Goal: Task Accomplishment & Management: Use online tool/utility

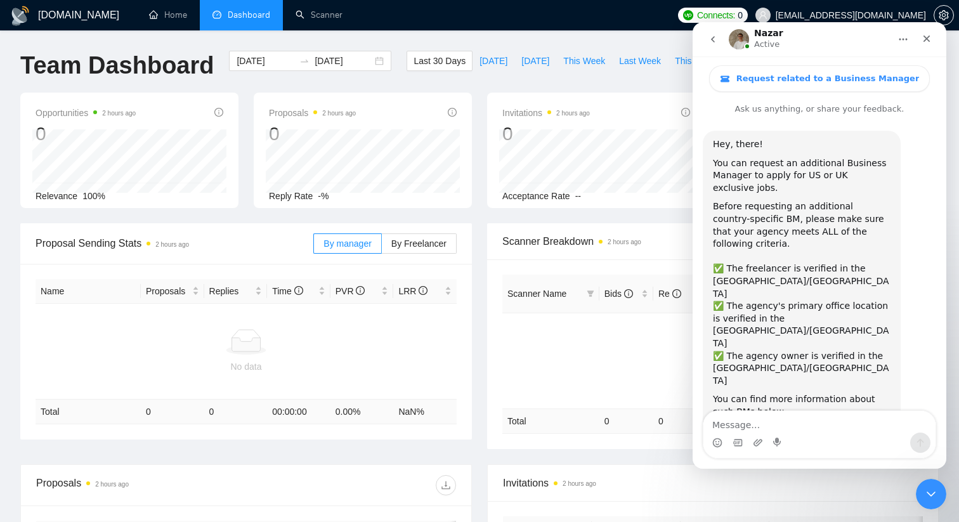
scroll to position [729, 0]
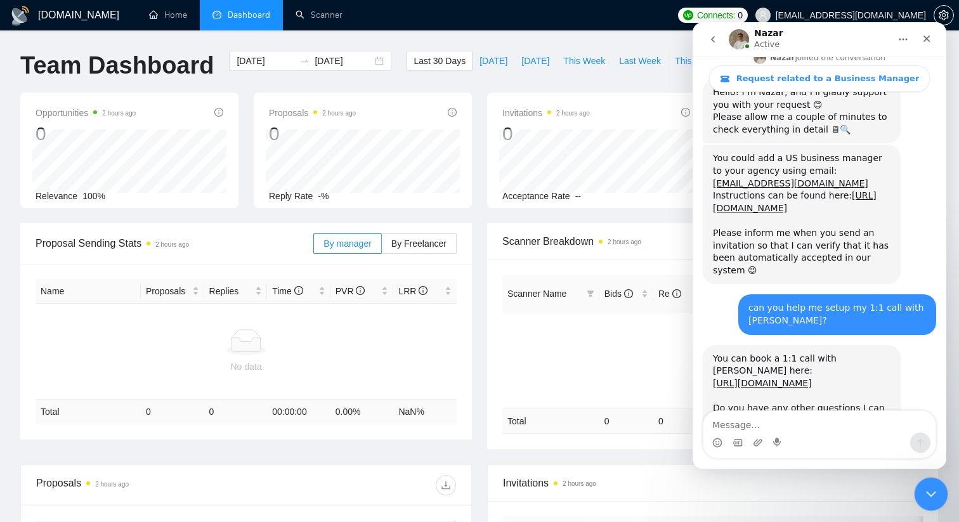
click at [934, 496] on icon "Close Intercom Messenger" at bounding box center [929, 492] width 15 height 15
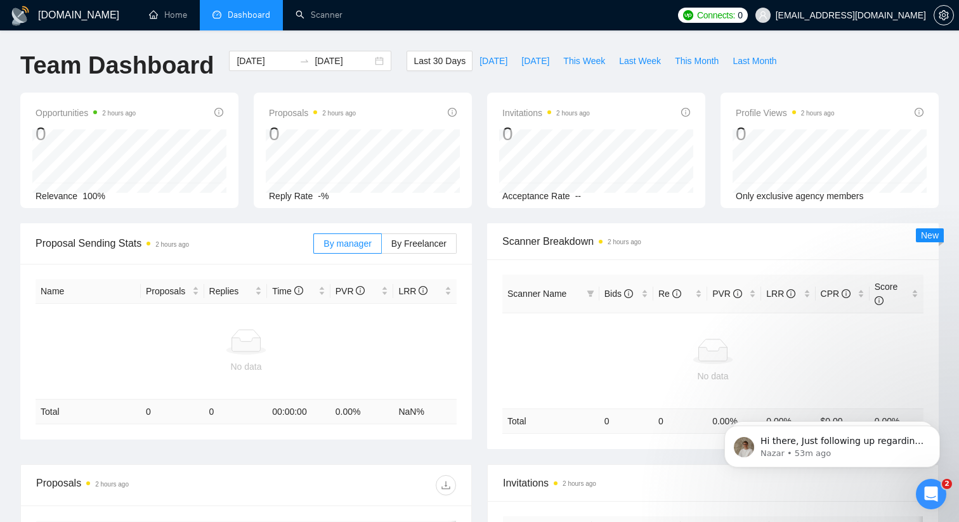
scroll to position [0, 0]
click at [925, 480] on div "Open Intercom Messenger" at bounding box center [930, 492] width 42 height 42
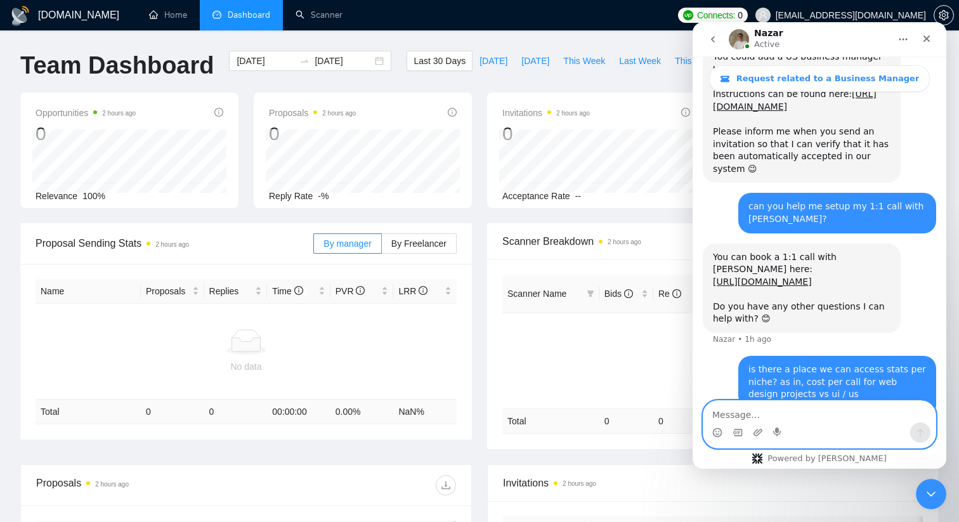
scroll to position [831, 0]
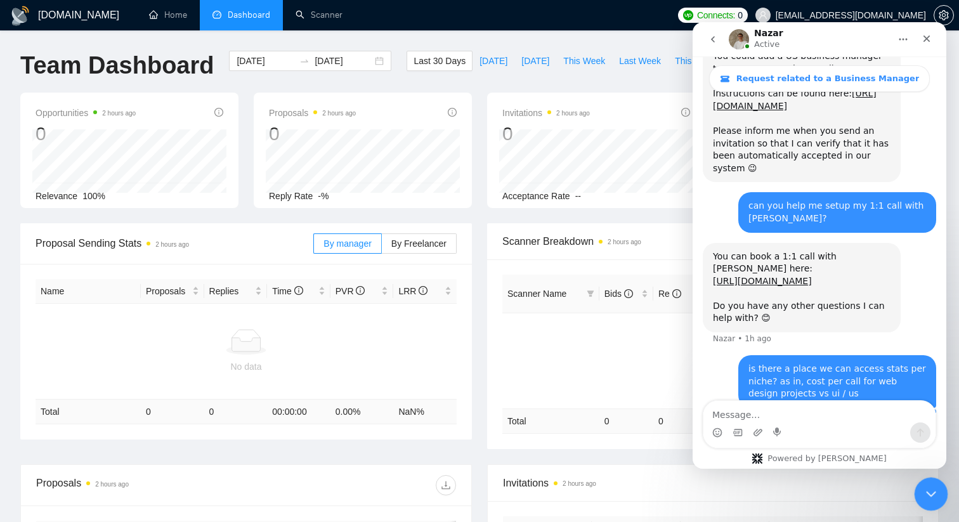
click at [918, 488] on div "Close Intercom Messenger" at bounding box center [929, 492] width 30 height 30
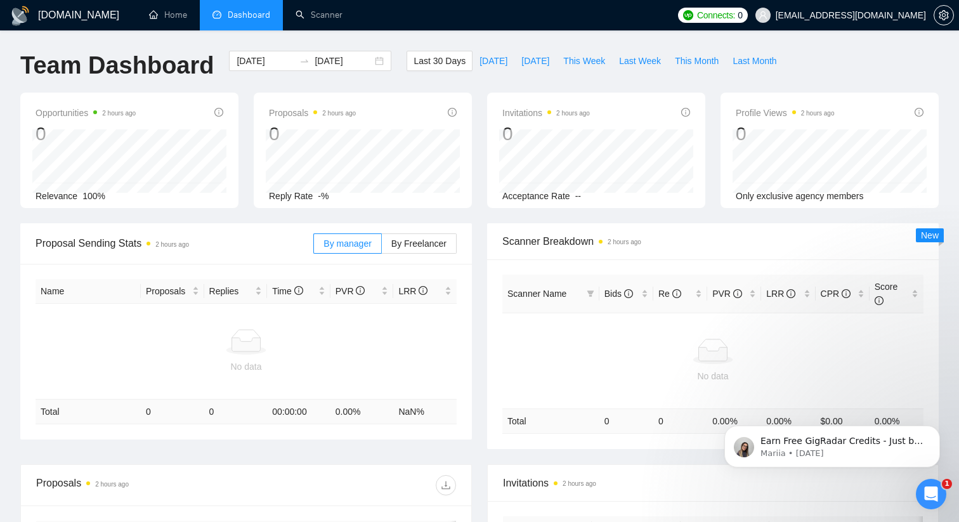
scroll to position [0, 0]
click at [183, 20] on link "Home" at bounding box center [168, 15] width 38 height 11
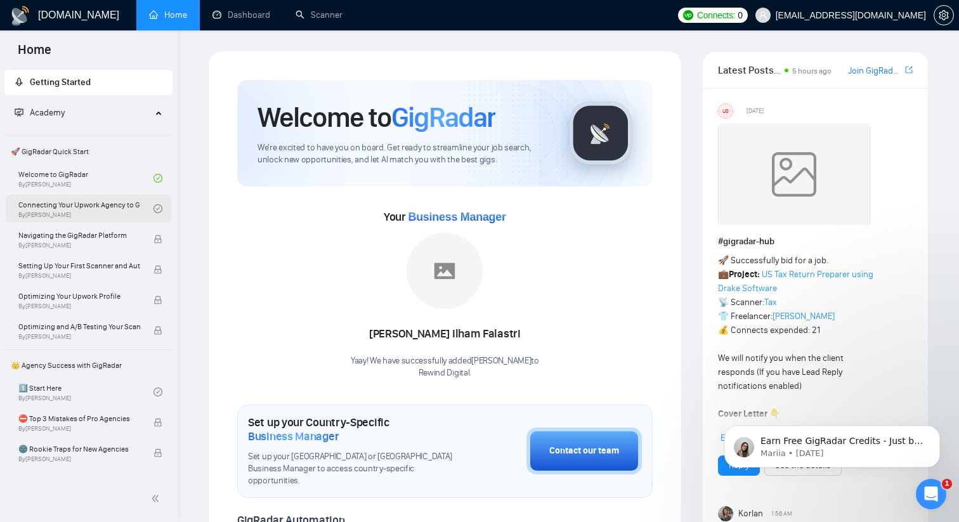
click at [77, 213] on link "Connecting Your Upwork Agency to GigRadar By Vlad Timinsky" at bounding box center [85, 209] width 135 height 28
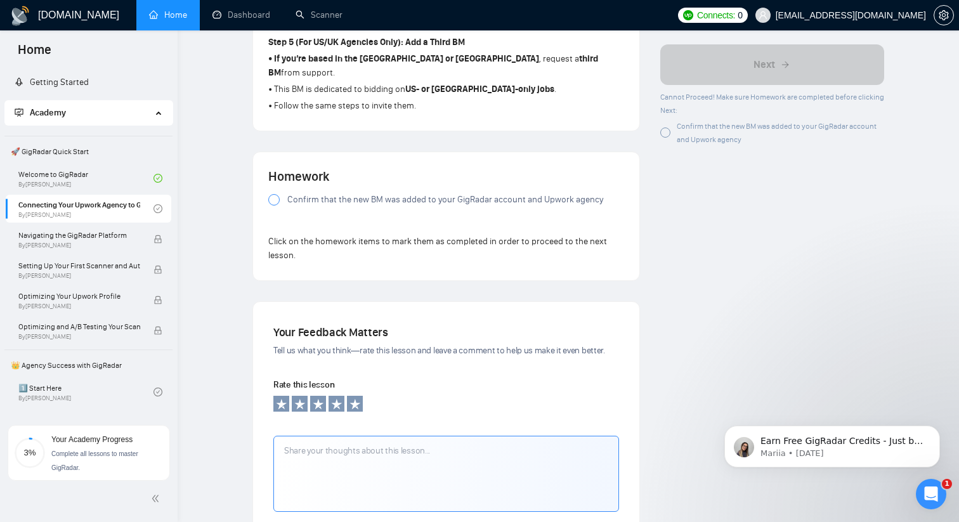
scroll to position [853, 0]
click at [272, 205] on div at bounding box center [273, 199] width 11 height 11
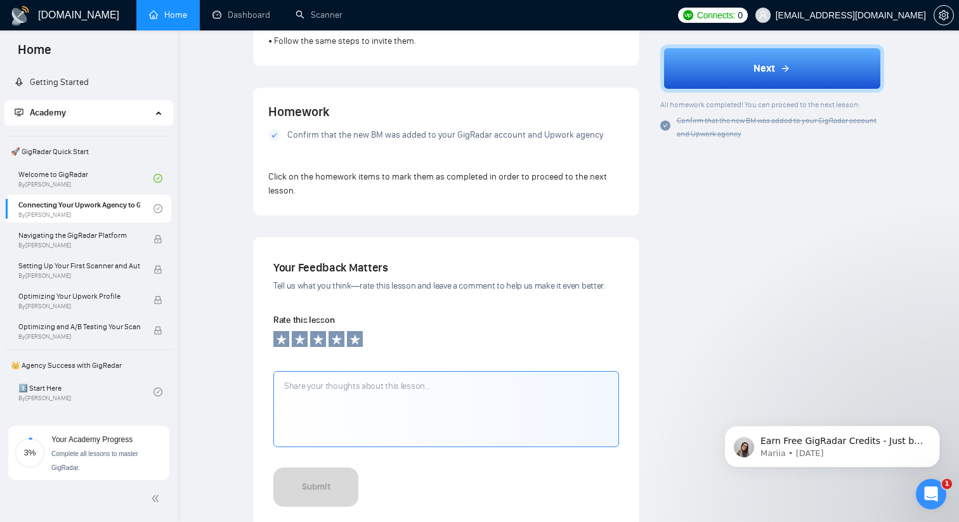
scroll to position [918, 0]
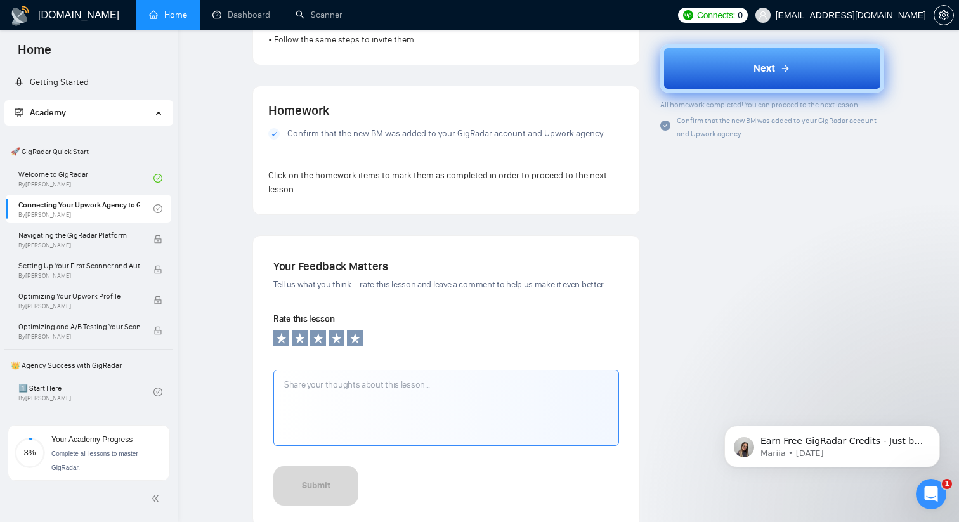
click at [784, 71] on icon at bounding box center [786, 68] width 10 height 10
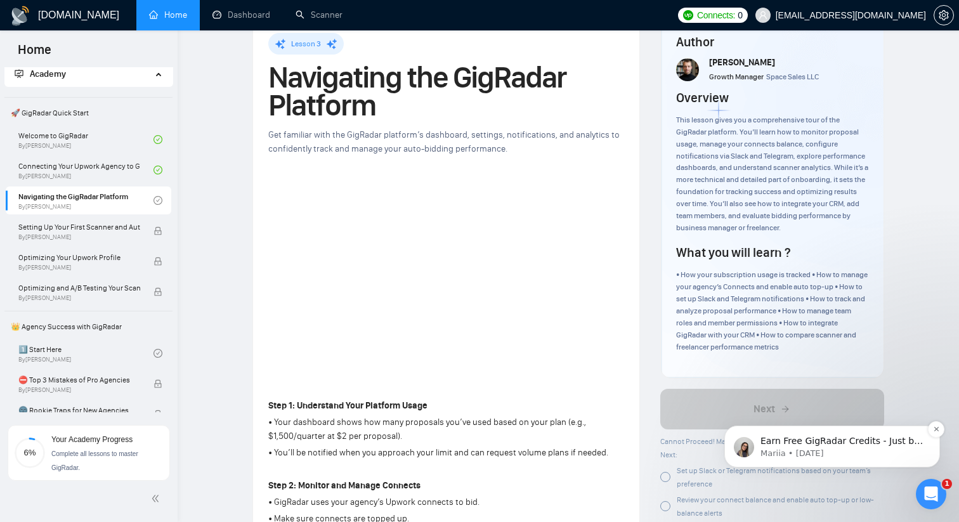
scroll to position [36, 0]
click at [942, 20] on icon "setting" at bounding box center [944, 15] width 10 height 10
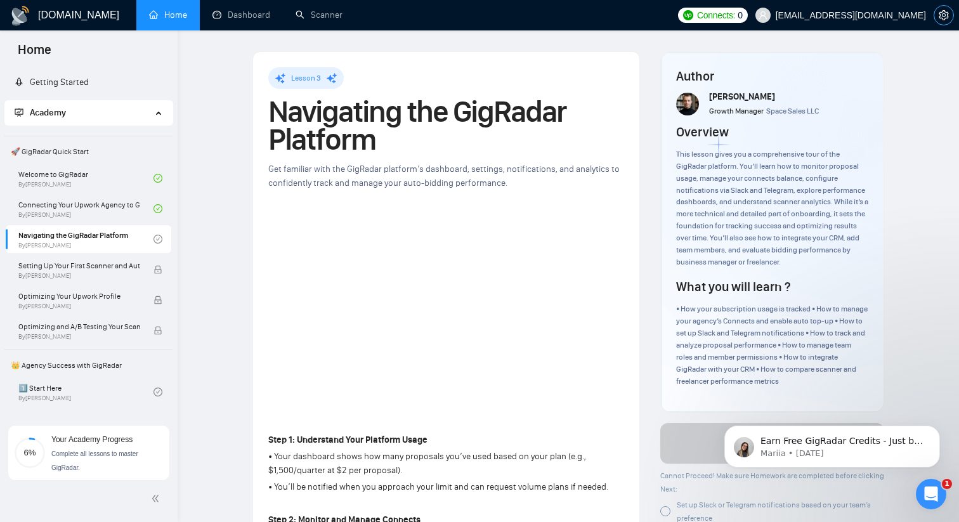
click at [942, 21] on button "button" at bounding box center [944, 15] width 20 height 20
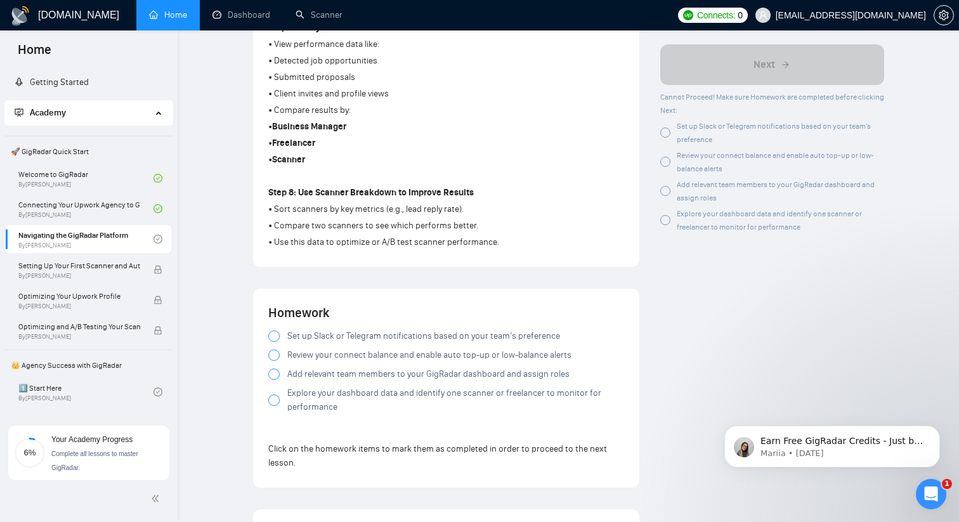
scroll to position [1017, 0]
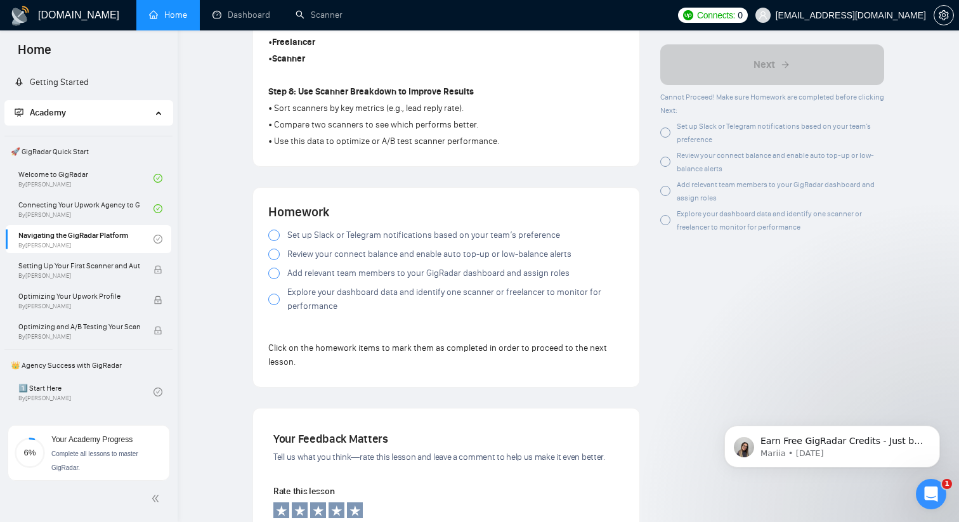
click at [274, 241] on div at bounding box center [273, 235] width 11 height 11
click at [275, 260] on div at bounding box center [273, 254] width 11 height 11
click at [276, 279] on div at bounding box center [273, 273] width 11 height 11
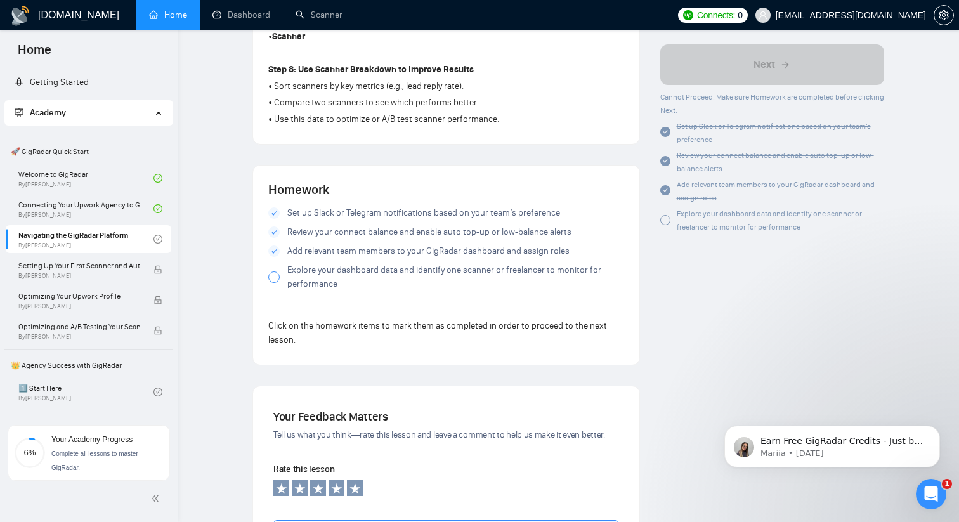
click at [273, 281] on div at bounding box center [273, 277] width 11 height 11
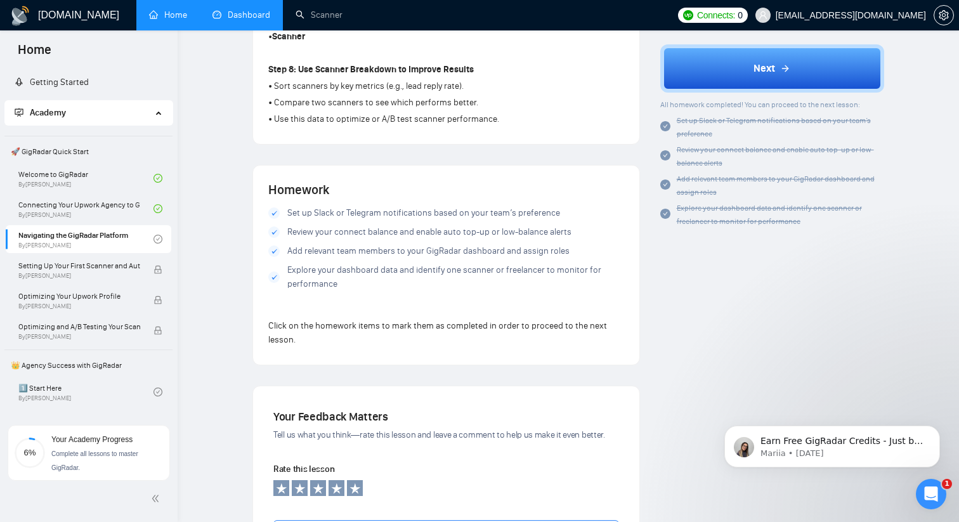
click at [242, 10] on link "Dashboard" at bounding box center [242, 15] width 58 height 11
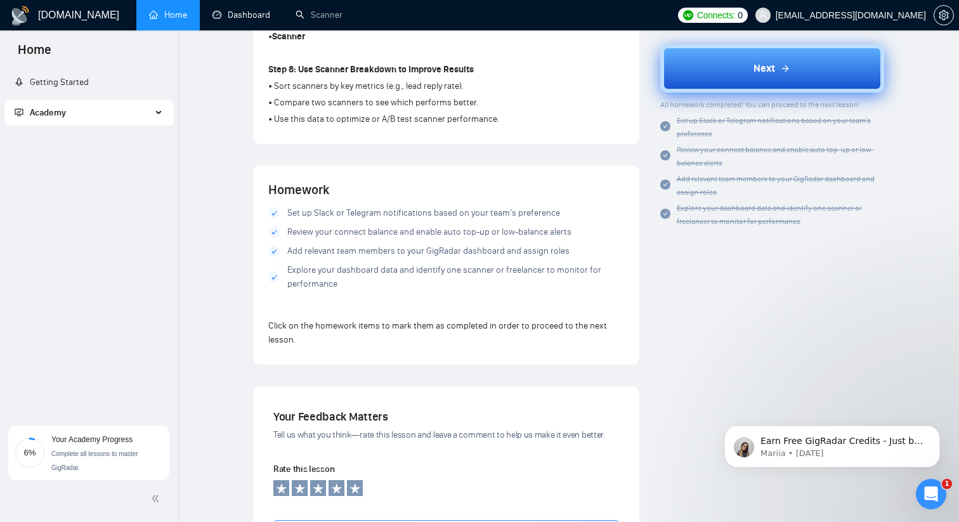
click at [760, 81] on button "Next" at bounding box center [773, 68] width 225 height 48
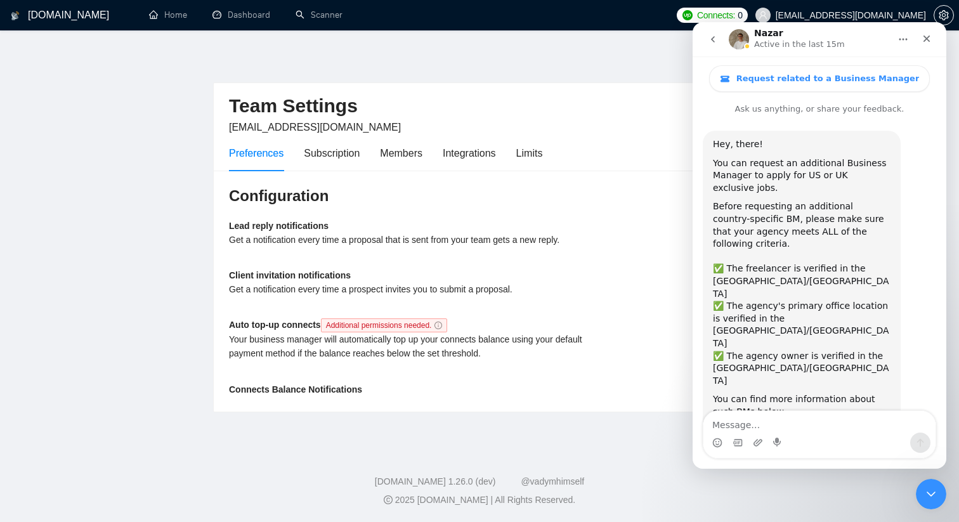
scroll to position [729, 0]
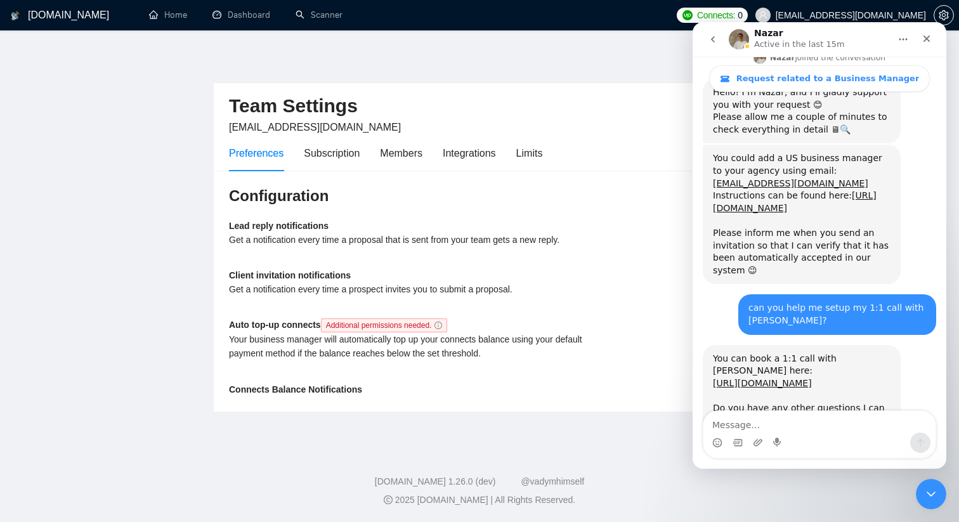
click at [798, 428] on textarea "Message…" at bounding box center [820, 422] width 232 height 22
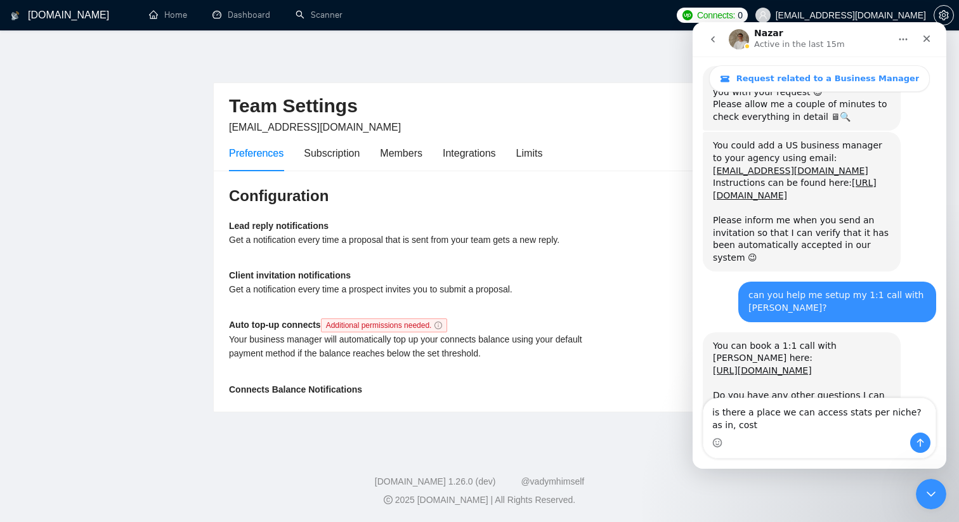
scroll to position [742, 0]
type textarea "is there a place we can access stats per niche? as in, cost per call for web de…"
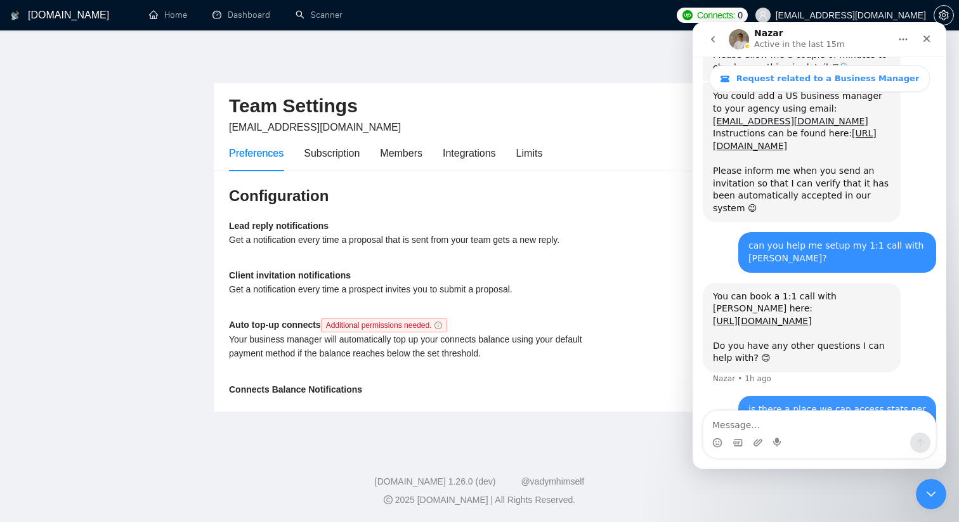
scroll to position [792, 0]
click at [827, 402] on div "is there a place we can access stats per niche? as in, cost per call for web de…" at bounding box center [838, 420] width 178 height 37
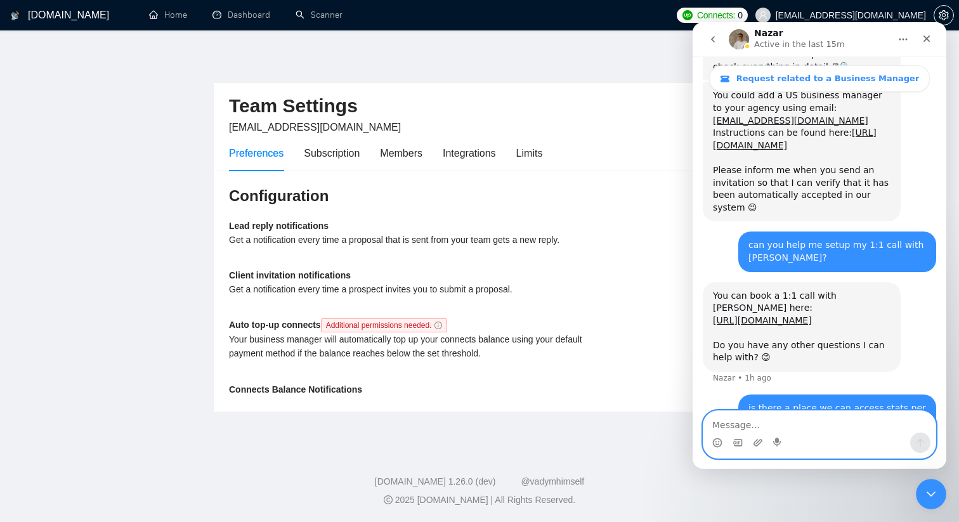
click at [731, 422] on textarea "Message…" at bounding box center [820, 422] width 232 height 22
type textarea "ui / ux **"
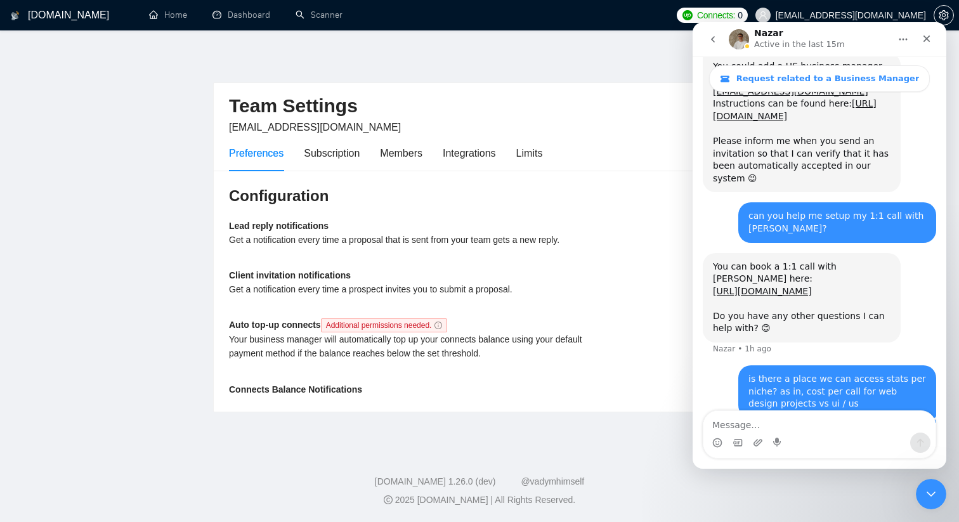
click at [489, 296] on div "Get a notification every time a prospect invites you to submit a proposal." at bounding box center [417, 289] width 376 height 14
click at [924, 490] on icon "Close Intercom Messenger" at bounding box center [929, 492] width 15 height 15
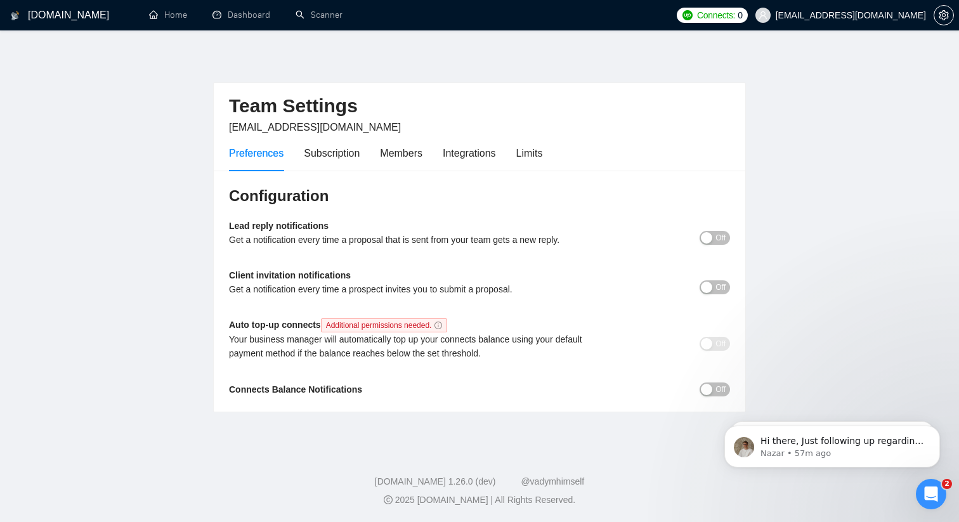
scroll to position [0, 0]
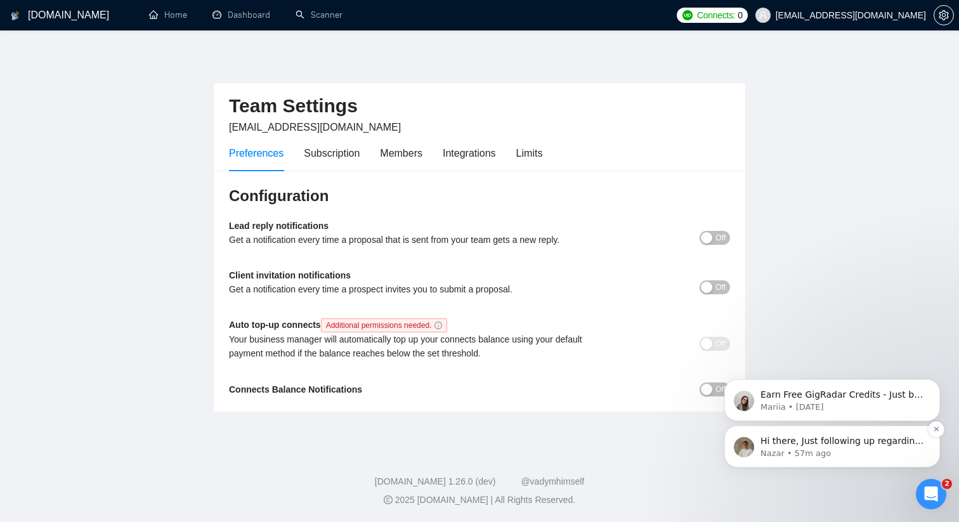
click at [822, 451] on p "Nazar • 57m ago" at bounding box center [843, 453] width 164 height 11
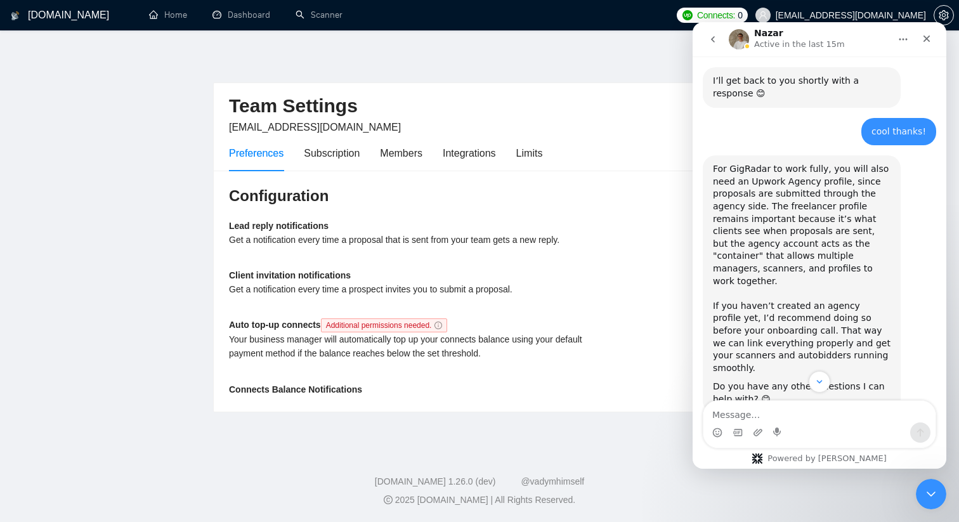
scroll to position [598, 0]
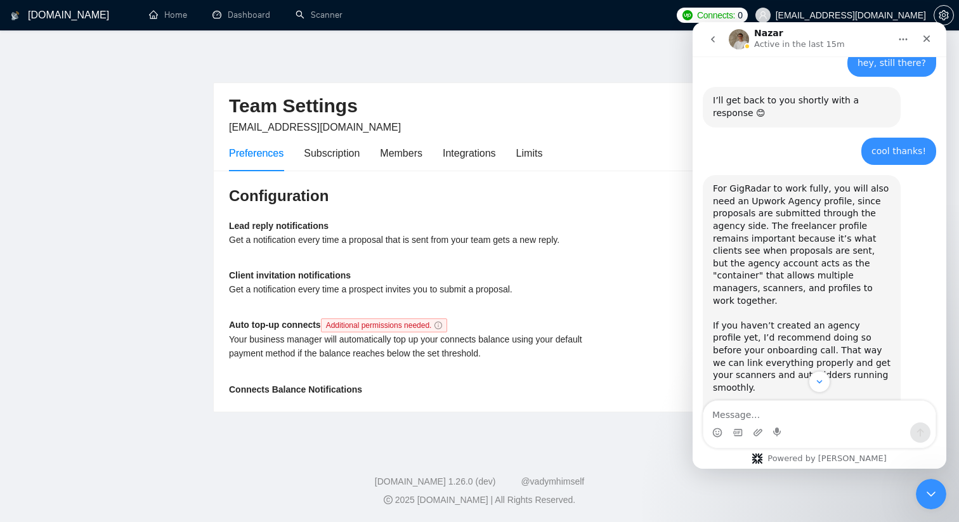
click at [712, 37] on icon "go back" at bounding box center [713, 39] width 10 height 10
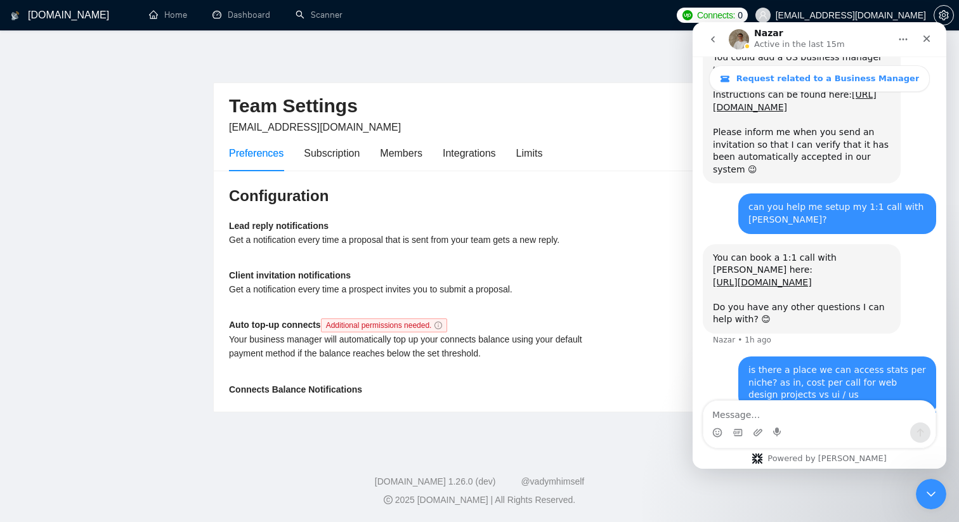
scroll to position [831, 0]
click at [712, 37] on icon "go back" at bounding box center [713, 39] width 10 height 10
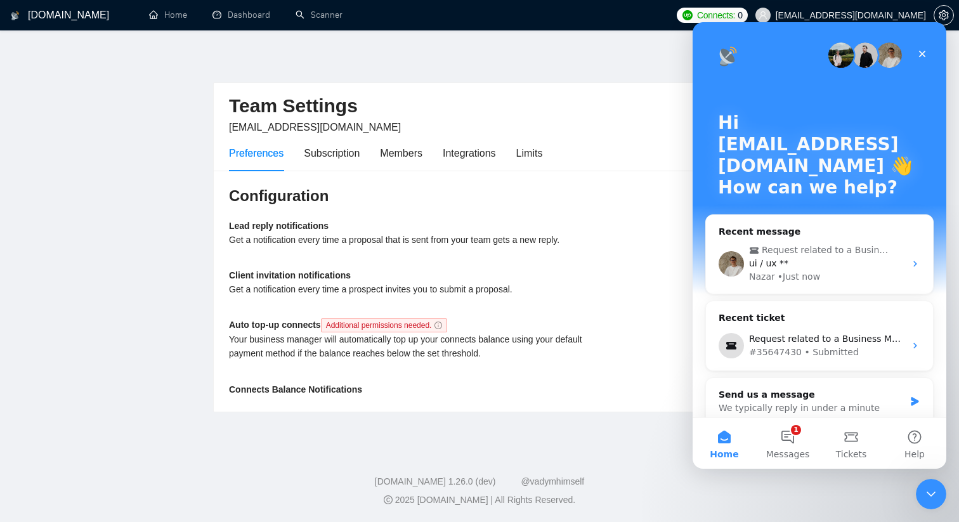
scroll to position [0, 0]
click at [644, 51] on div "Team Settings lainyann98@gmail.com Preferences Subscription Members Integration…" at bounding box center [479, 232] width 533 height 362
click at [923, 485] on icon "Close Intercom Messenger" at bounding box center [929, 492] width 15 height 15
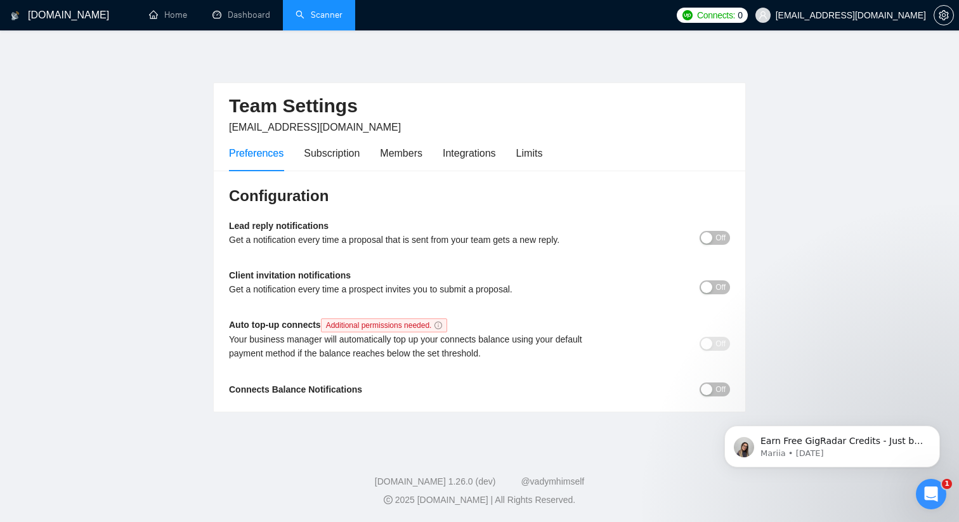
click at [313, 10] on link "Scanner" at bounding box center [319, 15] width 47 height 11
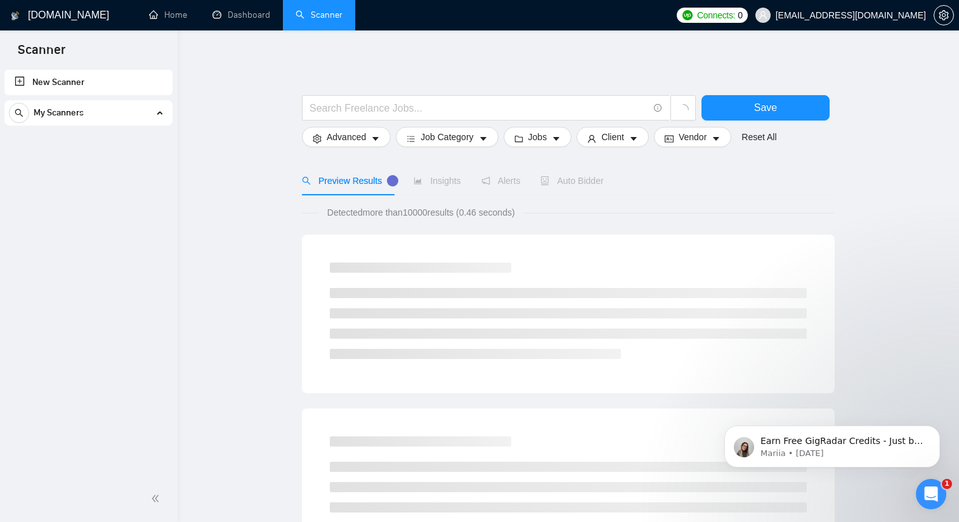
click at [82, 76] on link "New Scanner" at bounding box center [89, 82] width 148 height 25
click at [22, 78] on link "New Scanner" at bounding box center [89, 82] width 148 height 25
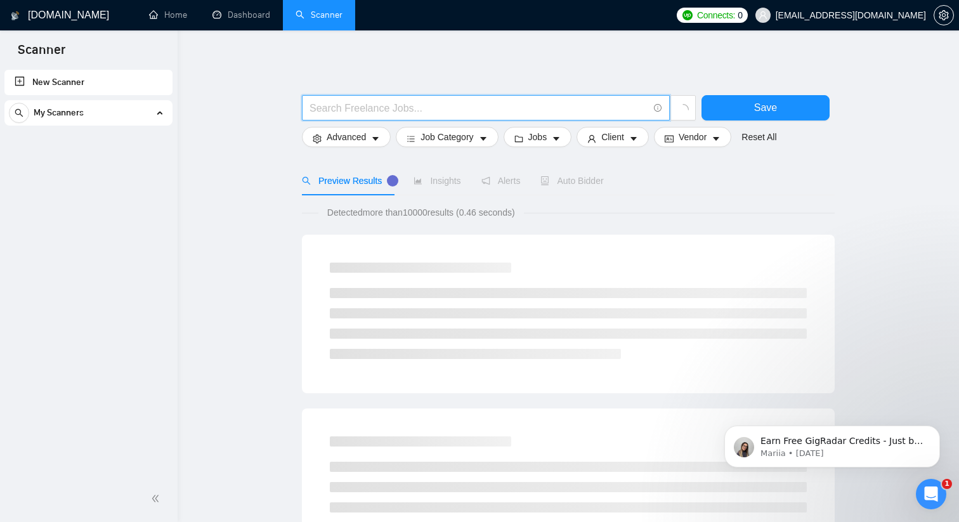
click at [353, 112] on input "text" at bounding box center [479, 108] width 339 height 16
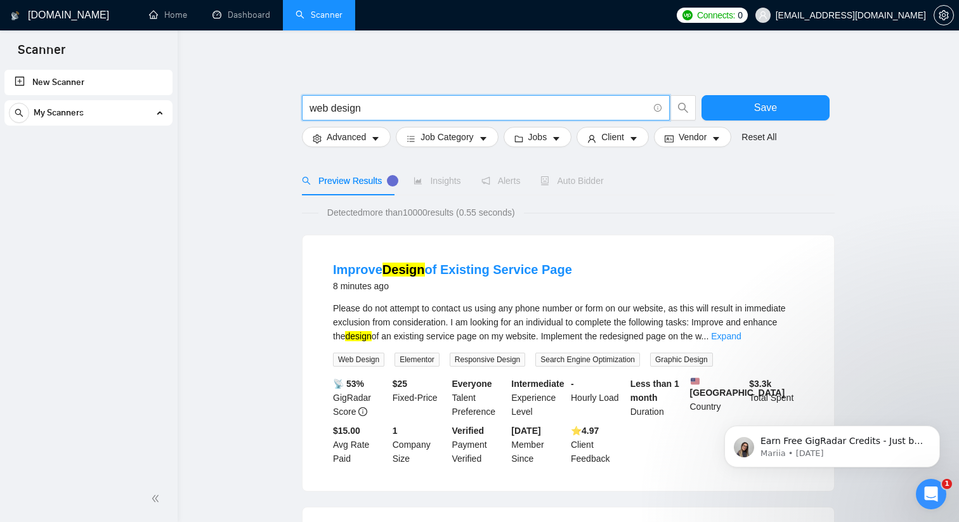
type input "web design"
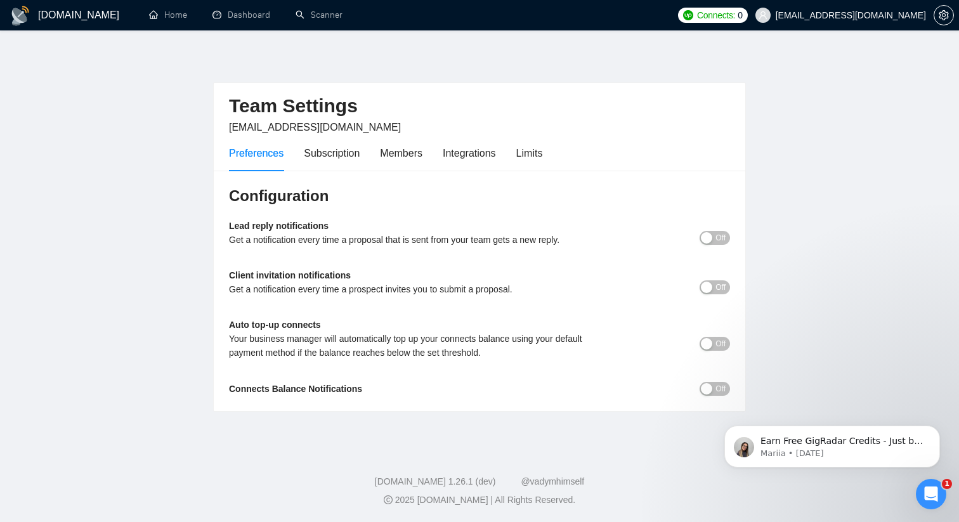
click at [709, 241] on div "button" at bounding box center [706, 237] width 11 height 11
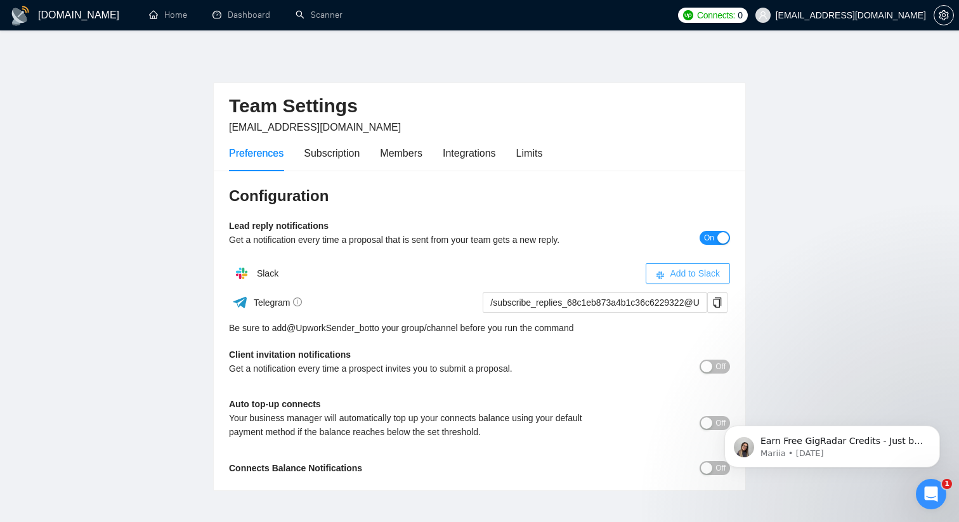
click at [695, 277] on span "Add to Slack" at bounding box center [695, 274] width 50 height 14
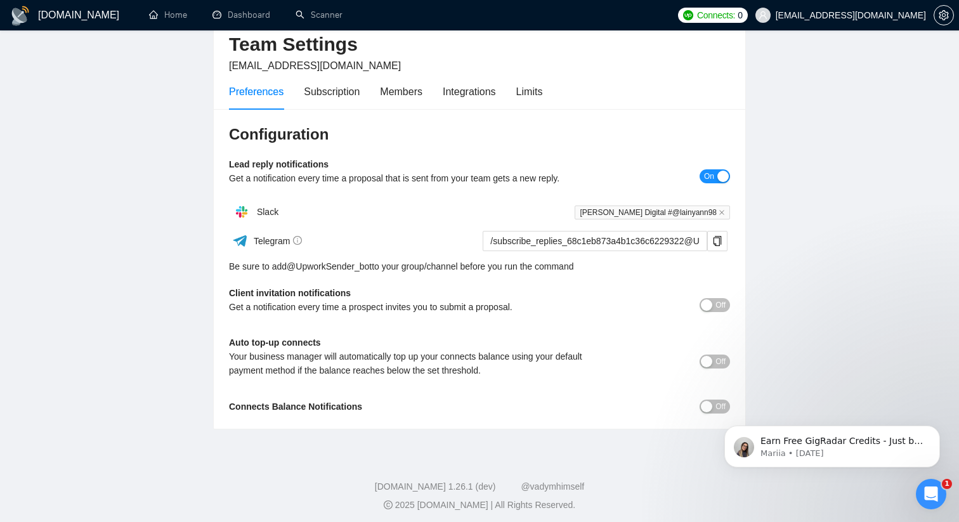
scroll to position [62, 0]
click at [720, 305] on span "Off" at bounding box center [721, 305] width 10 height 14
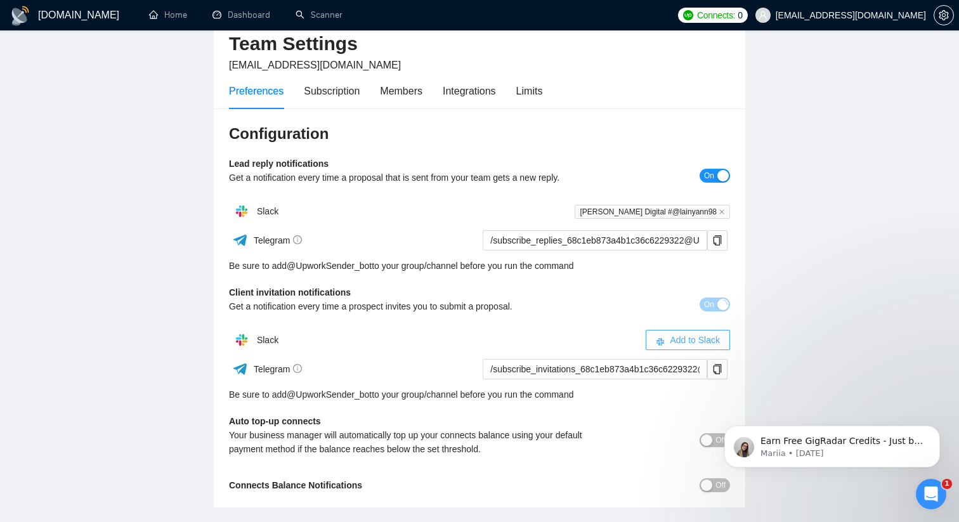
click at [668, 336] on button "Add to Slack" at bounding box center [688, 340] width 84 height 20
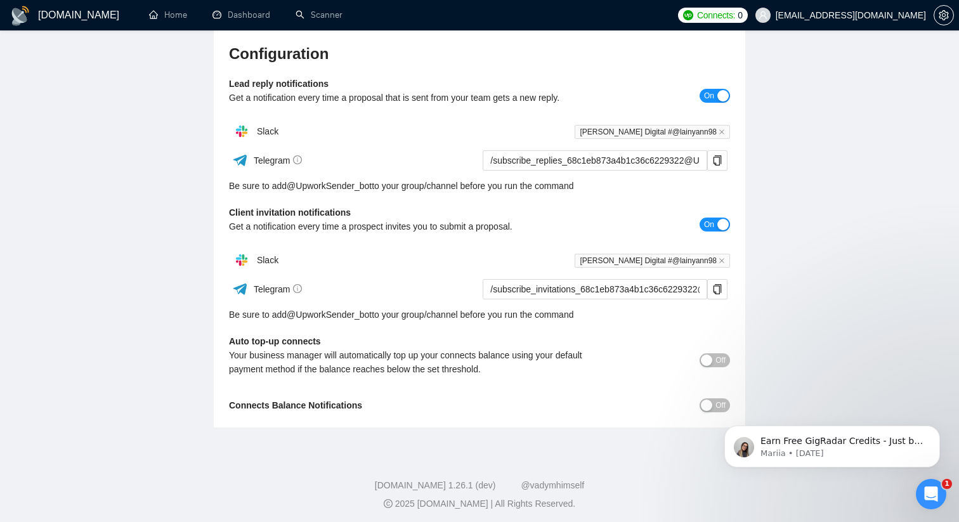
scroll to position [146, 0]
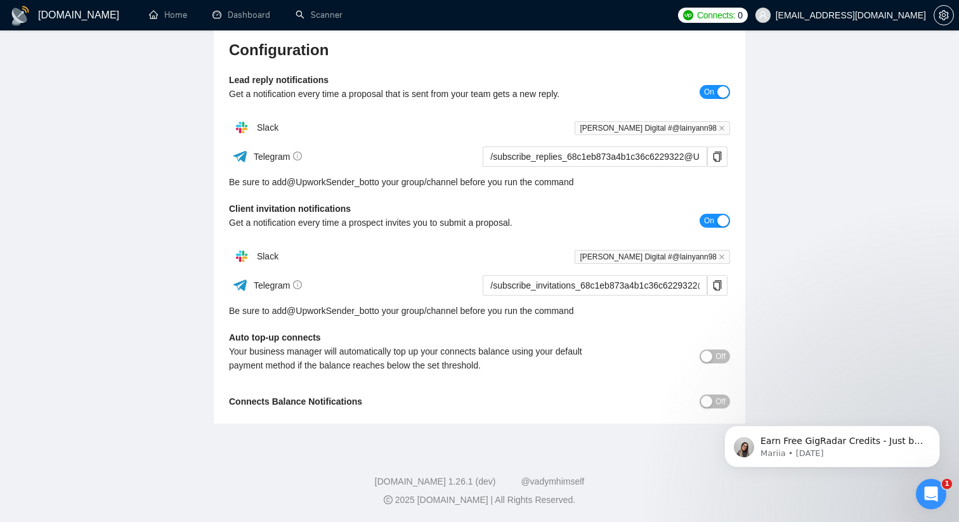
click at [704, 360] on div "button" at bounding box center [706, 356] width 11 height 11
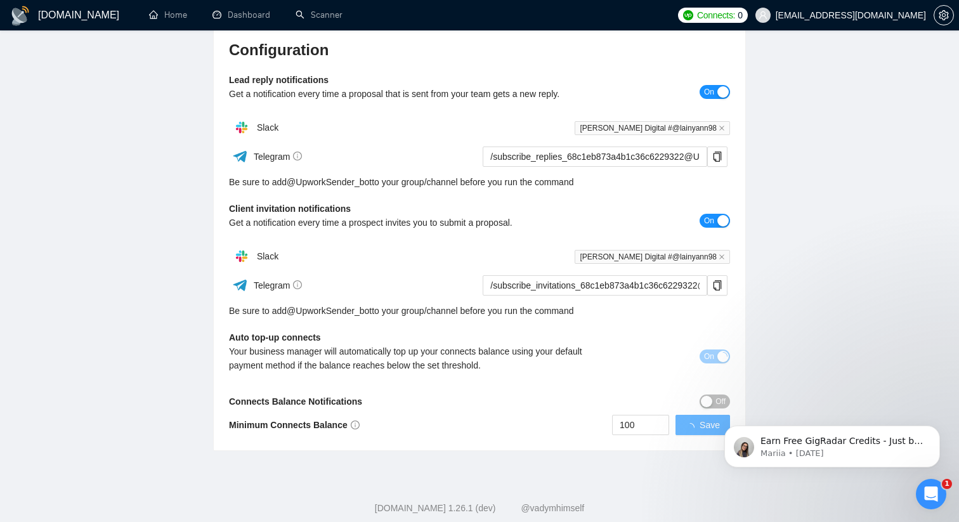
scroll to position [173, 0]
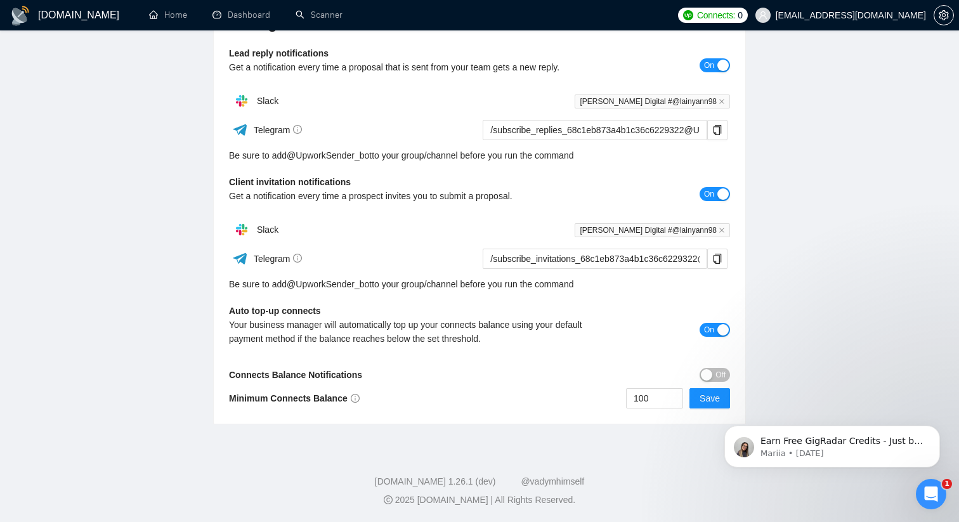
click at [727, 373] on button "Off" at bounding box center [715, 375] width 30 height 14
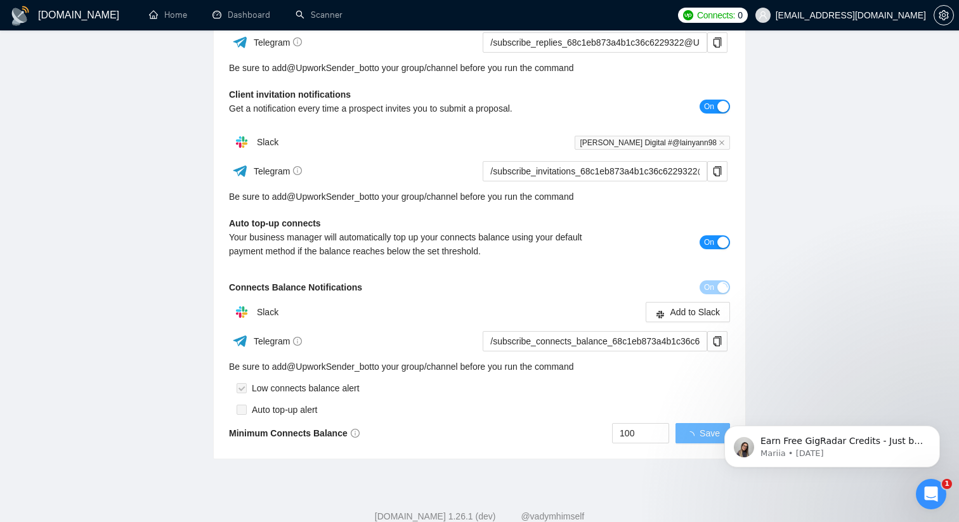
scroll to position [295, 0]
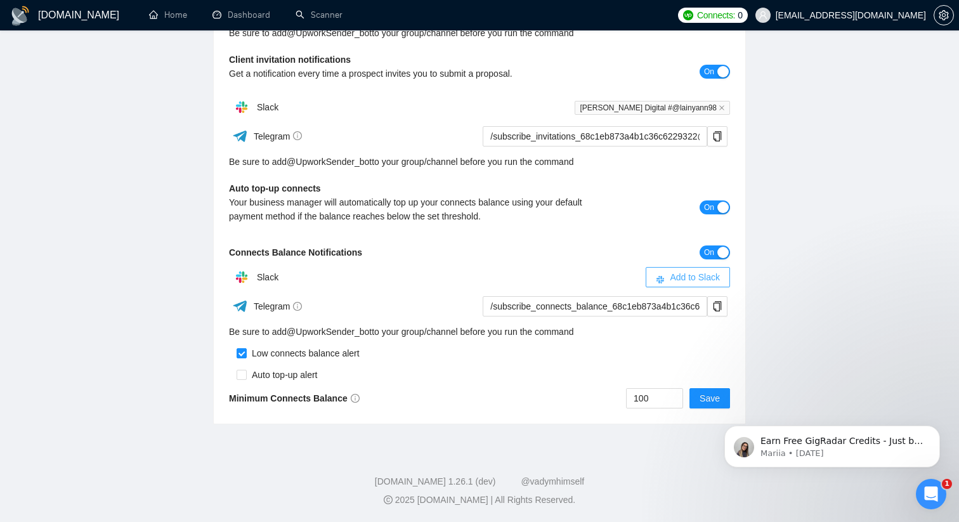
click at [681, 275] on span "Add to Slack" at bounding box center [695, 277] width 50 height 14
click at [242, 373] on input "checkbox" at bounding box center [242, 375] width 10 height 10
checkbox input "true"
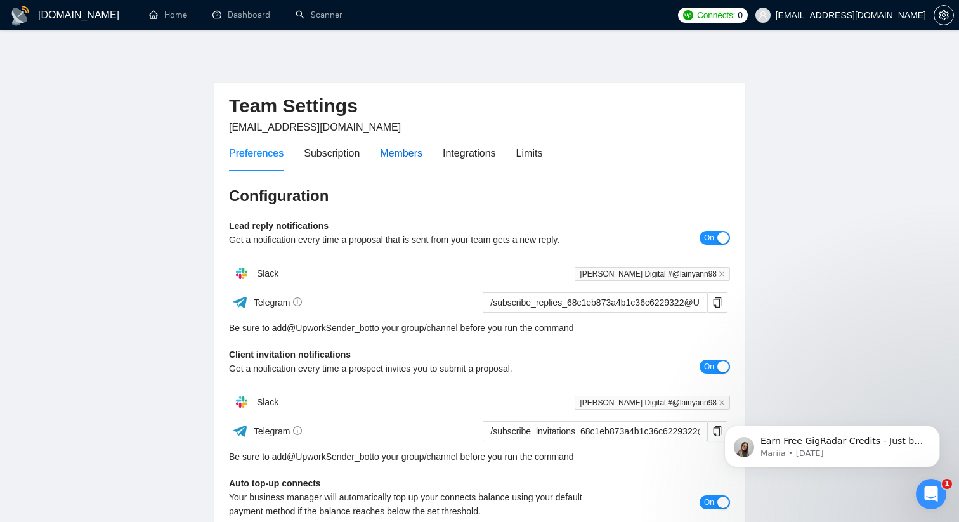
click at [404, 156] on div "Members" at bounding box center [401, 153] width 43 height 16
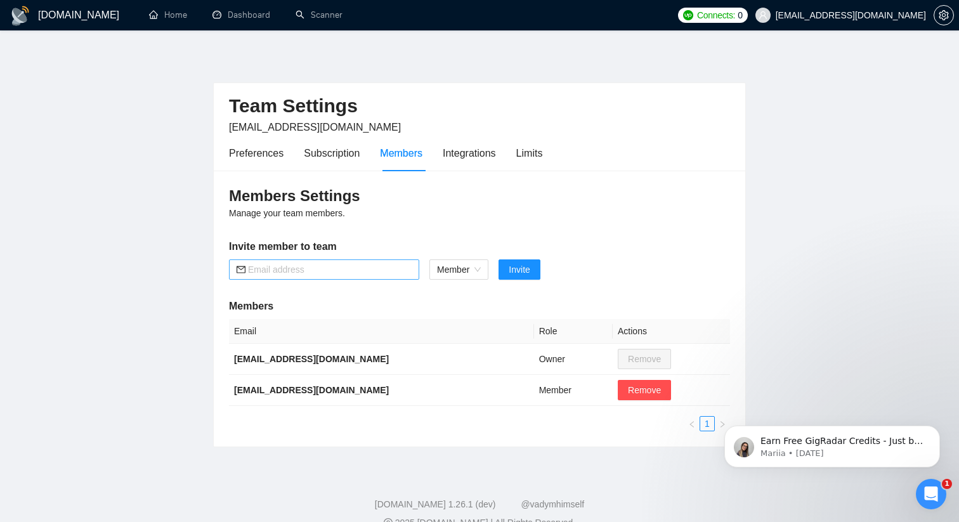
click at [330, 268] on input "text" at bounding box center [330, 270] width 164 height 14
paste input "aklimova2017@gmail.com"
type input "aklimova2017@gmail.com"
click at [503, 265] on button "Invite" at bounding box center [519, 270] width 41 height 20
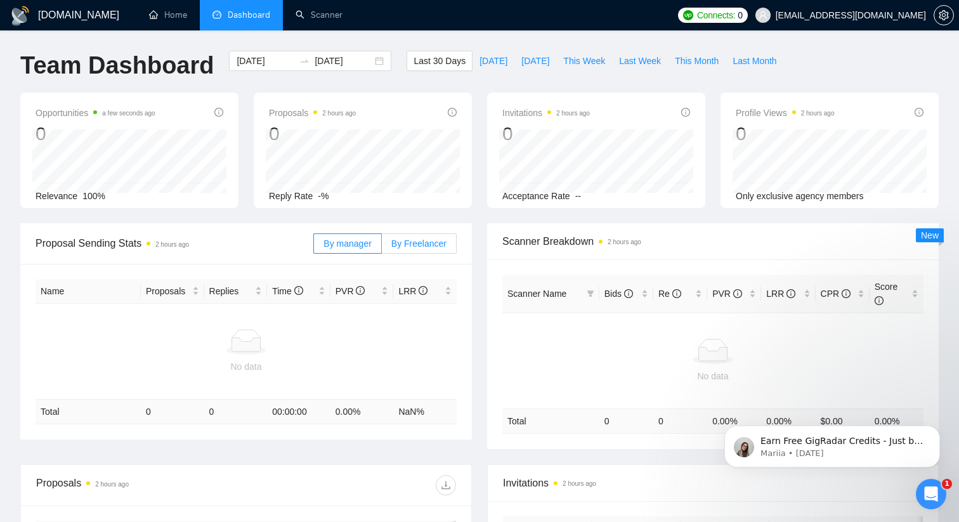
click at [404, 242] on span "By Freelancer" at bounding box center [419, 244] width 55 height 10
click at [382, 247] on input "By Freelancer" at bounding box center [382, 247] width 0 height 0
click at [296, 15] on link "Scanner" at bounding box center [319, 15] width 47 height 11
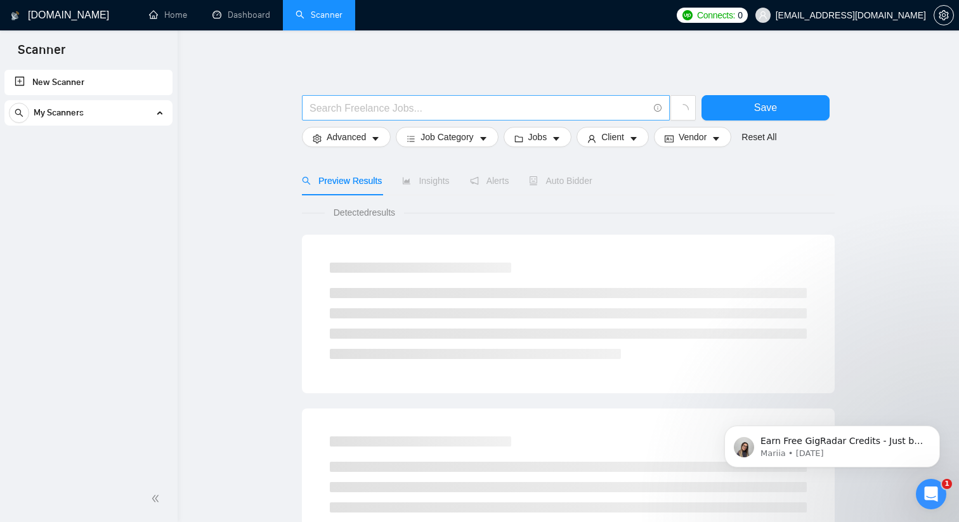
click at [390, 109] on input "text" at bounding box center [479, 108] width 339 height 16
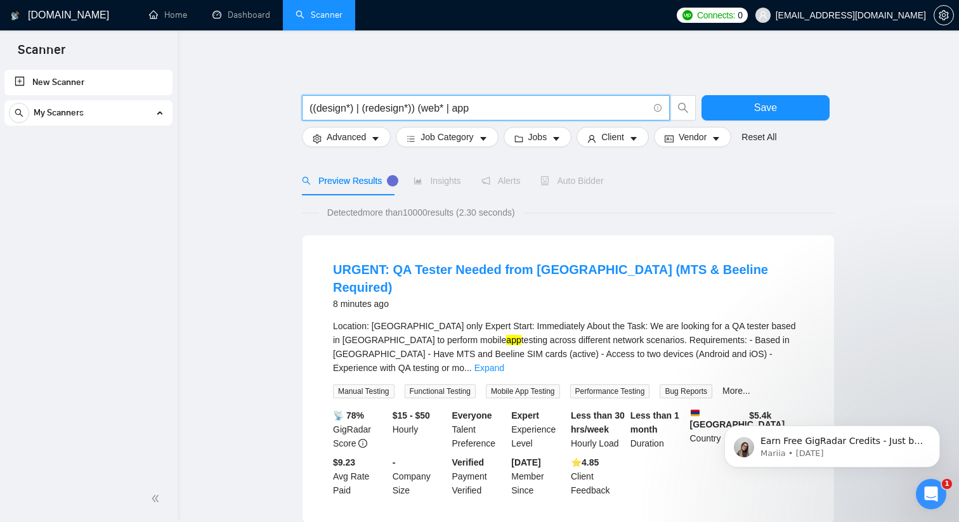
click at [448, 102] on input "((design*) | (redesign*)) (web* | app" at bounding box center [479, 108] width 339 height 16
click at [529, 102] on input "((design*) | (redesign*)) (web*) | app" at bounding box center [479, 108] width 339 height 16
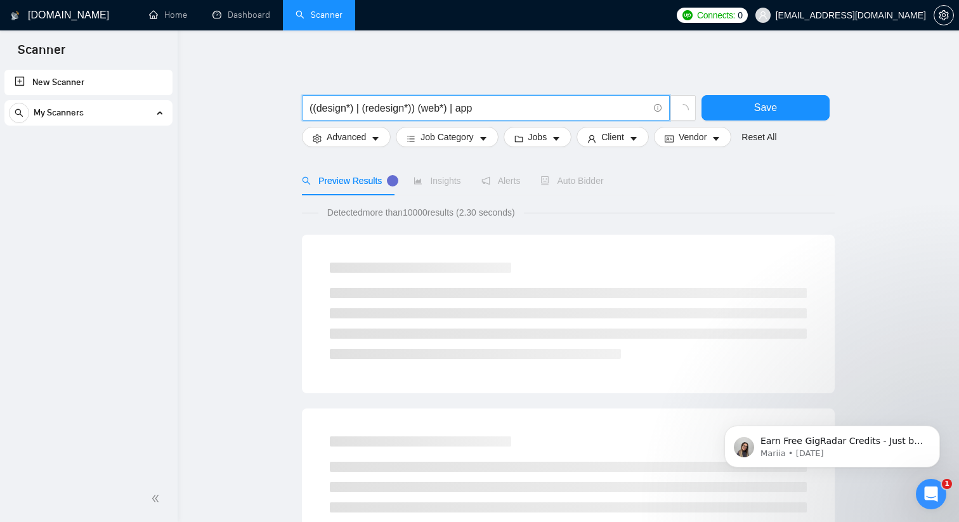
click at [463, 103] on input "((design*) | (redesign*)) (web*) | app" at bounding box center [479, 108] width 339 height 16
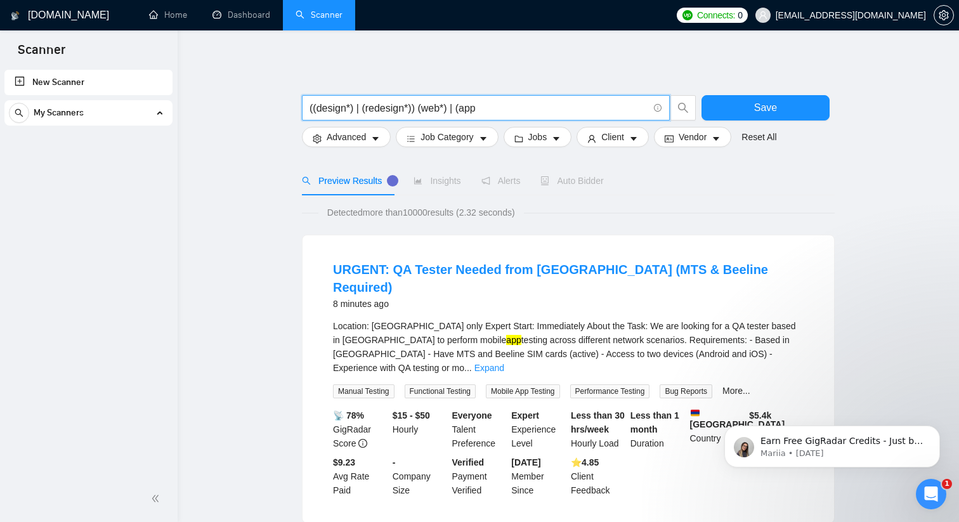
click at [491, 100] on input "((design*) | (redesign*)) (web*) | (app" at bounding box center [479, 108] width 339 height 16
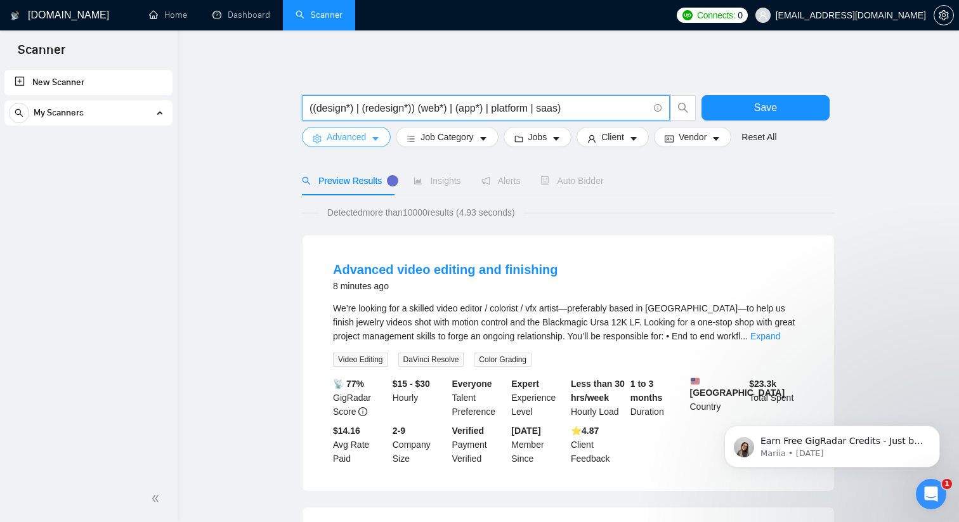
type input "((design*) | (redesign*)) (web*) | (app*) | platform | saas)"
click at [369, 139] on button "Advanced" at bounding box center [346, 137] width 89 height 20
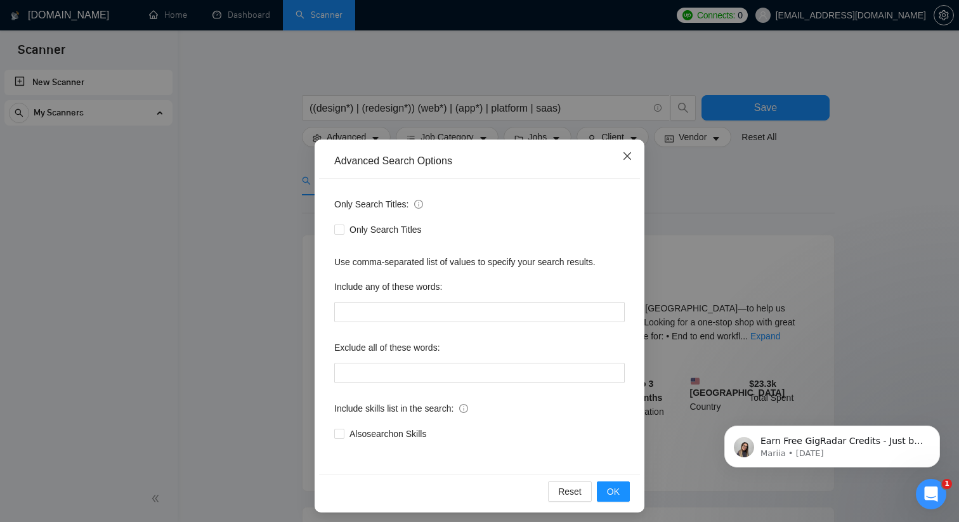
click at [624, 152] on icon "close" at bounding box center [628, 156] width 10 height 10
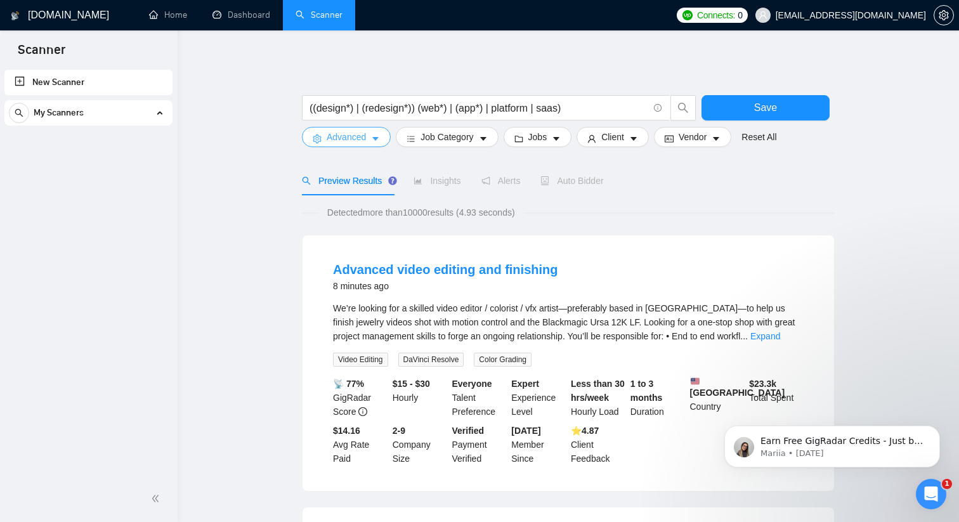
click at [365, 133] on span "Advanced" at bounding box center [346, 137] width 39 height 14
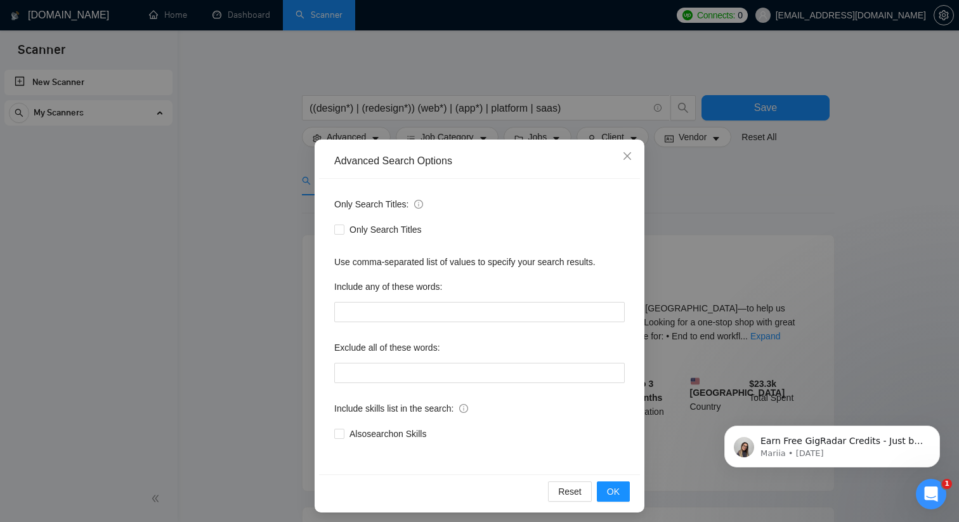
scroll to position [6, 0]
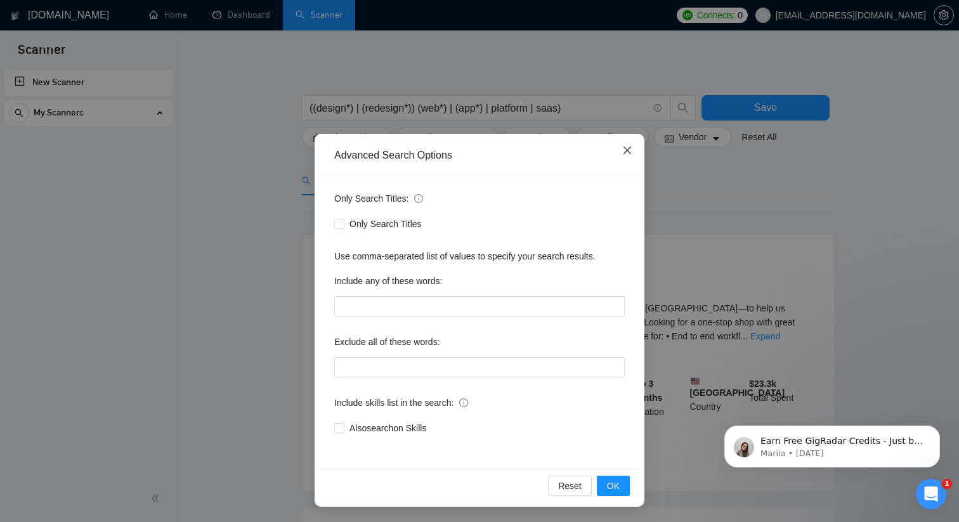
click at [630, 147] on icon "close" at bounding box center [628, 150] width 10 height 10
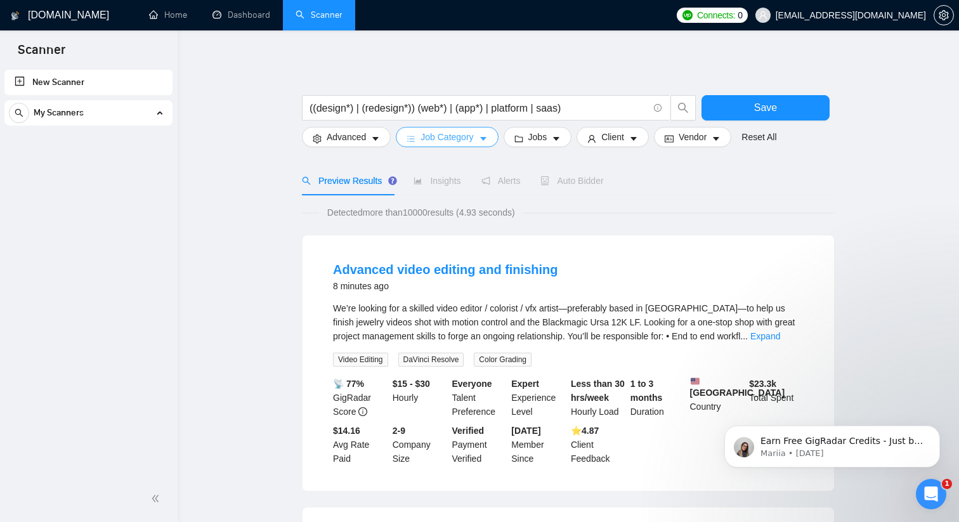
click at [473, 135] on span "Job Category" at bounding box center [447, 137] width 53 height 14
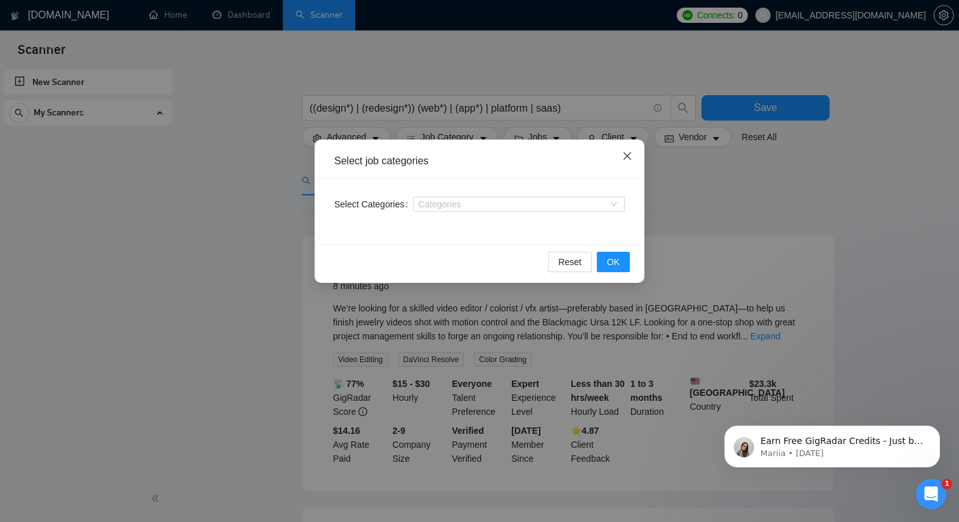
click at [631, 156] on icon "close" at bounding box center [628, 156] width 10 height 10
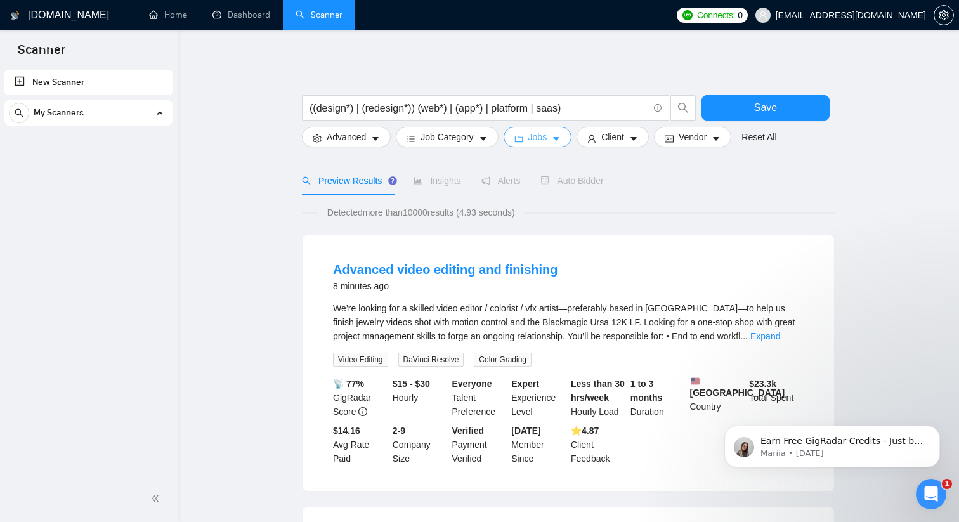
click at [546, 143] on span "Jobs" at bounding box center [538, 137] width 19 height 14
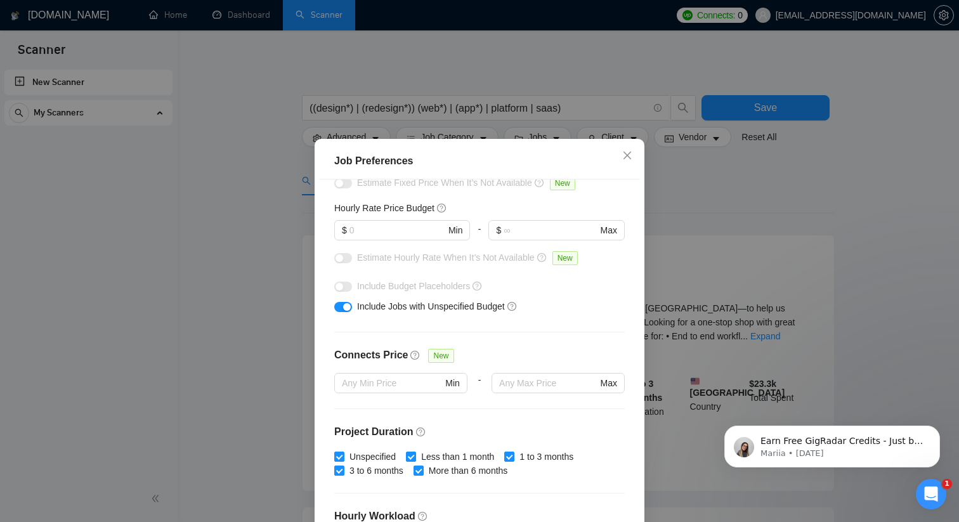
scroll to position [143, 0]
click at [368, 235] on input "text" at bounding box center [398, 231] width 96 height 14
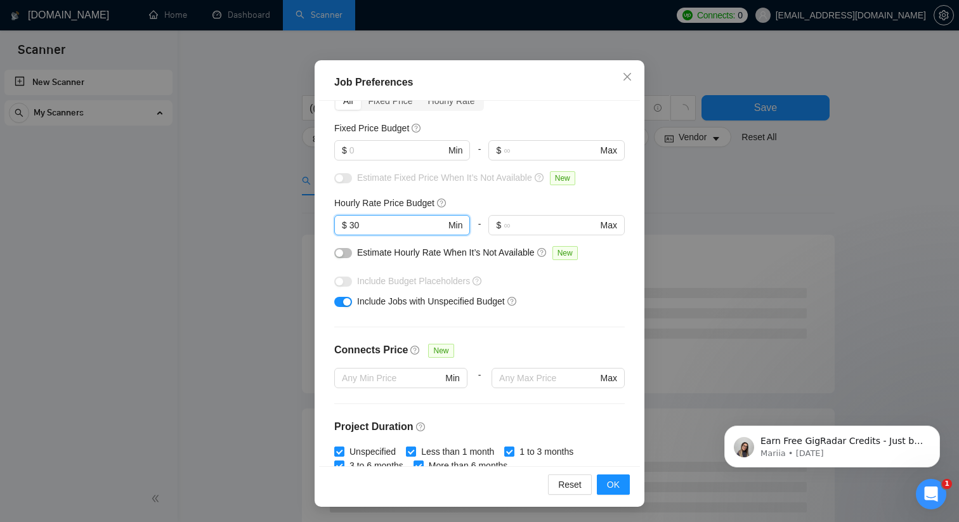
scroll to position [0, 0]
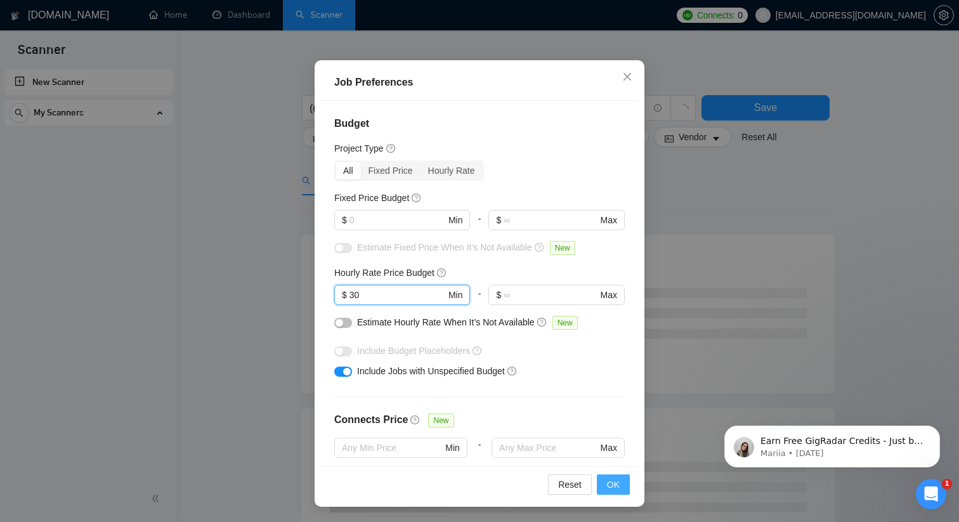
type input "30"
click at [616, 485] on span "OK" at bounding box center [613, 485] width 13 height 14
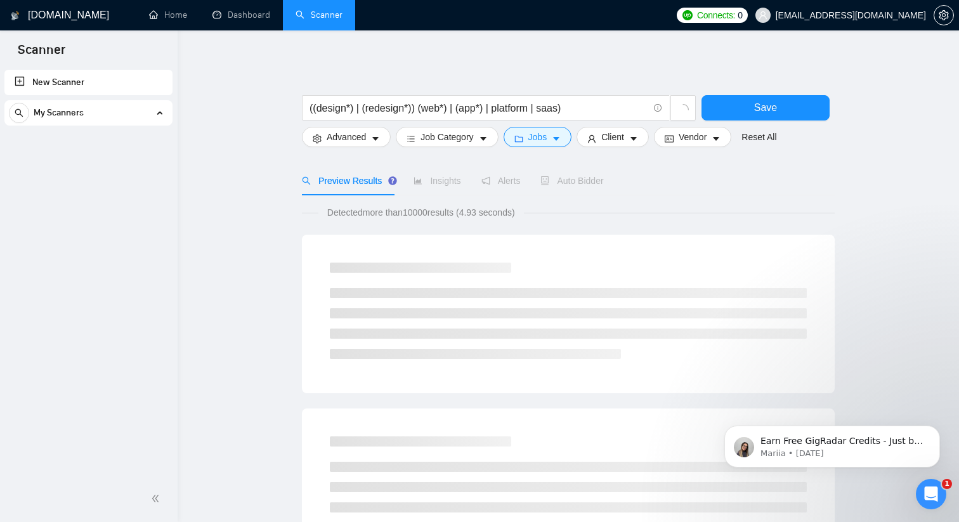
scroll to position [16, 0]
click at [707, 133] on span "Vendor" at bounding box center [693, 137] width 28 height 14
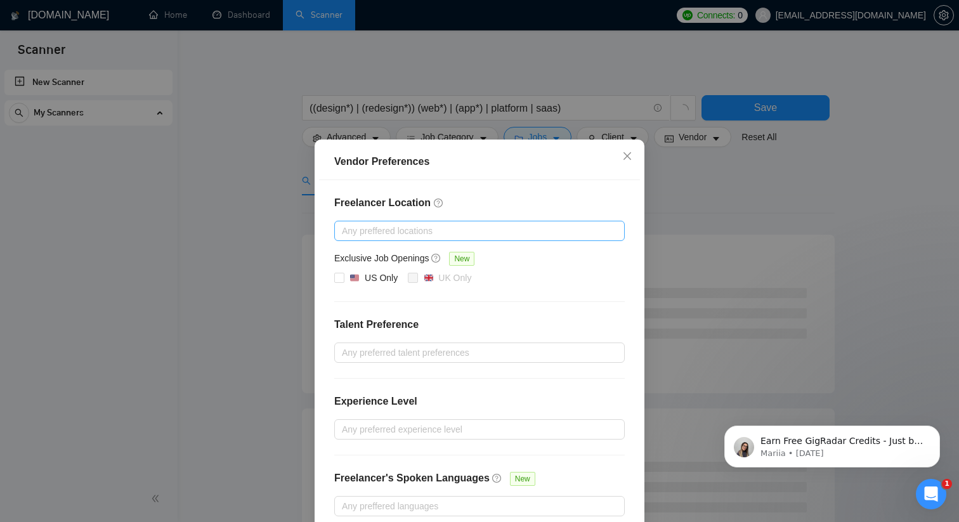
click at [452, 234] on div at bounding box center [474, 230] width 272 height 15
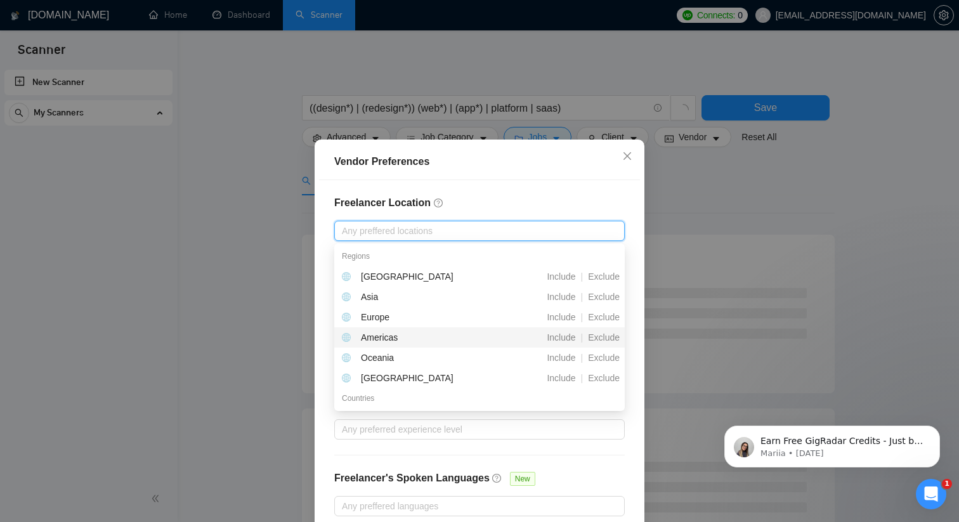
click at [402, 338] on div "Americas" at bounding box center [413, 338] width 142 height 14
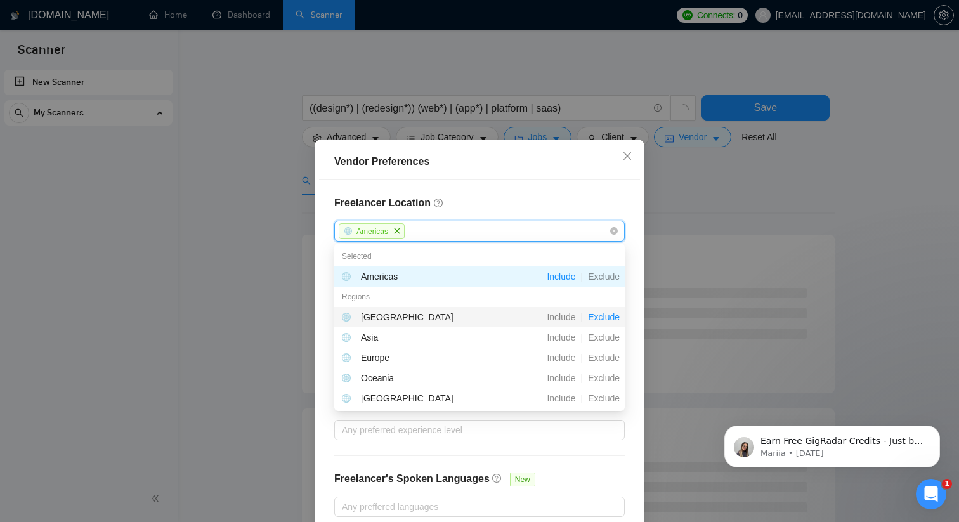
click at [610, 317] on span "Exclude" at bounding box center [604, 317] width 42 height 10
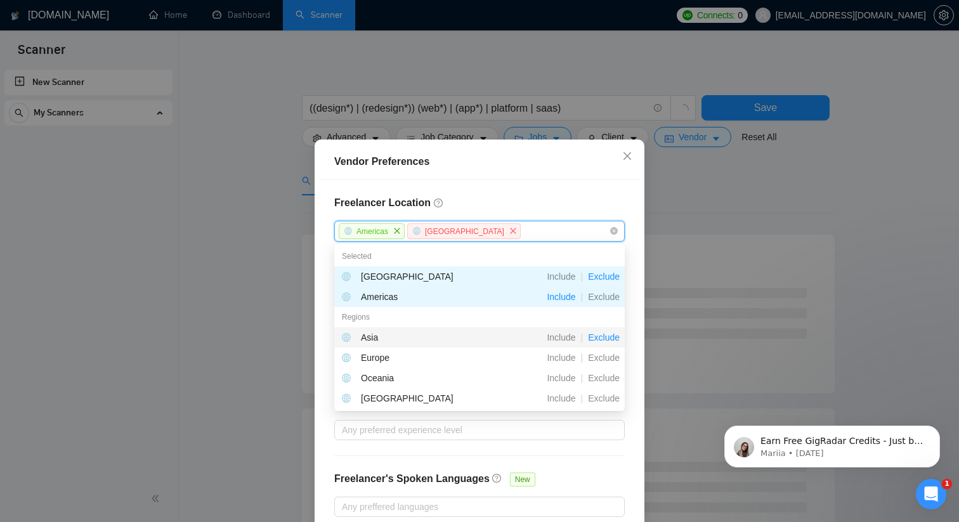
click at [607, 334] on span "Exclude" at bounding box center [604, 338] width 42 height 10
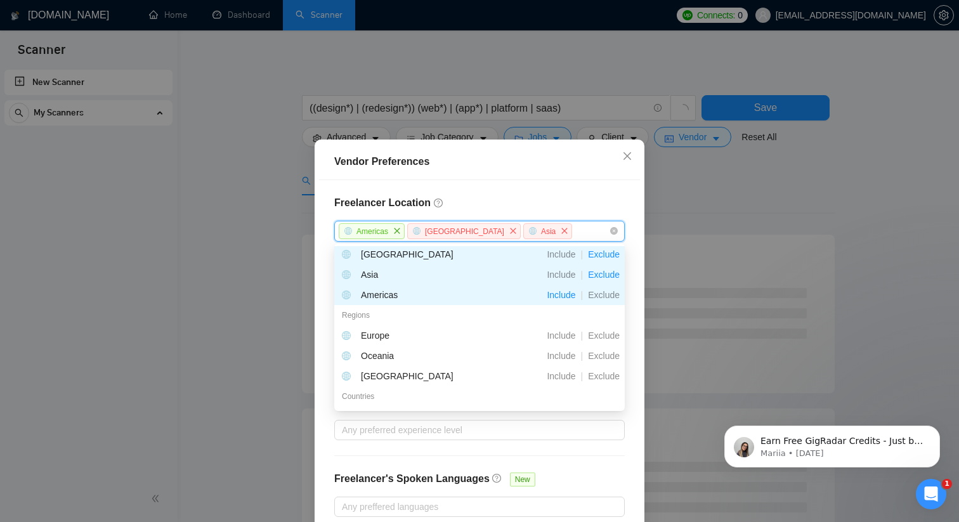
scroll to position [27, 0]
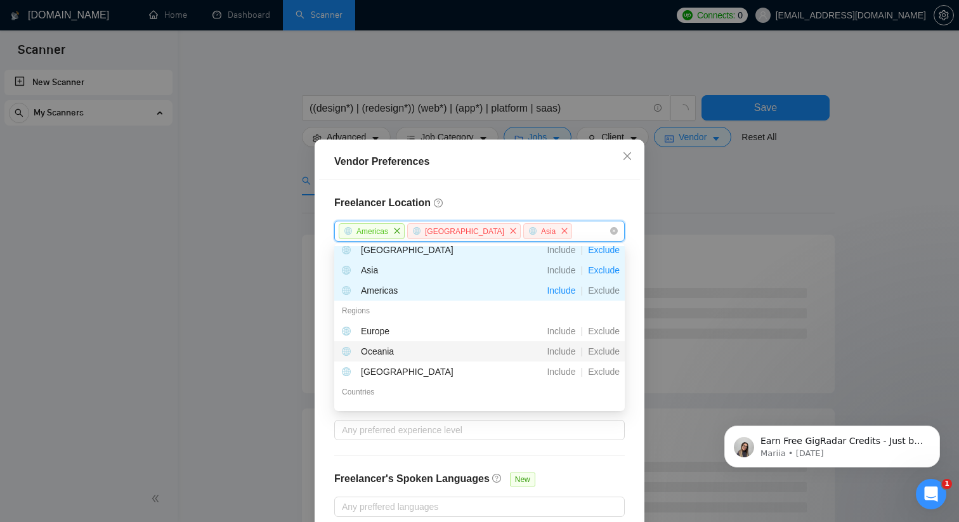
click at [675, 320] on div "Vendor Preferences Freelancer Location [GEOGRAPHIC_DATA] [GEOGRAPHIC_DATA] [GEO…" at bounding box center [479, 261] width 959 height 522
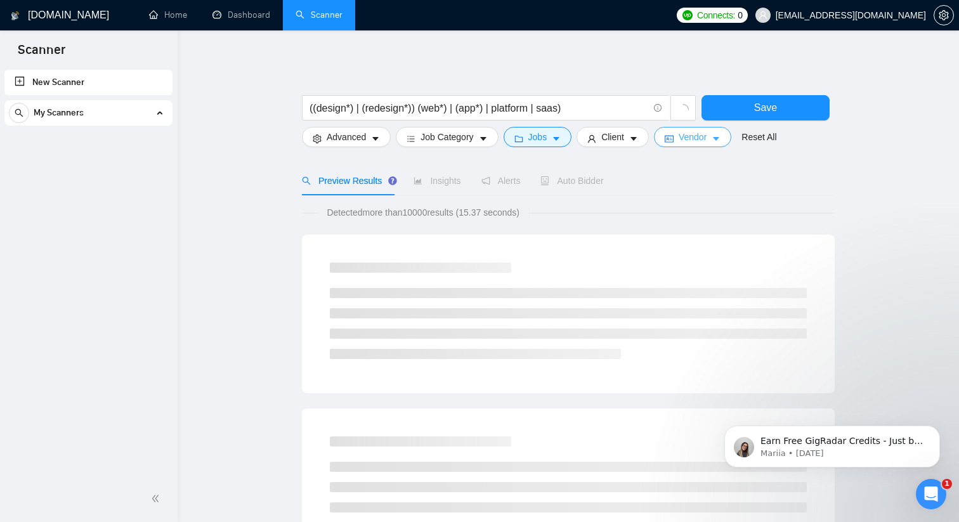
click at [716, 135] on button "Vendor" at bounding box center [692, 137] width 77 height 20
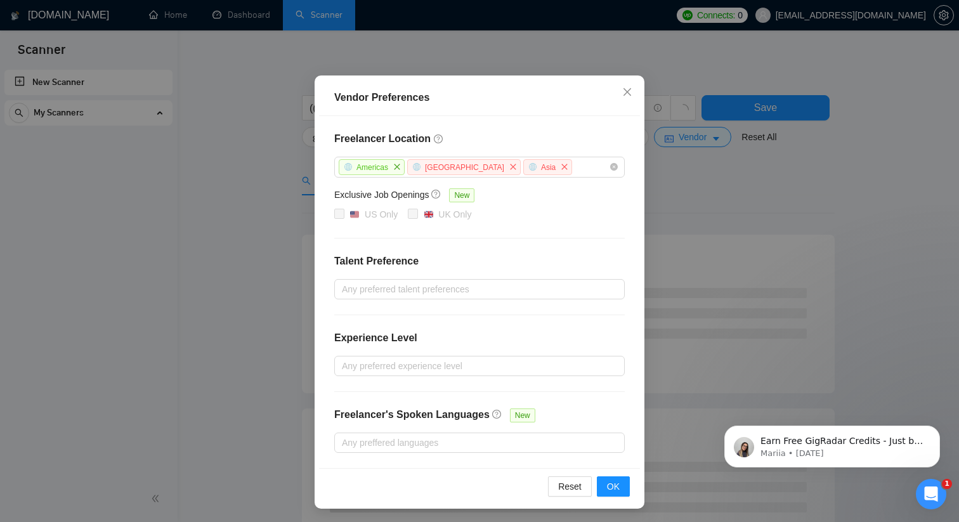
scroll to position [65, 0]
click at [433, 285] on div at bounding box center [474, 288] width 272 height 15
click at [352, 258] on h4 "Talent Preference" at bounding box center [479, 260] width 291 height 15
click at [346, 285] on div at bounding box center [474, 288] width 272 height 15
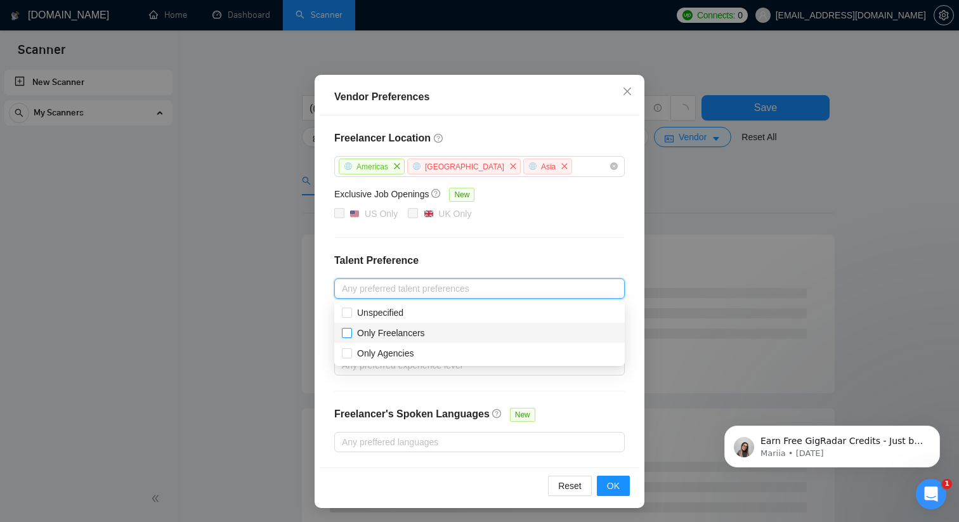
click at [345, 331] on input "Only Freelancers" at bounding box center [346, 332] width 9 height 9
checkbox input "true"
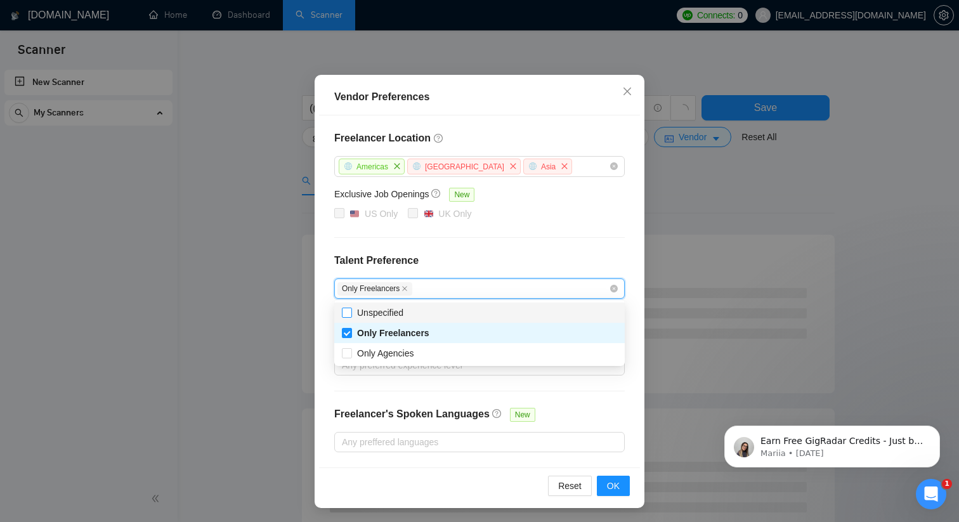
click at [345, 306] on label "Unspecified" at bounding box center [375, 313] width 67 height 14
click at [345, 308] on input "Unspecified" at bounding box center [346, 312] width 9 height 9
checkbox input "false"
click at [481, 244] on div "Freelancer Location [GEOGRAPHIC_DATA] [GEOGRAPHIC_DATA] [GEOGRAPHIC_DATA] Exclu…" at bounding box center [479, 291] width 321 height 352
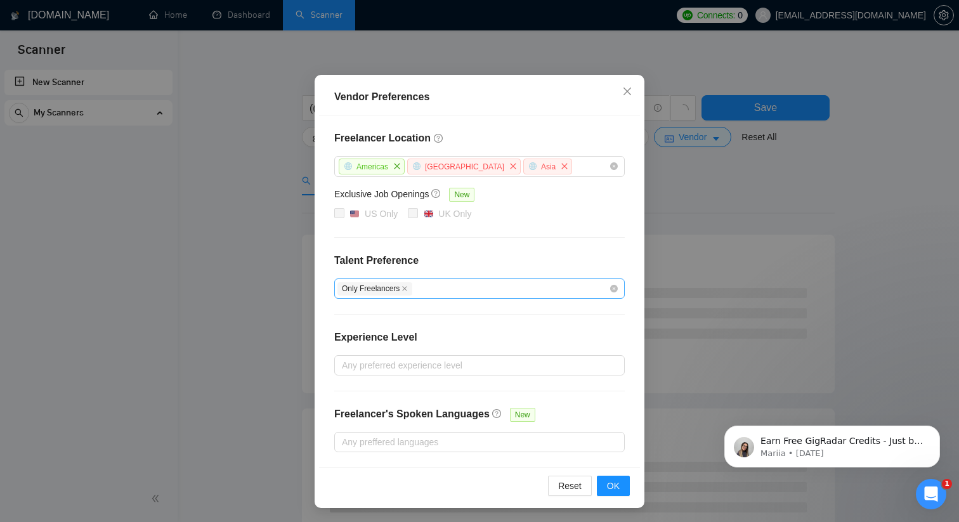
click at [377, 291] on span "Only Freelancers" at bounding box center [375, 288] width 75 height 13
click at [406, 287] on icon "close" at bounding box center [405, 289] width 6 height 6
click at [364, 364] on div at bounding box center [474, 365] width 272 height 15
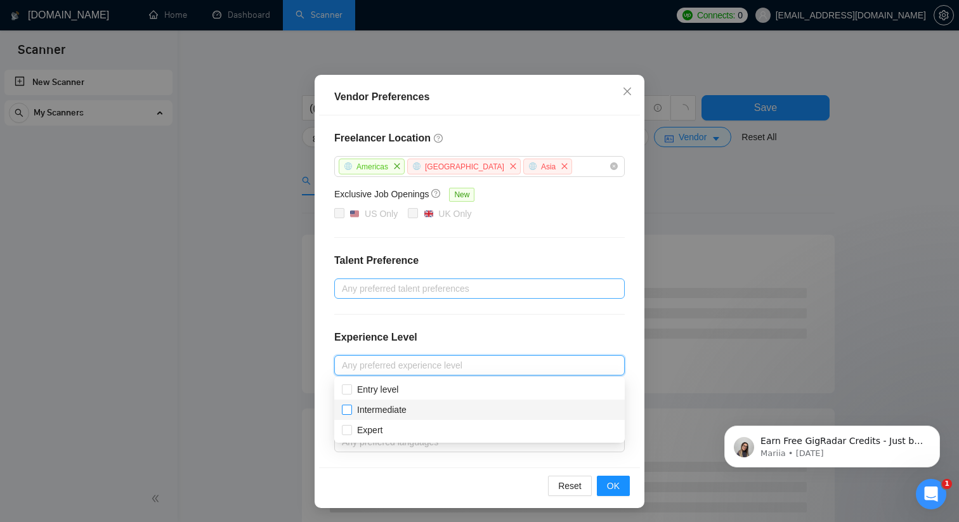
click at [345, 405] on input "Intermediate" at bounding box center [346, 409] width 9 height 9
checkbox input "true"
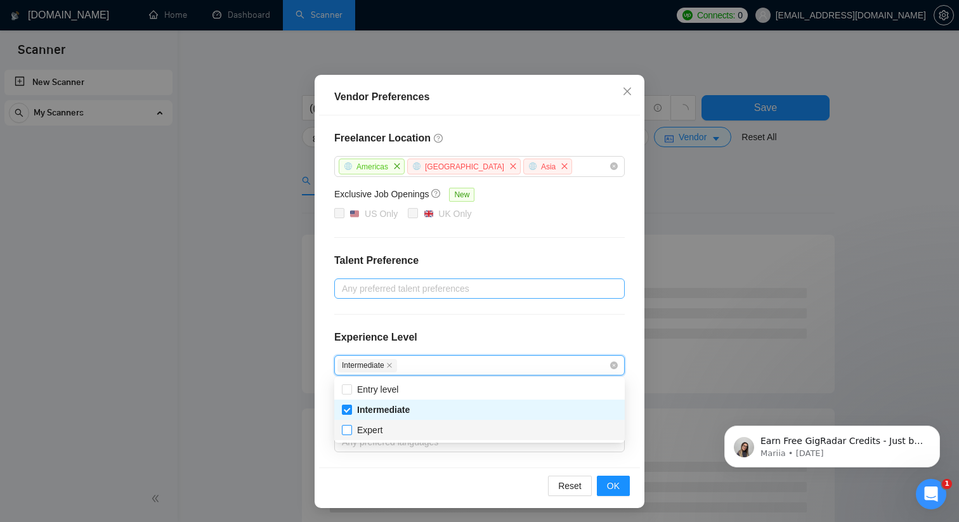
click at [346, 428] on input "Expert" at bounding box center [346, 429] width 9 height 9
checkbox input "true"
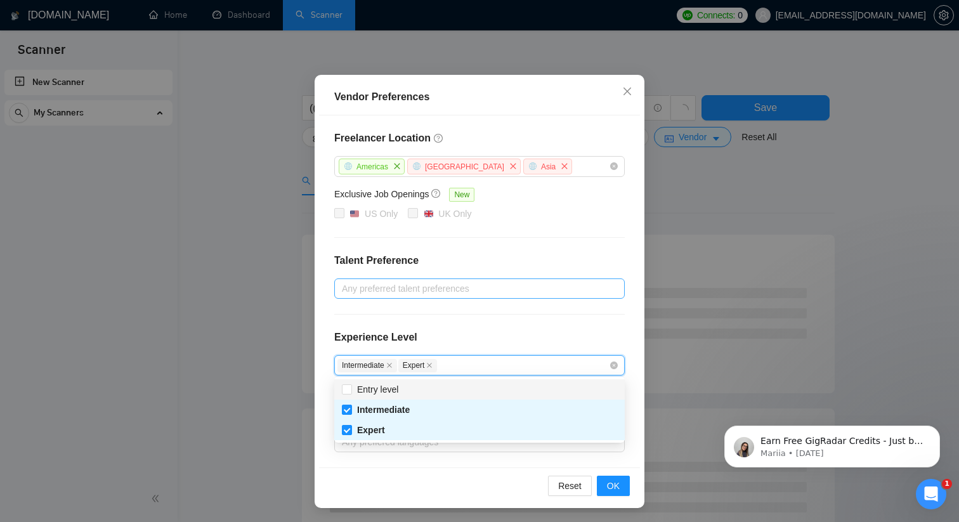
click at [454, 330] on div "Experience Level" at bounding box center [479, 342] width 291 height 25
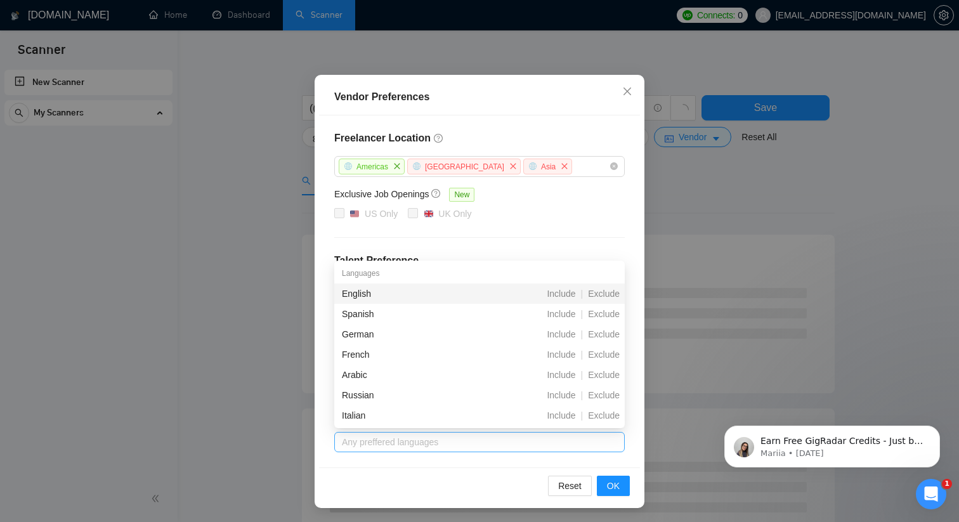
click at [452, 445] on div at bounding box center [474, 442] width 272 height 15
click at [375, 295] on div "English" at bounding box center [413, 294] width 142 height 14
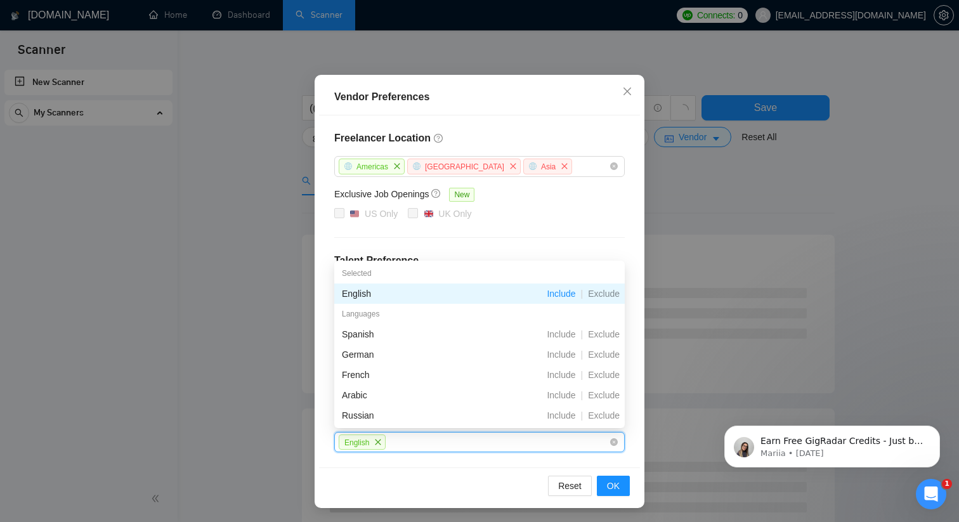
click at [560, 292] on span "Include" at bounding box center [561, 294] width 39 height 10
click at [612, 485] on span "OK" at bounding box center [613, 486] width 13 height 14
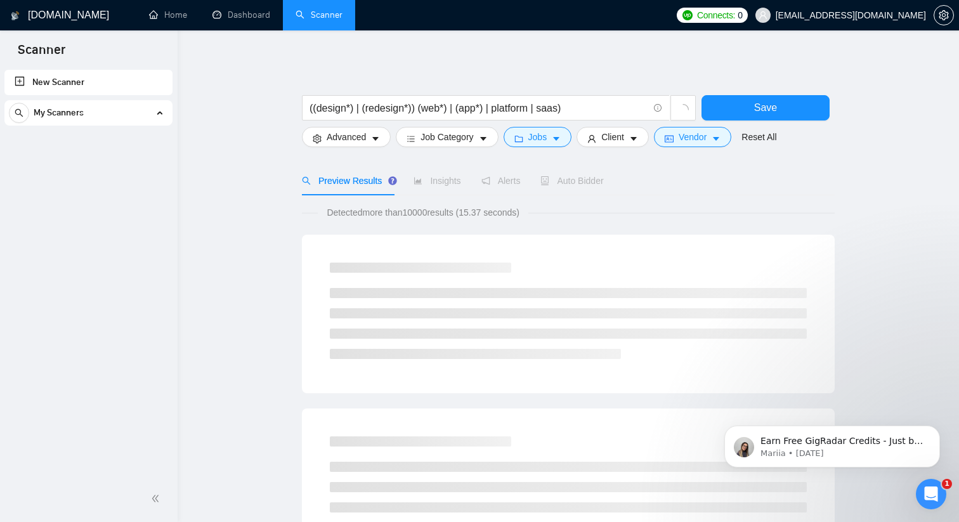
scroll to position [1, 0]
click at [635, 140] on icon "caret-down" at bounding box center [633, 139] width 9 height 9
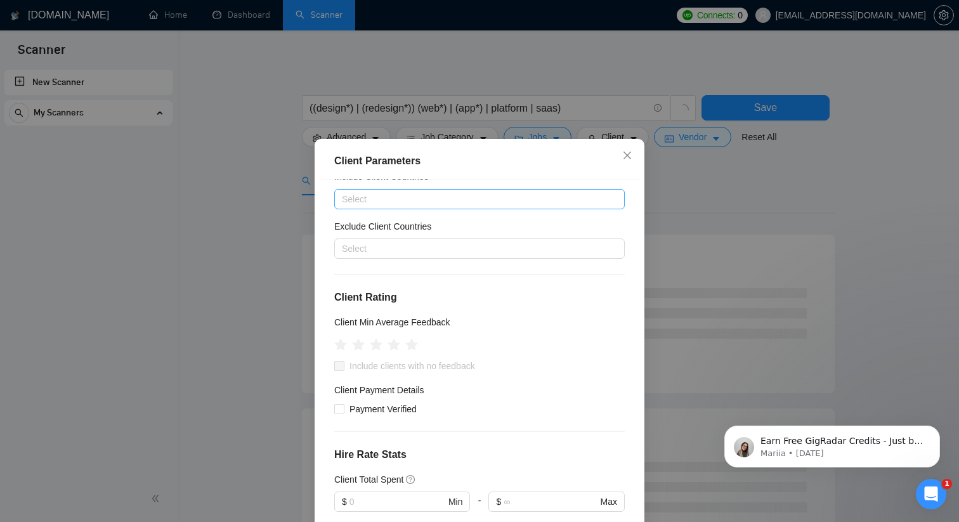
scroll to position [15, 0]
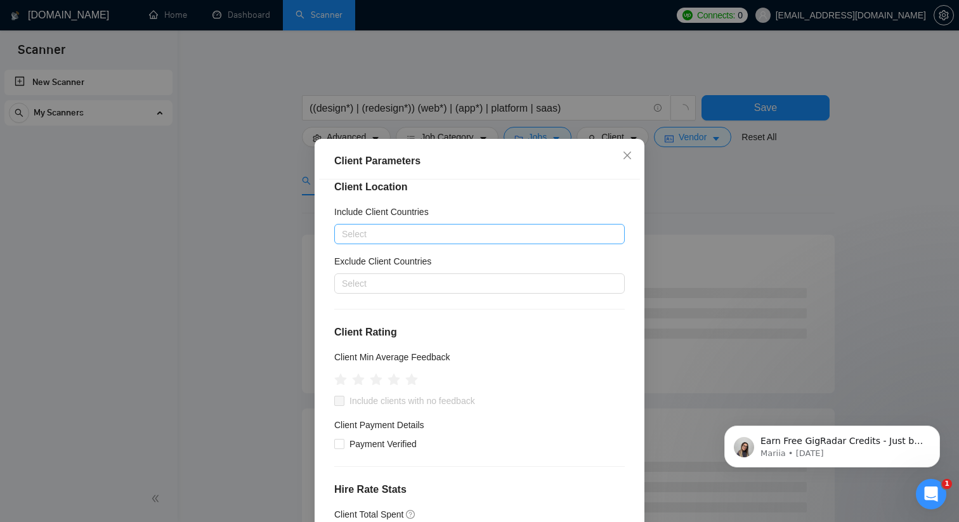
click at [373, 234] on div at bounding box center [474, 234] width 272 height 15
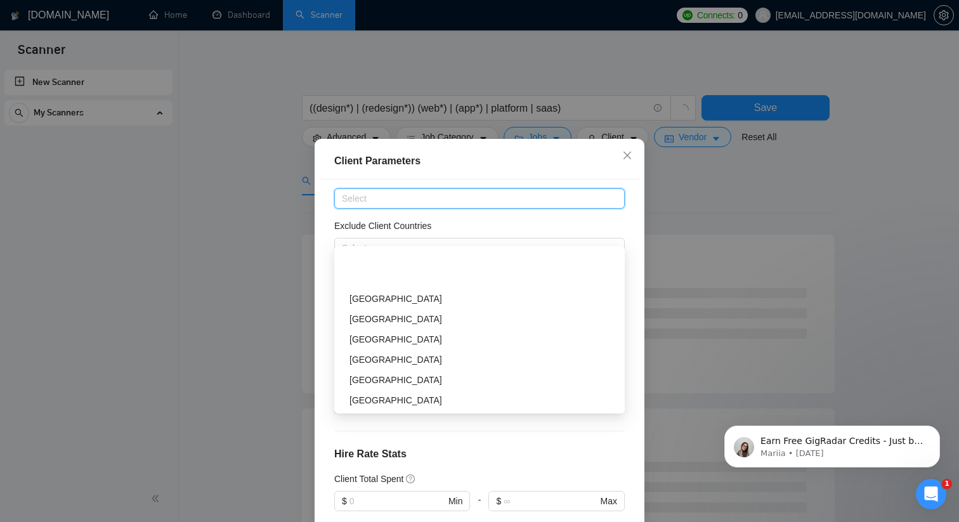
scroll to position [142, 0]
click at [408, 282] on div "[GEOGRAPHIC_DATA]" at bounding box center [484, 279] width 268 height 14
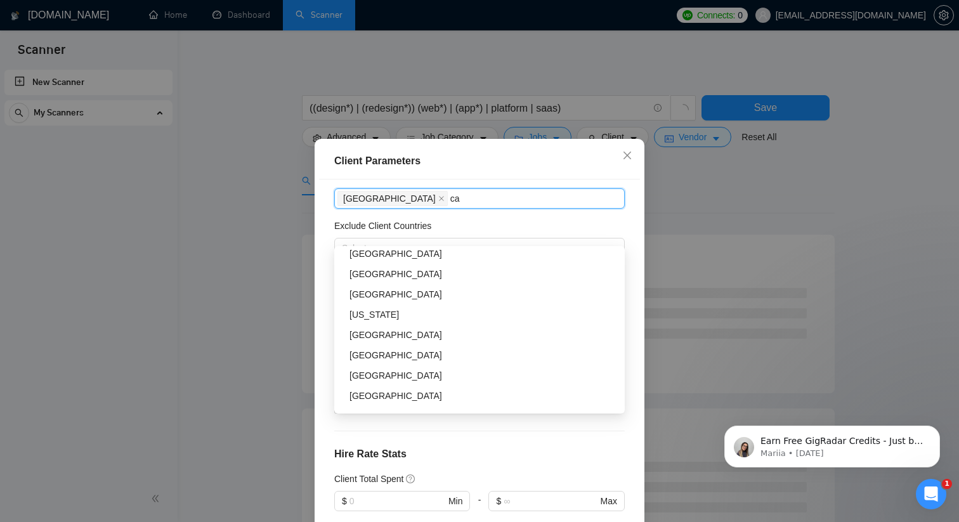
type input "can"
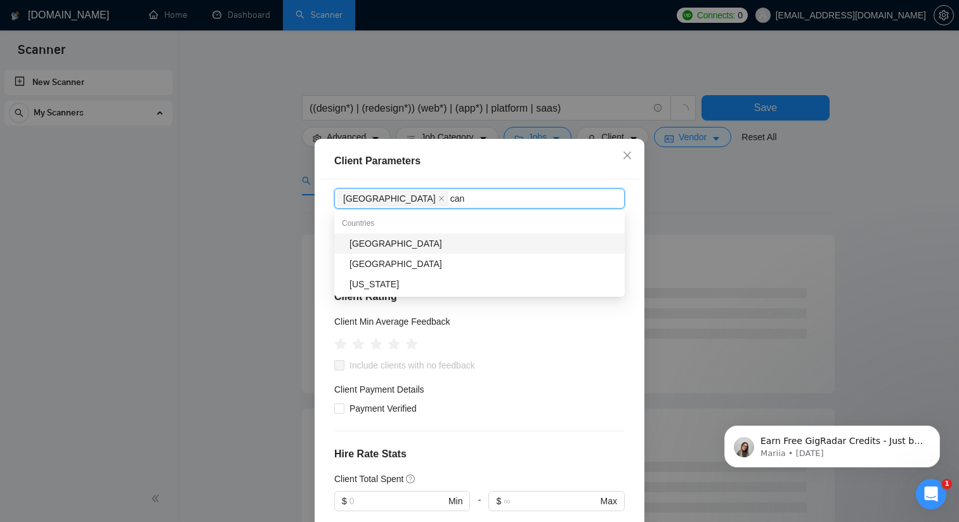
click at [365, 242] on div "[GEOGRAPHIC_DATA]" at bounding box center [484, 244] width 268 height 14
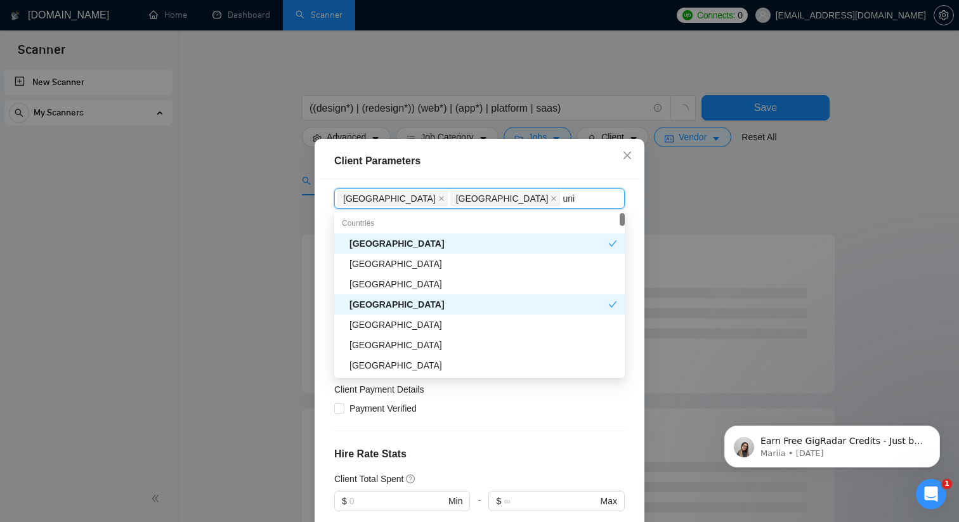
type input "unit"
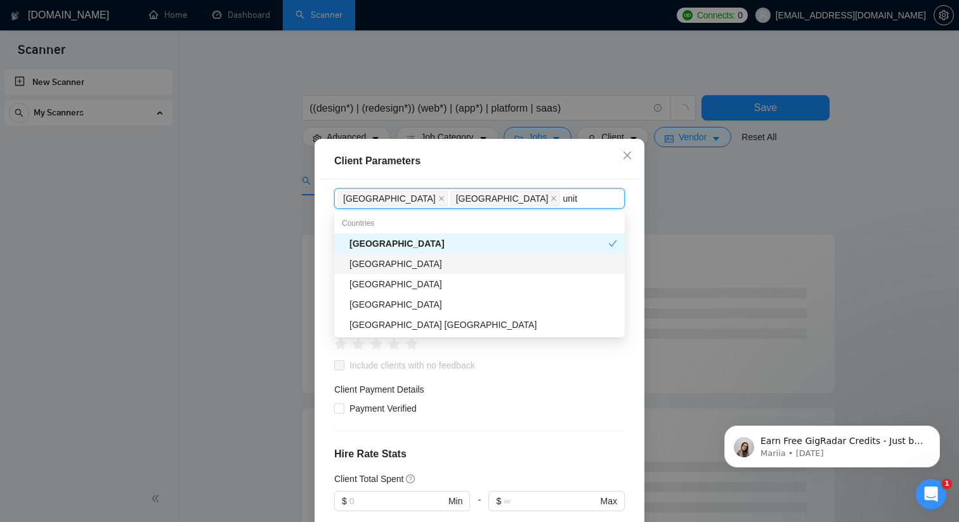
click at [373, 259] on div "[GEOGRAPHIC_DATA]" at bounding box center [484, 264] width 268 height 14
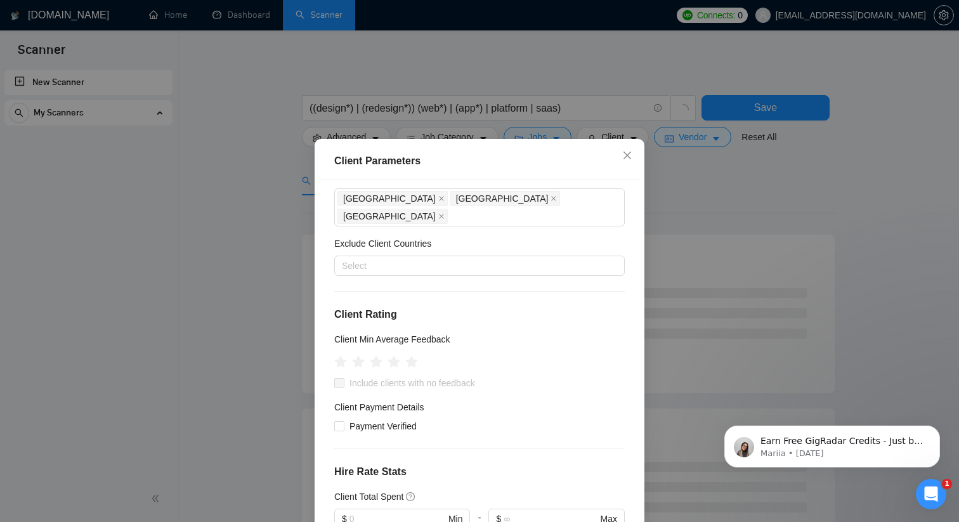
click at [633, 337] on div "Client Location Include Client Countries [GEOGRAPHIC_DATA] [GEOGRAPHIC_DATA] [G…" at bounding box center [479, 363] width 321 height 366
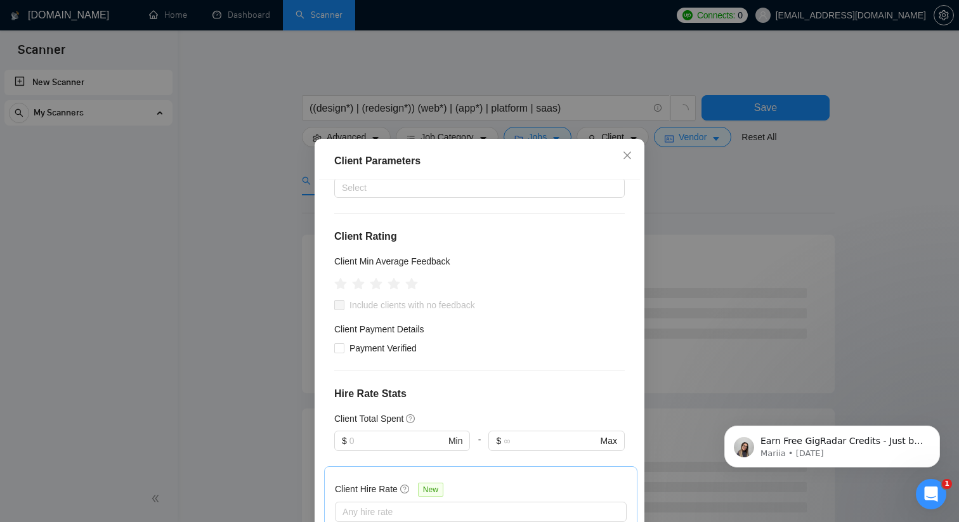
scroll to position [128, 0]
click at [343, 344] on input "Payment Verified" at bounding box center [338, 348] width 9 height 9
checkbox input "true"
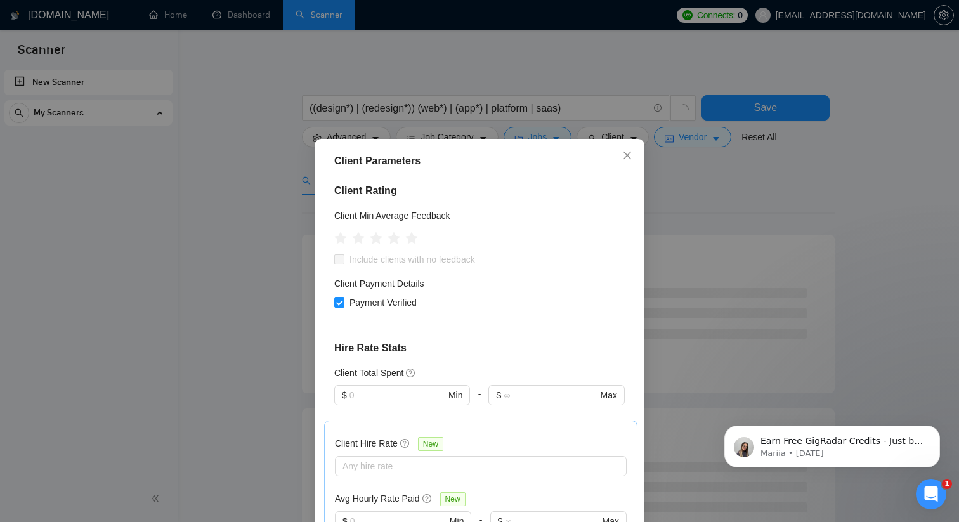
scroll to position [174, 0]
click at [365, 389] on input "text" at bounding box center [398, 396] width 96 height 14
type input "1"
click at [445, 303] on div "Client Location Include Client Countries [GEOGRAPHIC_DATA] [GEOGRAPHIC_DATA] [G…" at bounding box center [479, 363] width 321 height 366
click at [394, 232] on icon "star" at bounding box center [394, 238] width 13 height 13
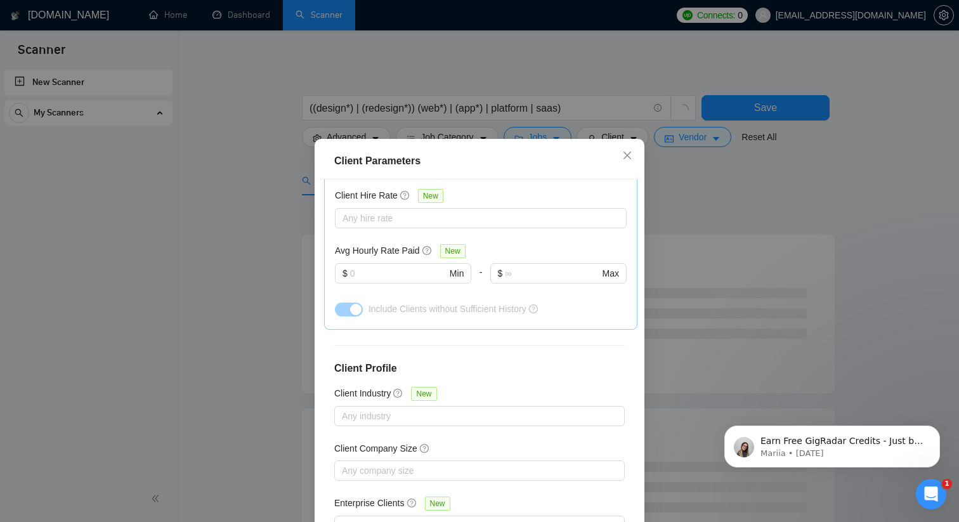
scroll to position [425, 0]
click at [392, 208] on div at bounding box center [474, 215] width 273 height 15
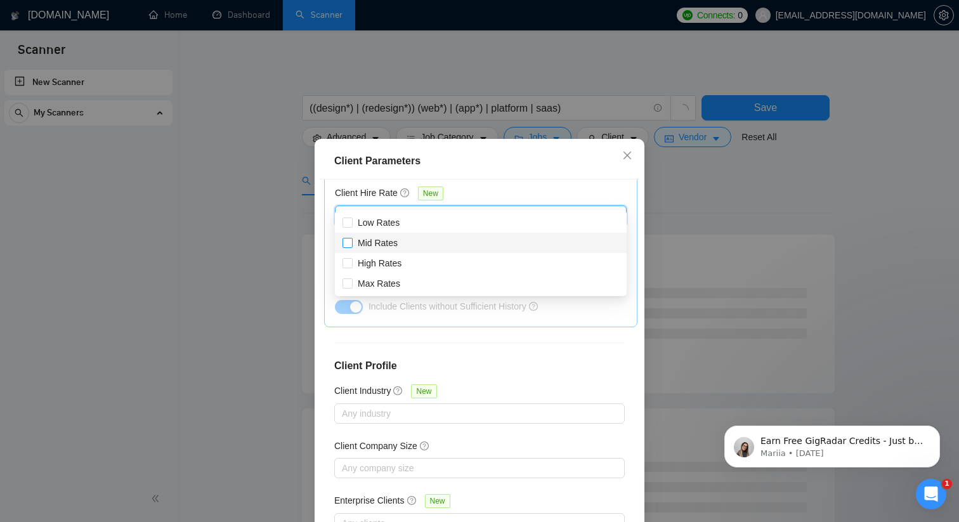
click at [351, 243] on input "Mid Rates" at bounding box center [347, 242] width 9 height 9
checkbox input "true"
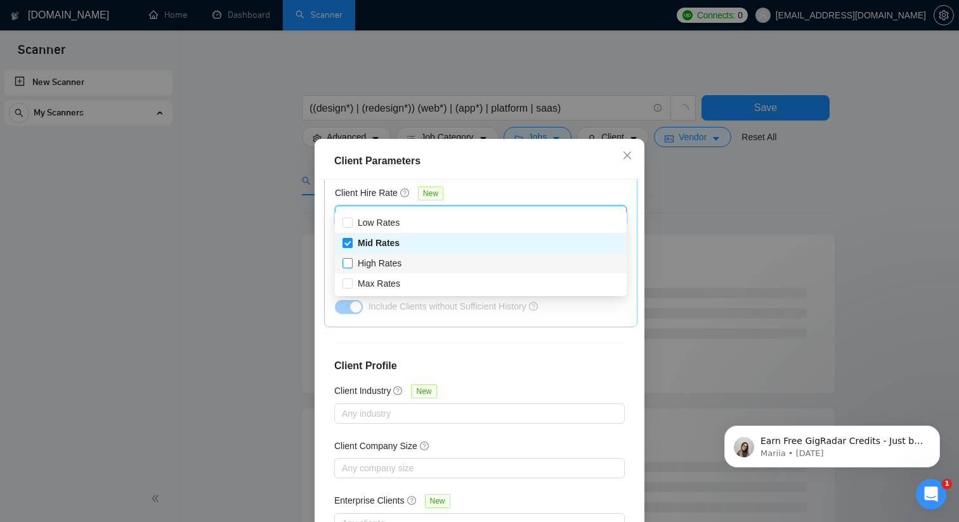
click at [350, 258] on input "High Rates" at bounding box center [347, 262] width 9 height 9
checkbox input "true"
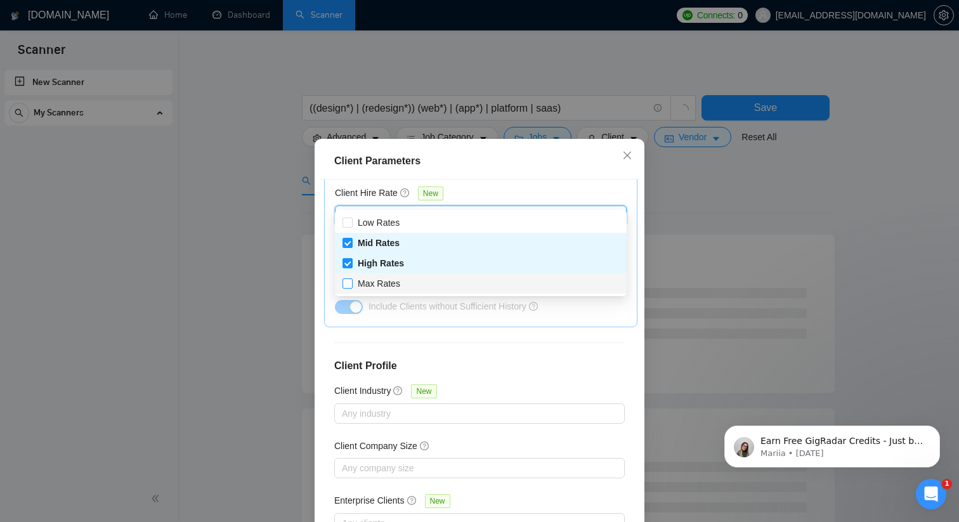
click at [349, 283] on input "Max Rates" at bounding box center [347, 283] width 9 height 9
checkbox input "true"
click at [543, 338] on div "Client Location Include Client Countries [GEOGRAPHIC_DATA] [GEOGRAPHIC_DATA] [G…" at bounding box center [479, 363] width 321 height 366
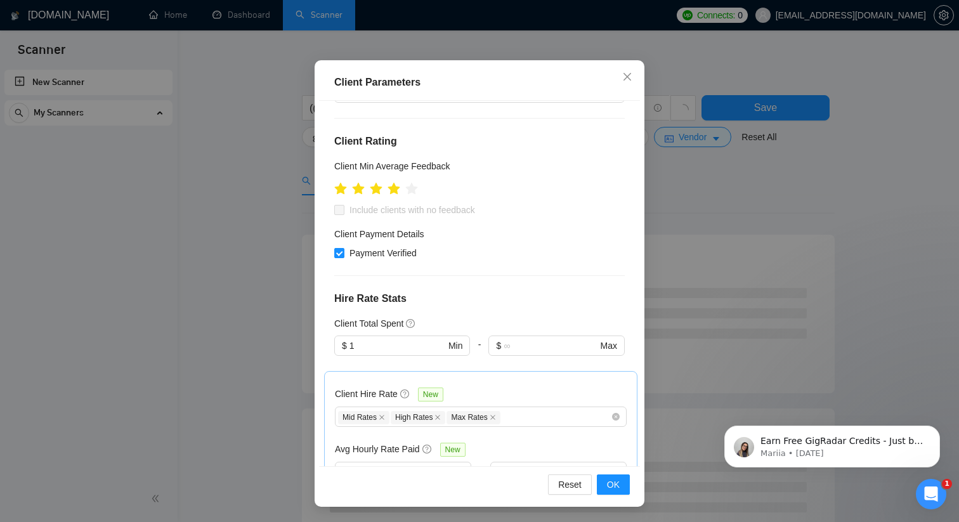
scroll to position [95, 0]
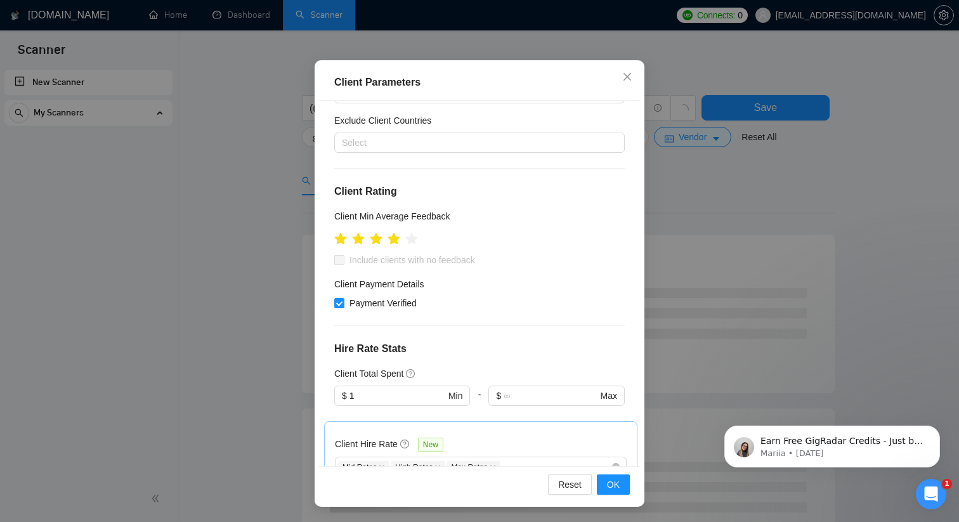
click at [339, 255] on span at bounding box center [339, 260] width 10 height 10
click at [416, 232] on icon "star" at bounding box center [412, 239] width 14 height 14
click at [397, 232] on icon "star" at bounding box center [394, 238] width 13 height 13
click at [339, 232] on icon "star" at bounding box center [340, 238] width 13 height 13
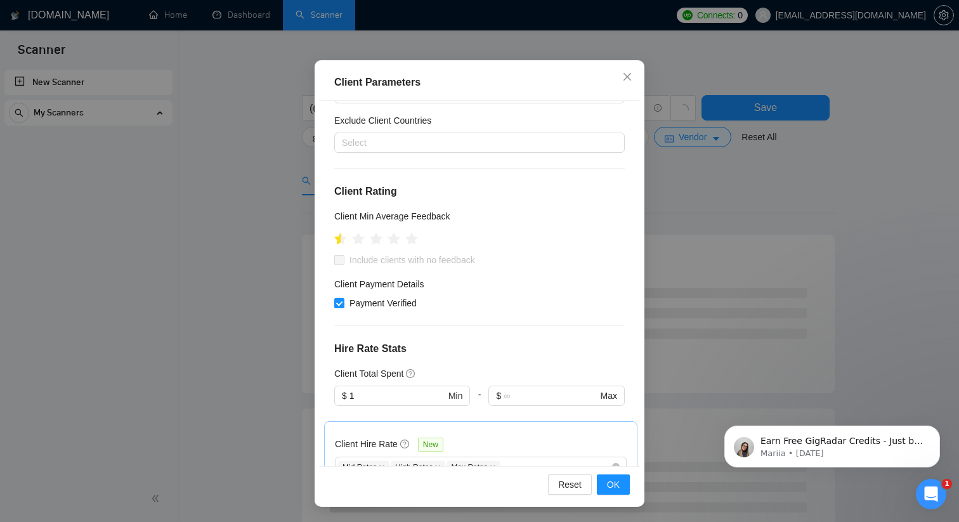
click at [338, 255] on span at bounding box center [339, 260] width 10 height 10
click at [411, 232] on icon "star" at bounding box center [411, 238] width 13 height 13
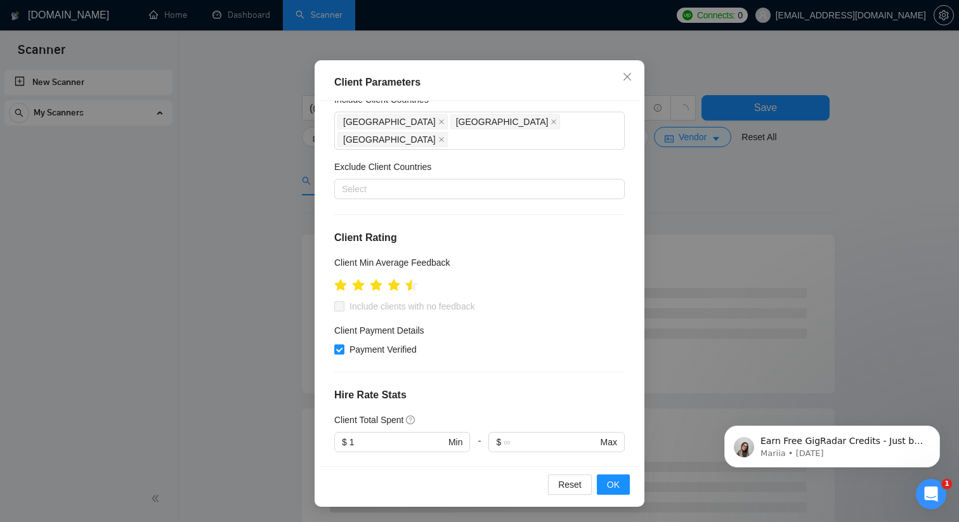
click at [338, 301] on span at bounding box center [339, 306] width 10 height 10
click at [393, 279] on icon "star" at bounding box center [394, 285] width 13 height 13
click at [398, 279] on icon "star" at bounding box center [394, 285] width 13 height 13
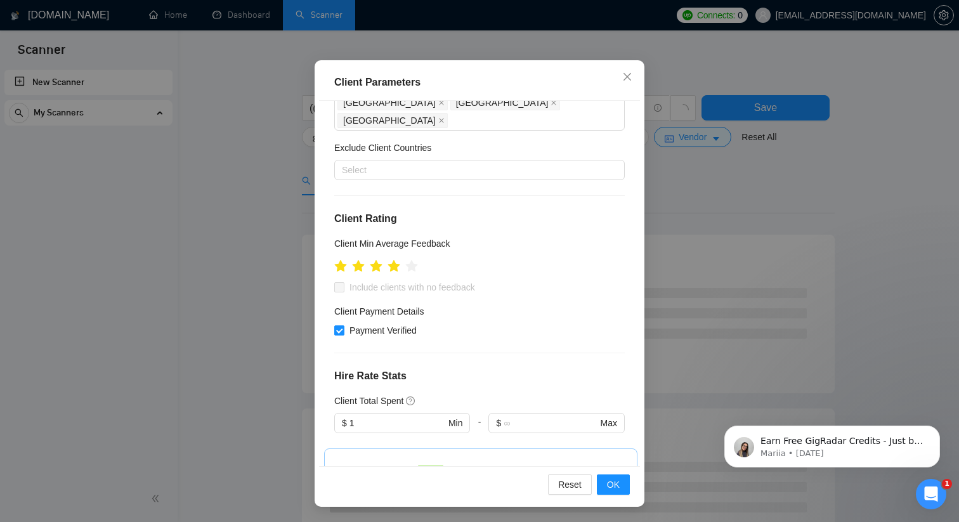
scroll to position [71, 0]
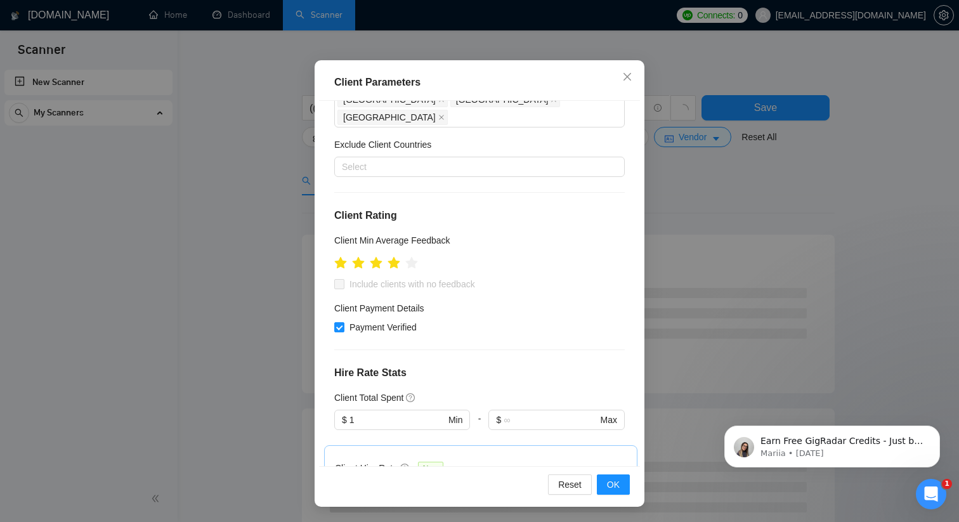
click at [343, 279] on span at bounding box center [339, 284] width 10 height 10
click at [339, 322] on input "Payment Verified" at bounding box center [338, 326] width 9 height 9
click at [338, 322] on input "Payment Verified" at bounding box center [338, 326] width 9 height 9
checkbox input "true"
click at [339, 279] on span at bounding box center [339, 284] width 10 height 10
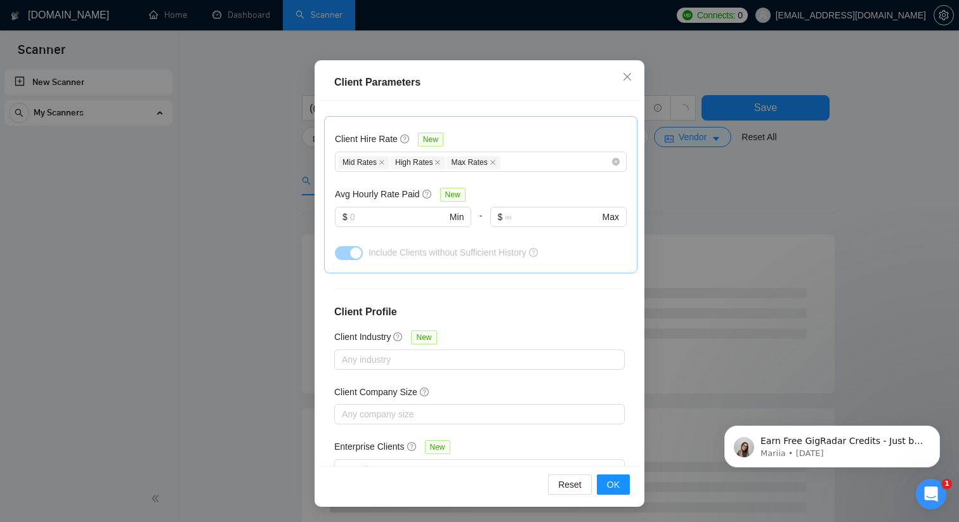
scroll to position [425, 0]
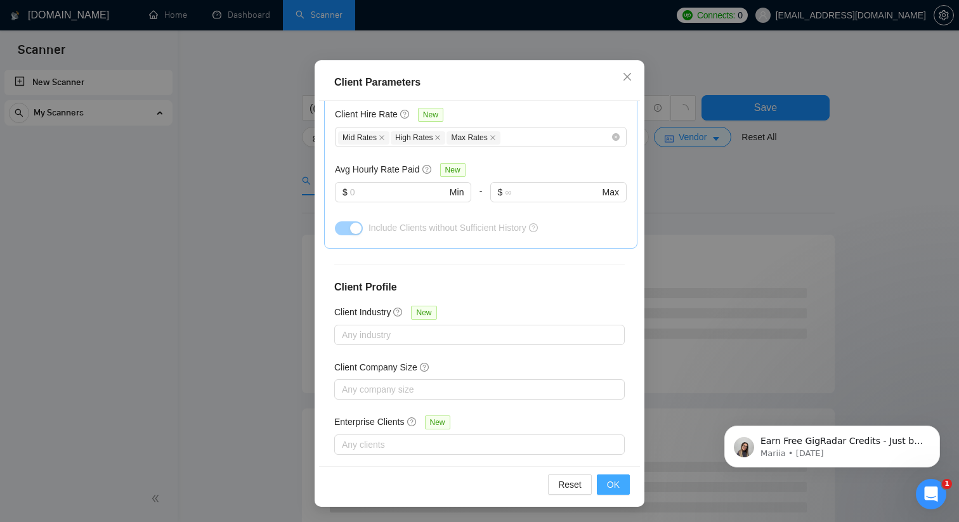
click at [608, 491] on span "OK" at bounding box center [613, 485] width 13 height 14
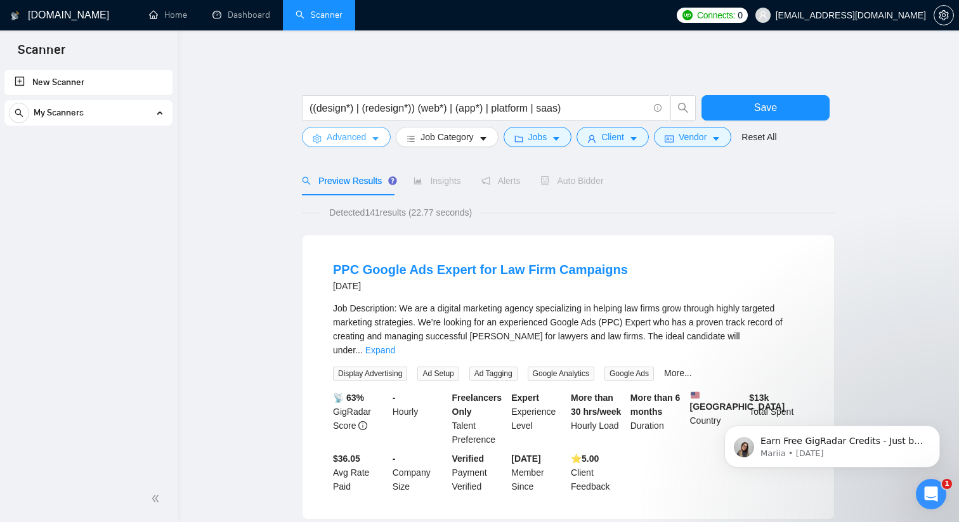
click at [367, 141] on button "Advanced" at bounding box center [346, 137] width 89 height 20
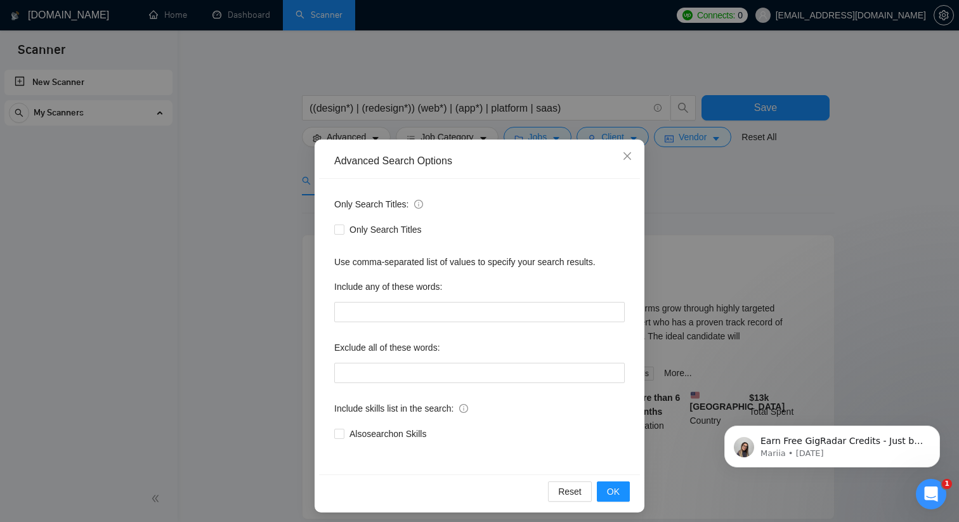
scroll to position [6, 0]
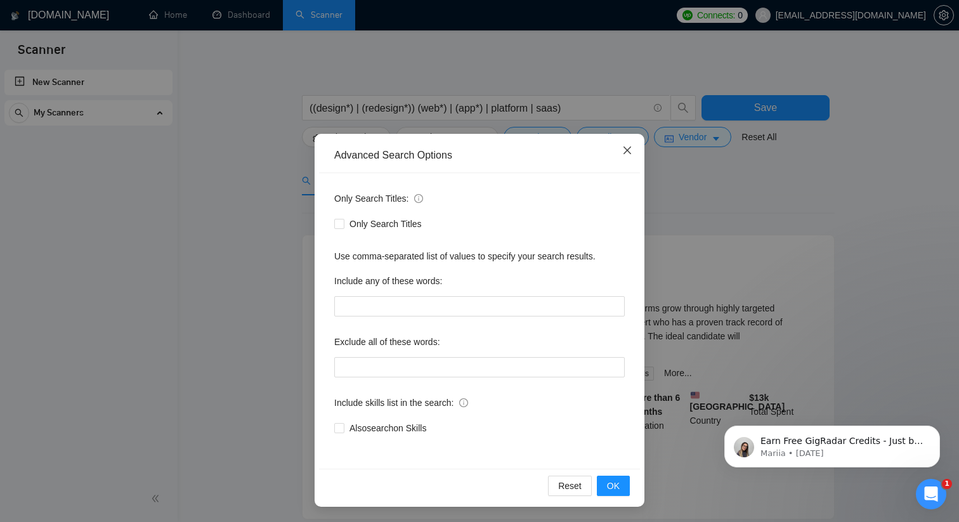
click at [632, 142] on span "Close" at bounding box center [627, 151] width 34 height 34
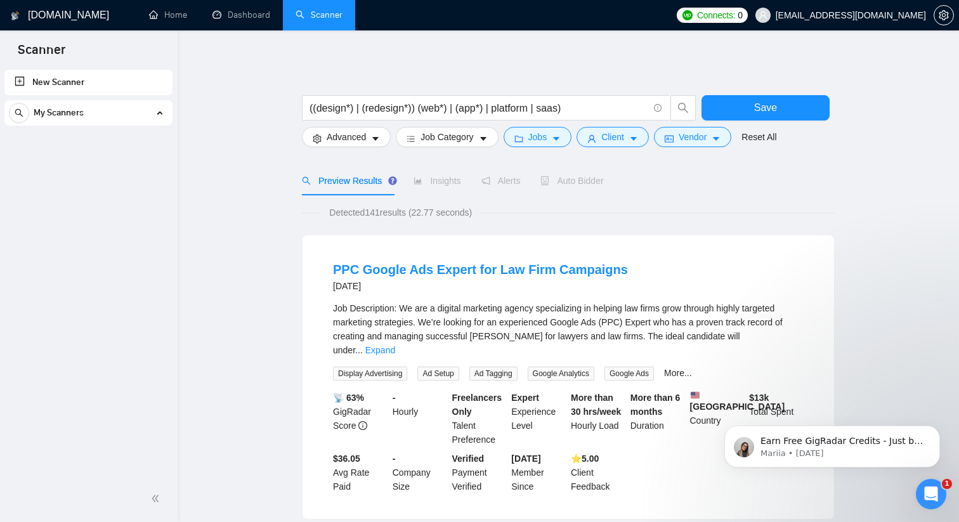
scroll to position [0, 0]
click at [684, 138] on span "Vendor" at bounding box center [693, 137] width 28 height 14
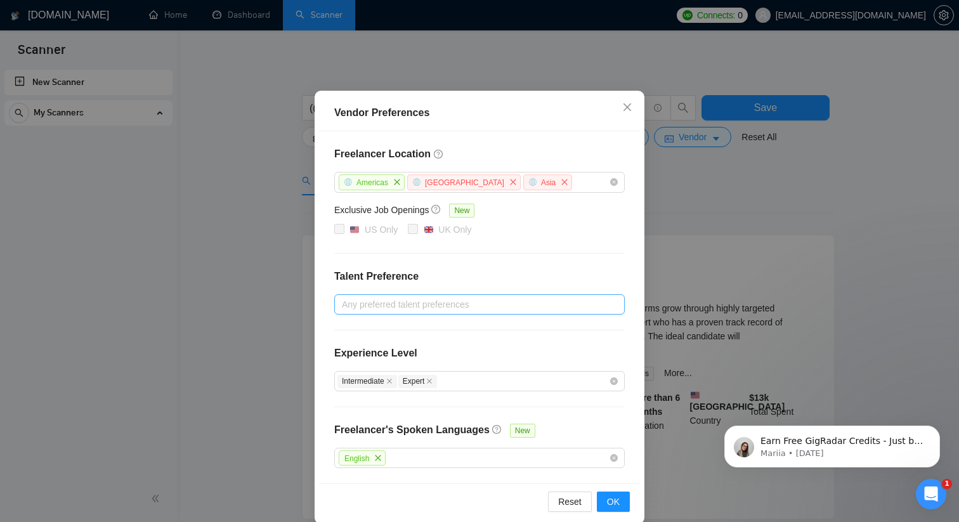
scroll to position [65, 0]
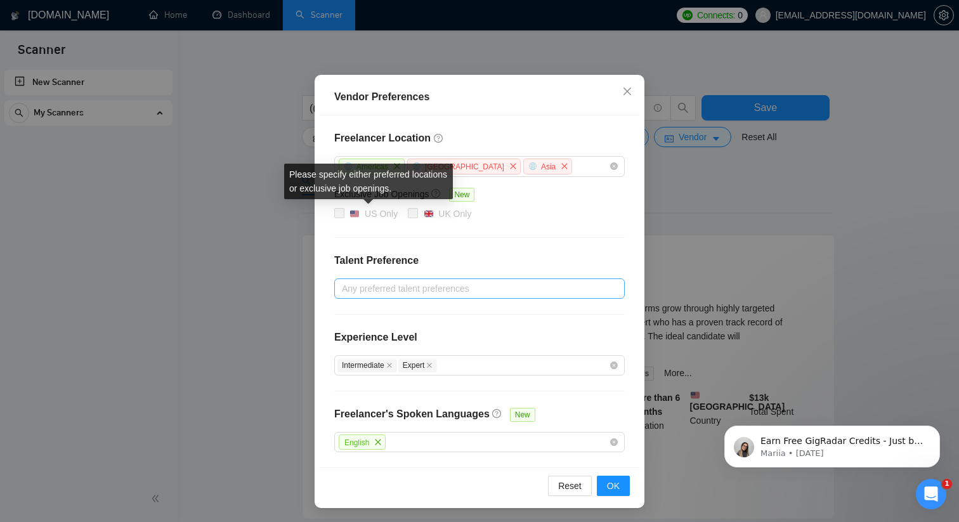
click at [335, 216] on span at bounding box center [339, 213] width 10 height 10
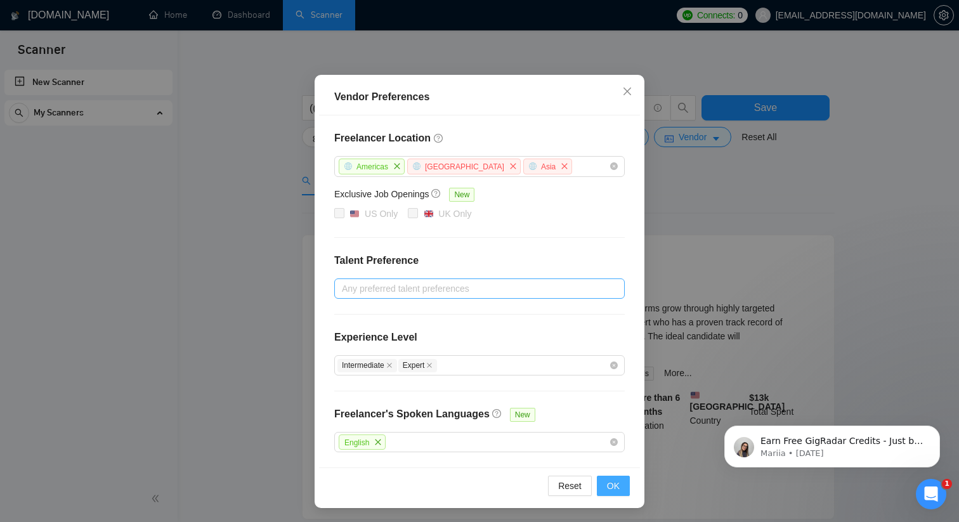
click at [624, 485] on button "OK" at bounding box center [613, 486] width 33 height 20
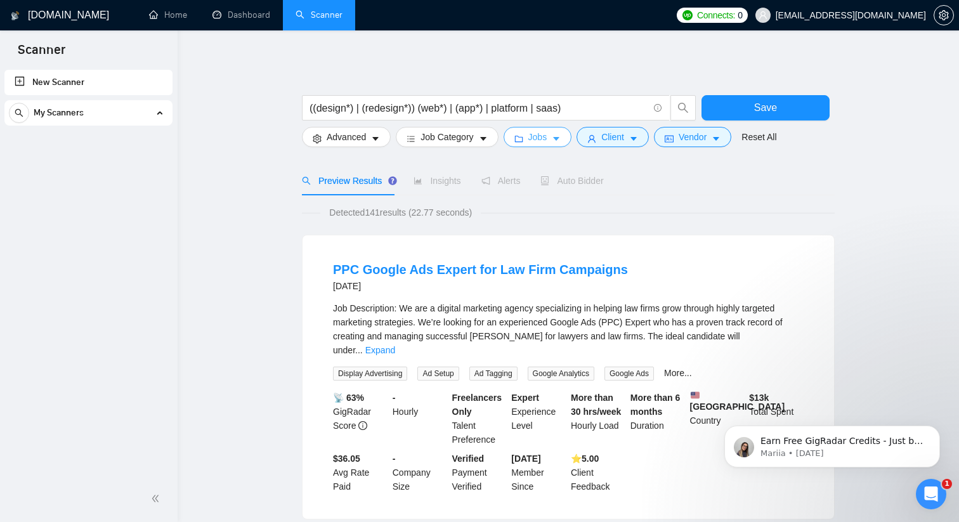
click at [555, 136] on button "Jobs" at bounding box center [538, 137] width 69 height 20
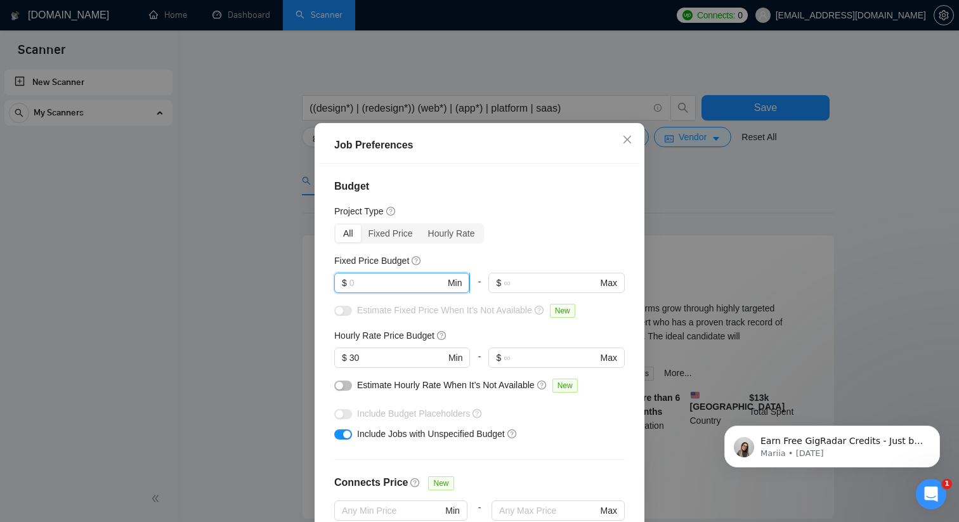
click at [378, 290] on input "text" at bounding box center [398, 283] width 96 height 14
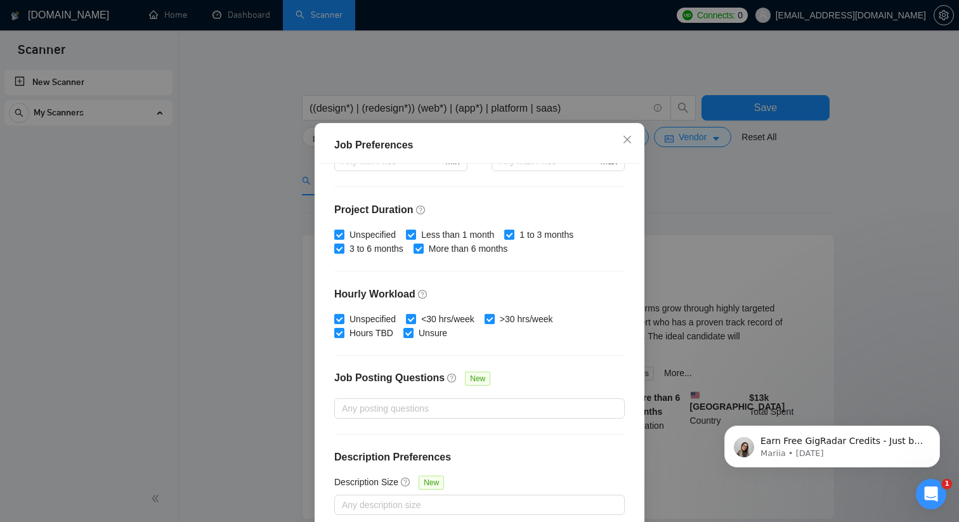
scroll to position [79, 0]
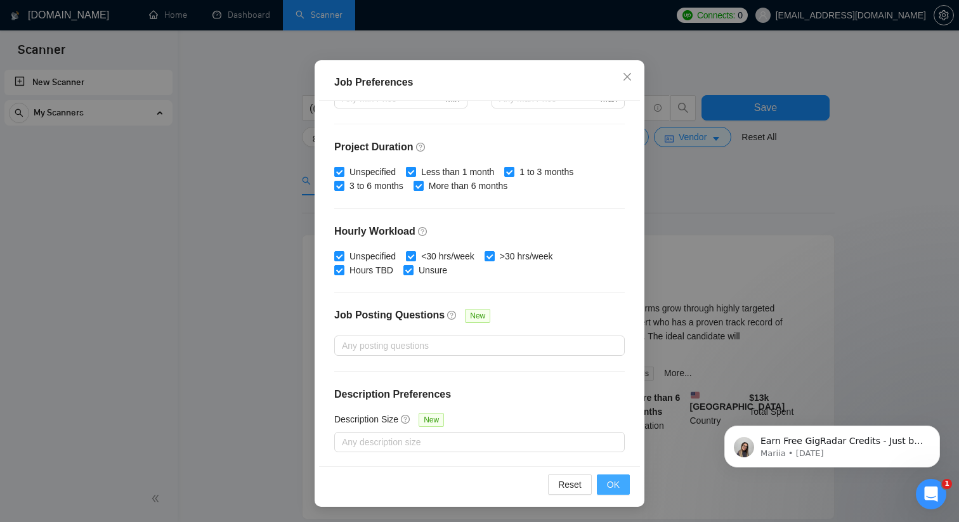
click at [612, 481] on span "OK" at bounding box center [613, 485] width 13 height 14
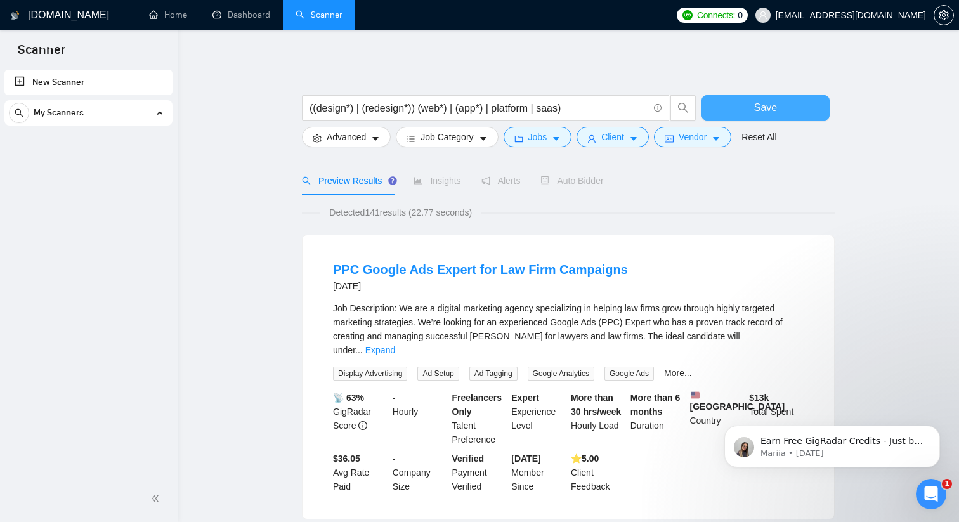
scroll to position [16, 0]
click at [637, 135] on icon "caret-down" at bounding box center [633, 139] width 9 height 9
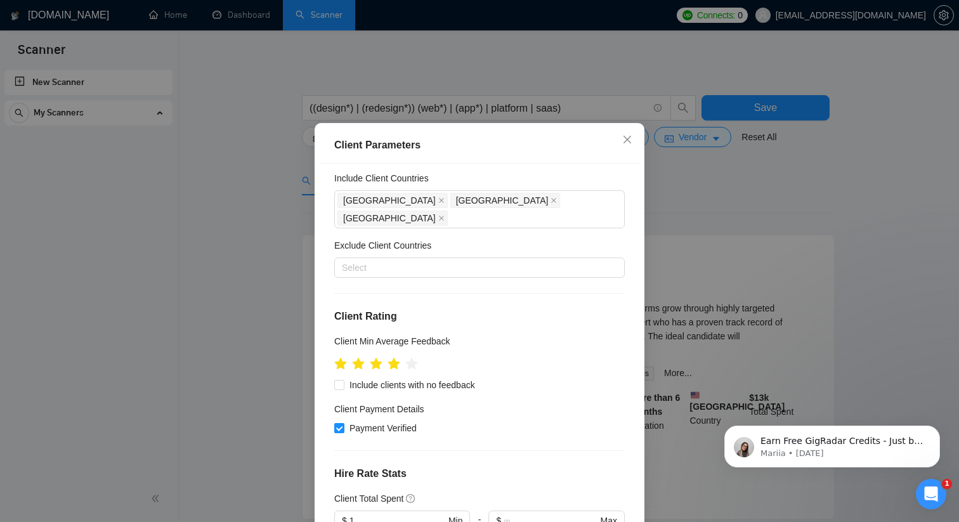
scroll to position [0, 0]
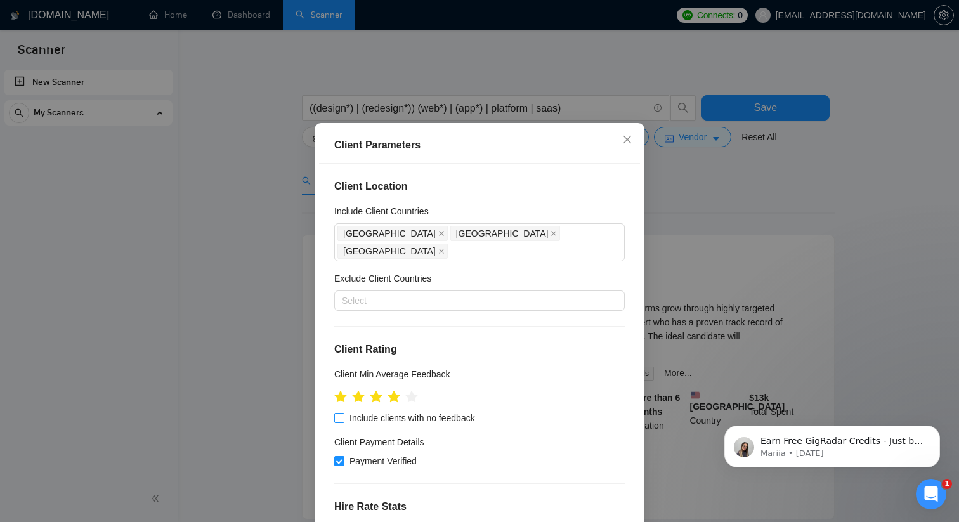
click at [338, 414] on input "Include clients with no feedback" at bounding box center [338, 417] width 9 height 9
checkbox input "true"
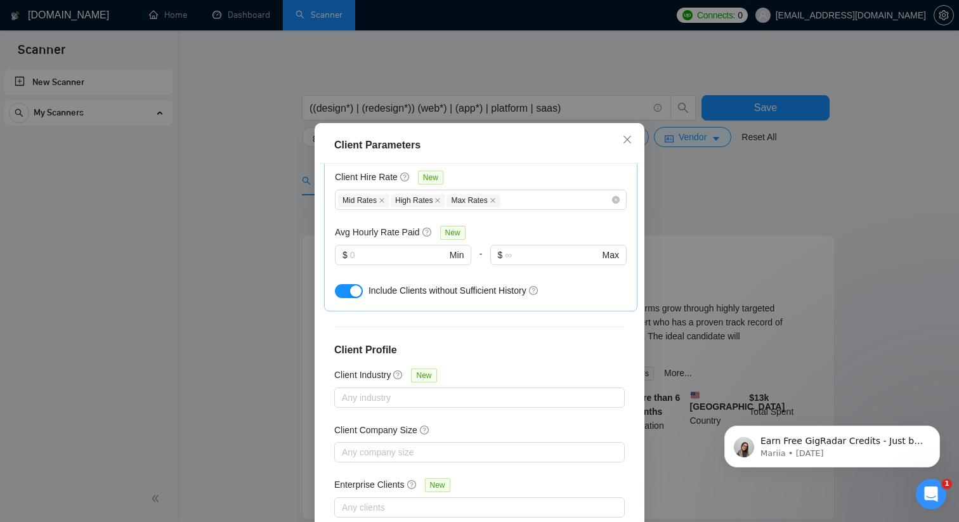
scroll to position [79, 0]
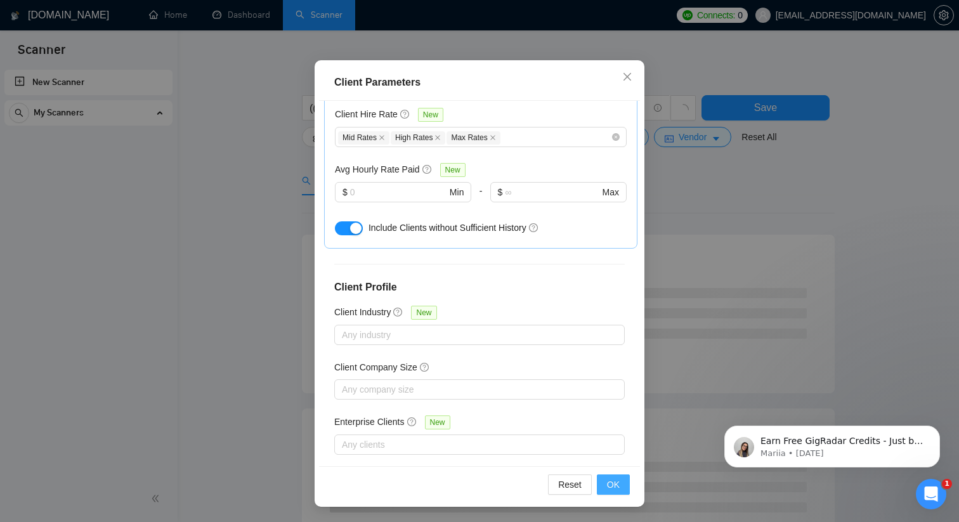
click at [619, 483] on span "OK" at bounding box center [613, 485] width 13 height 14
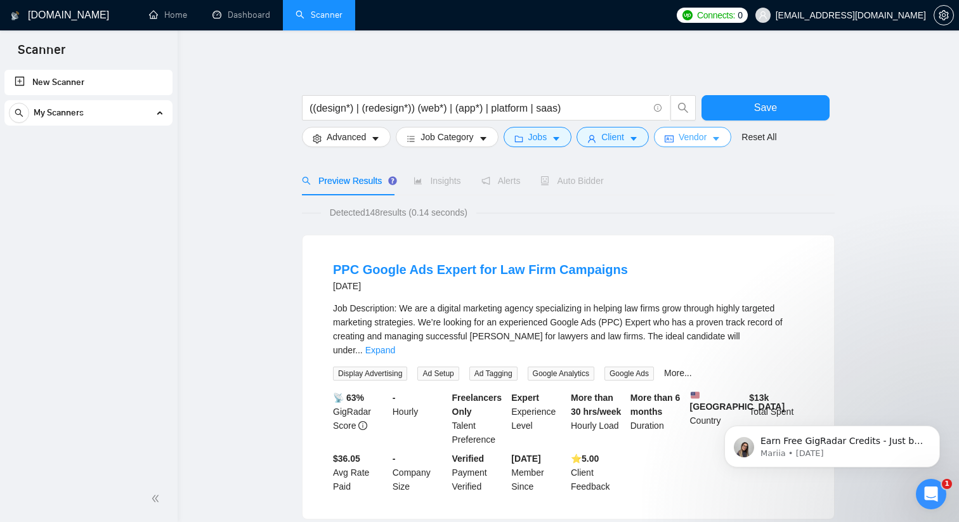
click at [693, 140] on span "Vendor" at bounding box center [693, 137] width 28 height 14
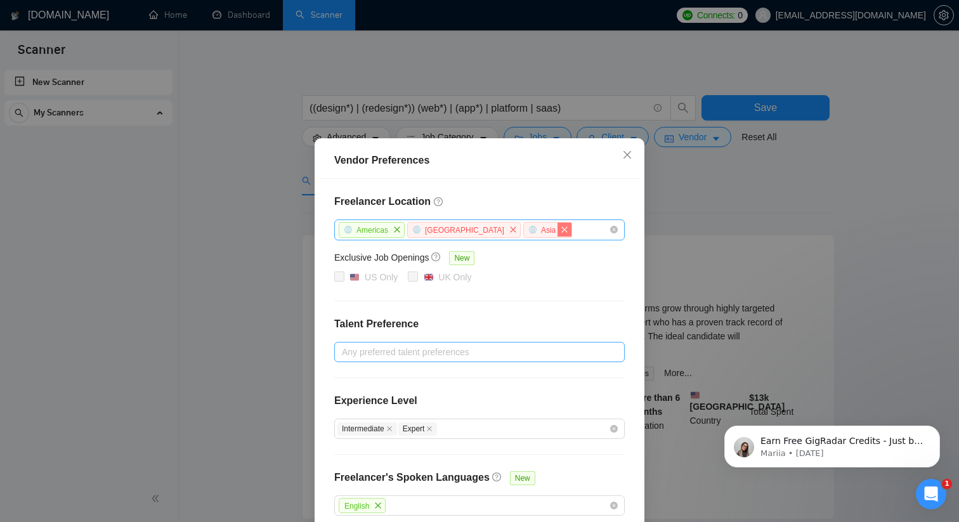
click at [561, 232] on icon "close" at bounding box center [565, 230] width 8 height 8
click at [510, 232] on icon "close" at bounding box center [514, 230] width 8 height 8
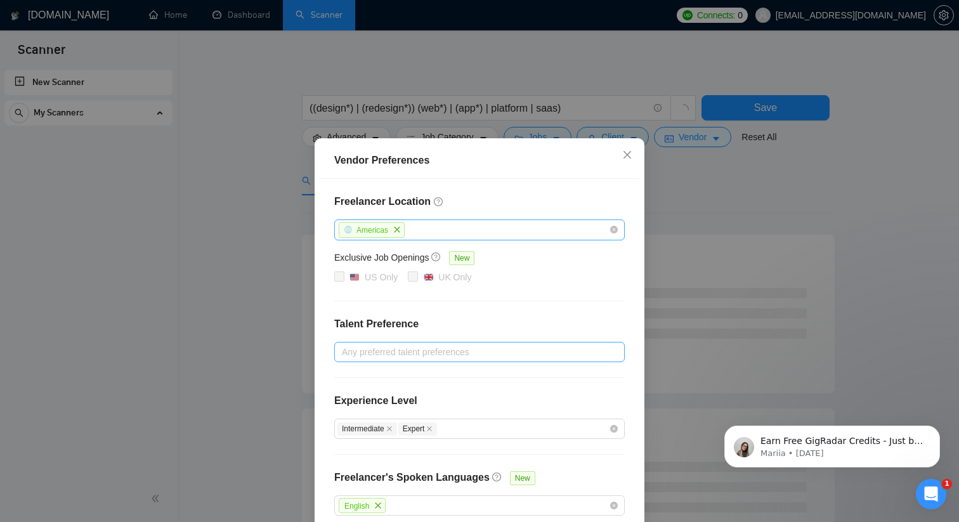
scroll to position [65, 0]
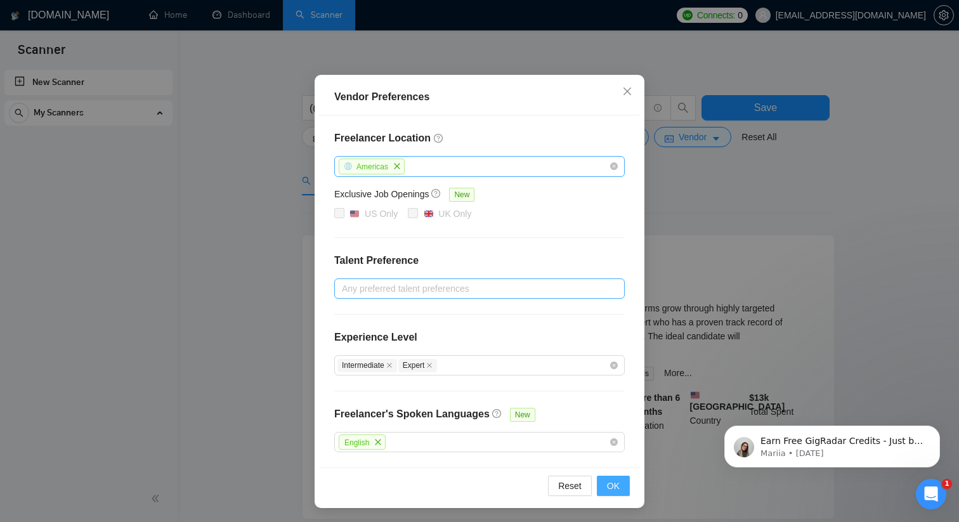
click at [614, 487] on span "OK" at bounding box center [613, 486] width 13 height 14
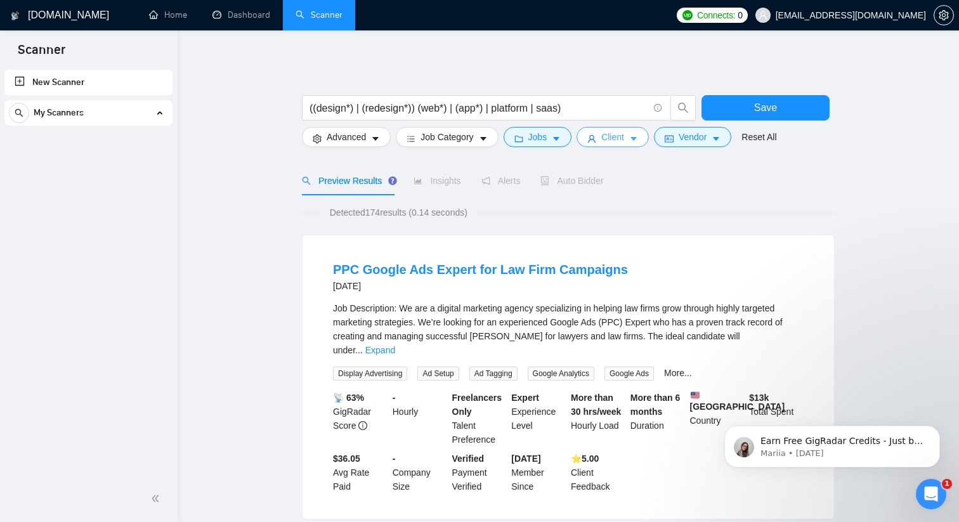
click at [638, 140] on icon "caret-down" at bounding box center [633, 139] width 9 height 9
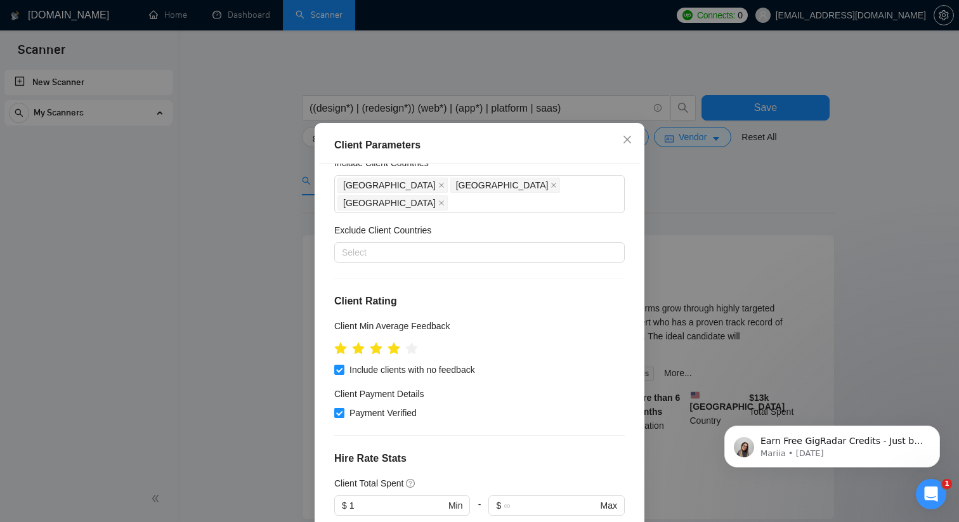
scroll to position [0, 0]
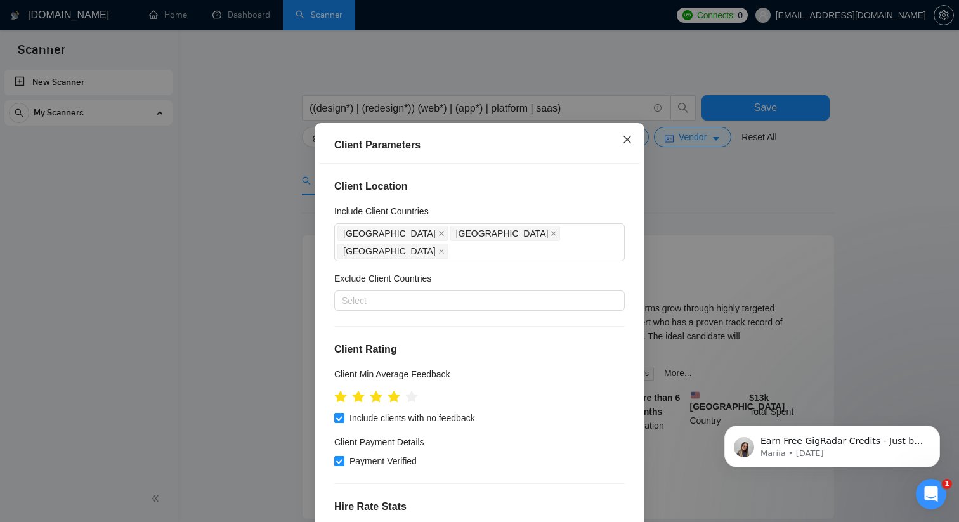
click at [626, 145] on icon "close" at bounding box center [628, 140] width 10 height 10
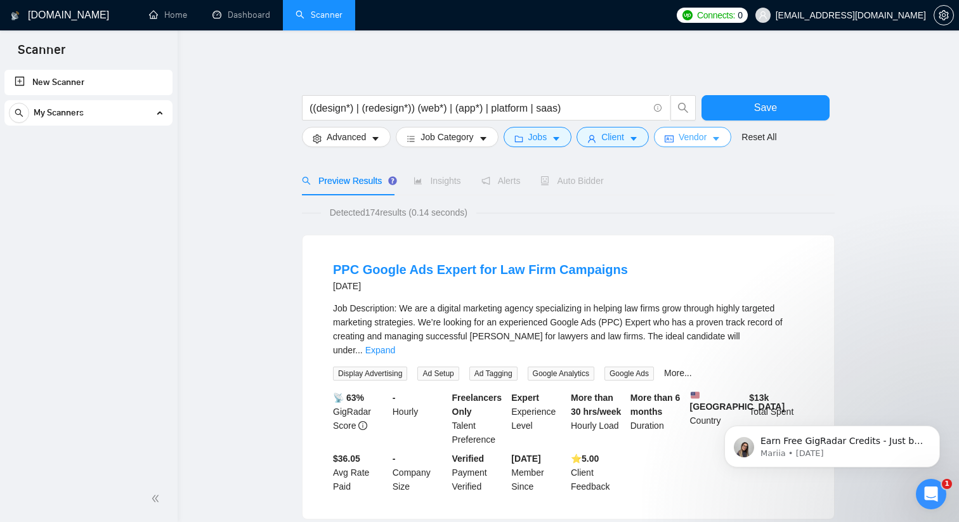
click at [700, 143] on span "Vendor" at bounding box center [693, 137] width 28 height 14
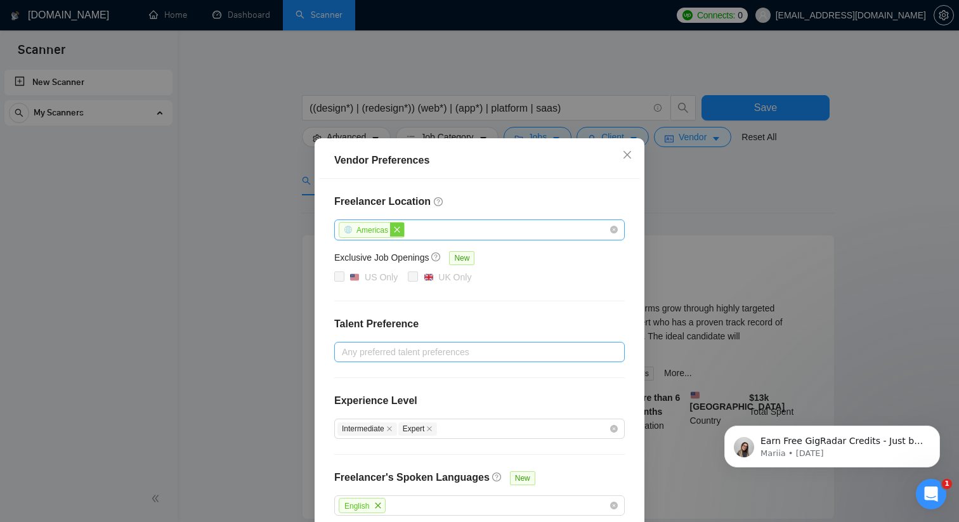
click at [401, 232] on icon "close" at bounding box center [397, 230] width 8 height 8
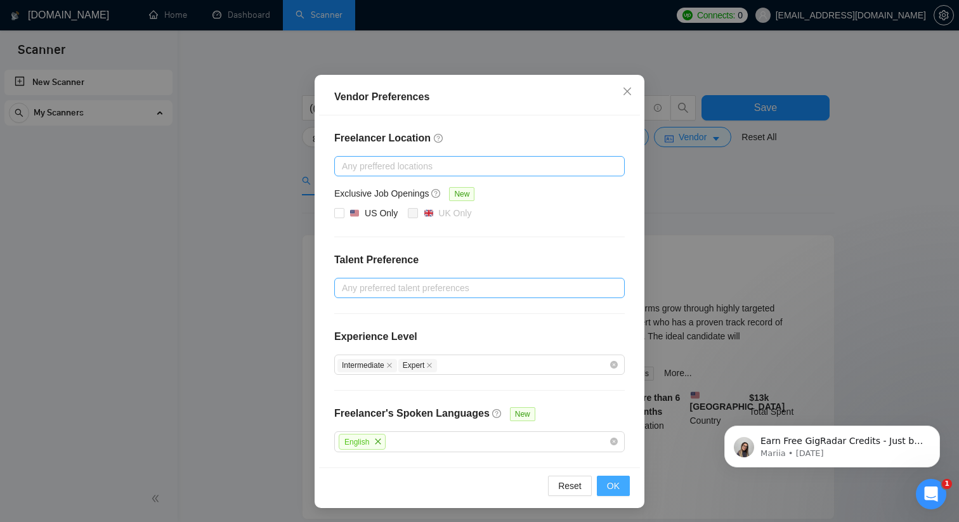
click at [618, 484] on span "OK" at bounding box center [613, 486] width 13 height 14
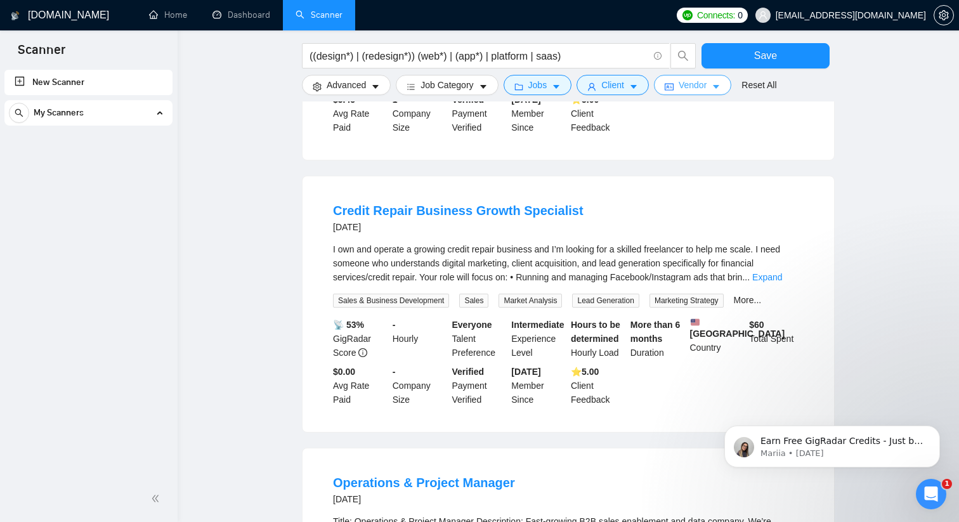
scroll to position [0, 0]
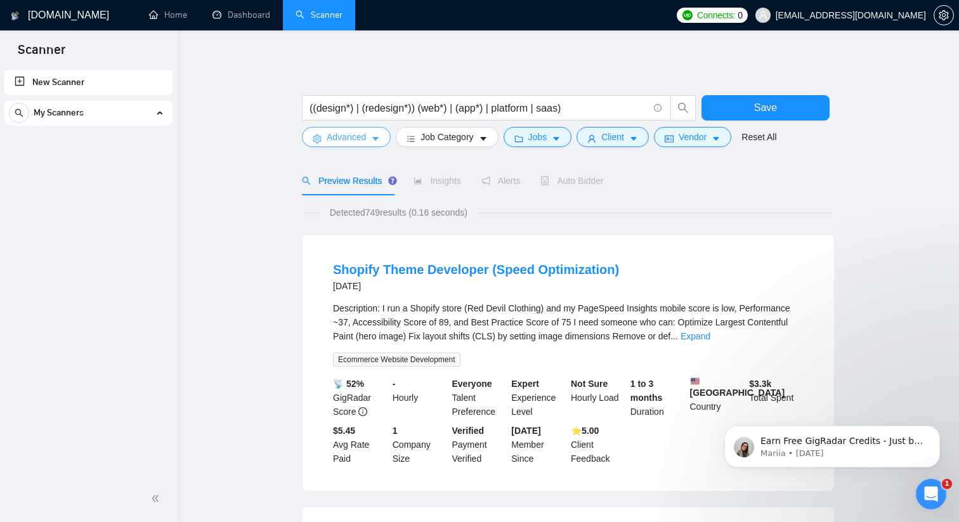
click at [366, 131] on span "Advanced" at bounding box center [346, 137] width 39 height 14
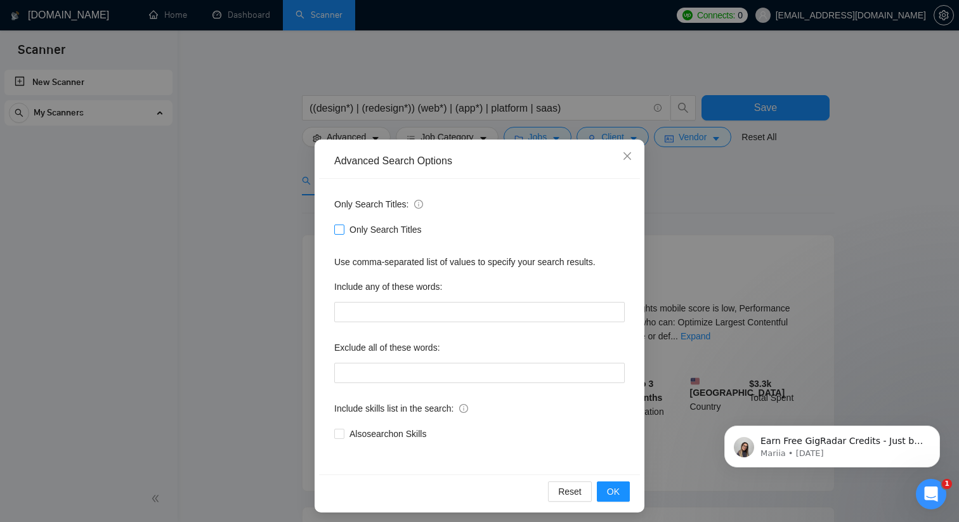
click at [338, 235] on label "Only Search Titles" at bounding box center [380, 230] width 93 height 14
click at [338, 234] on input "Only Search Titles" at bounding box center [338, 229] width 9 height 9
checkbox input "true"
click at [621, 493] on button "OK" at bounding box center [613, 492] width 33 height 20
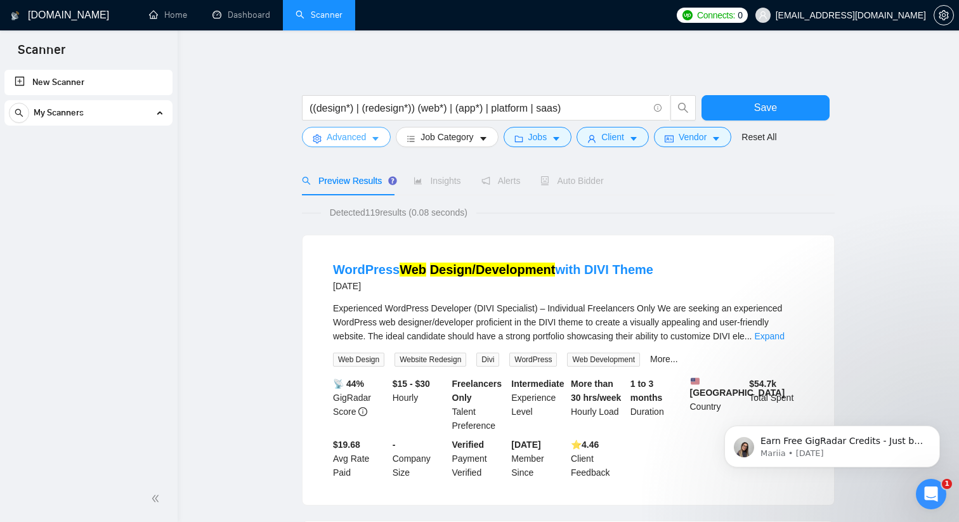
click at [374, 138] on icon "caret-down" at bounding box center [375, 139] width 6 height 4
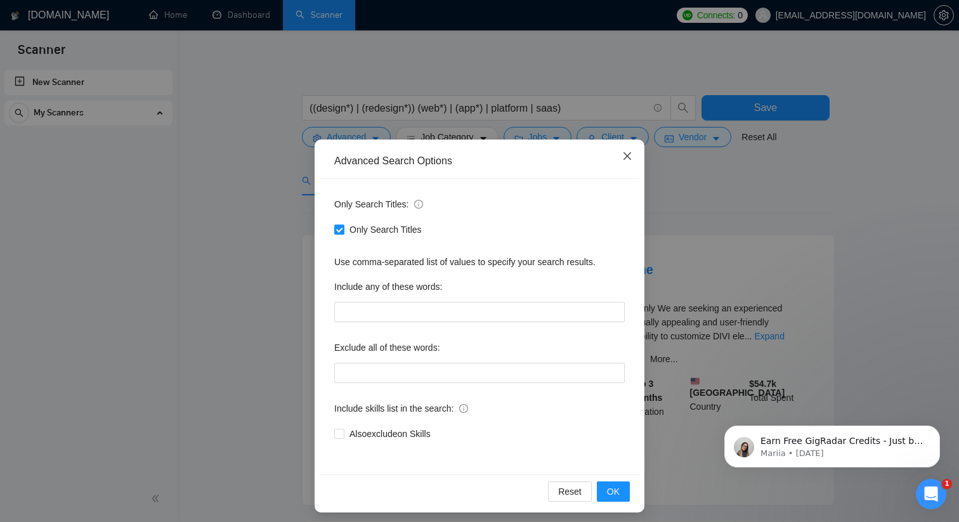
click at [632, 156] on icon "close" at bounding box center [628, 156] width 10 height 10
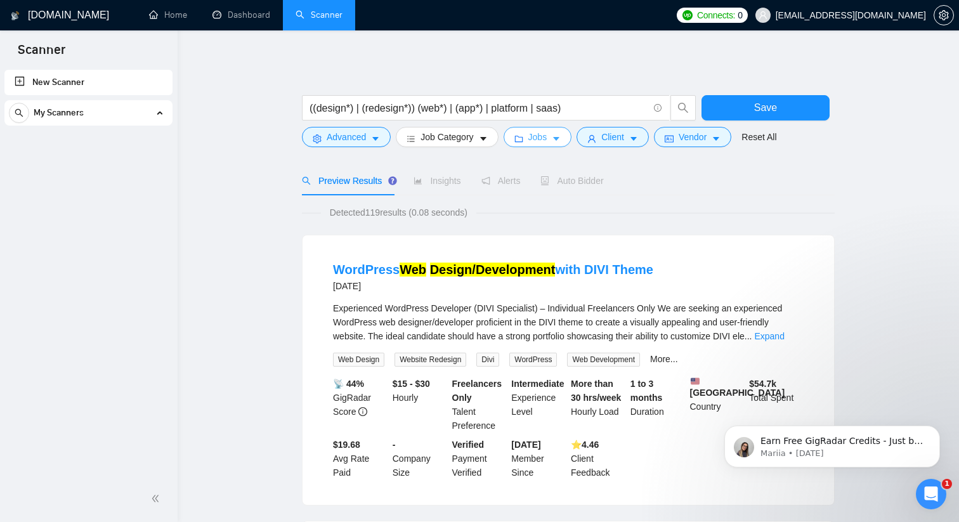
click at [555, 133] on button "Jobs" at bounding box center [538, 137] width 69 height 20
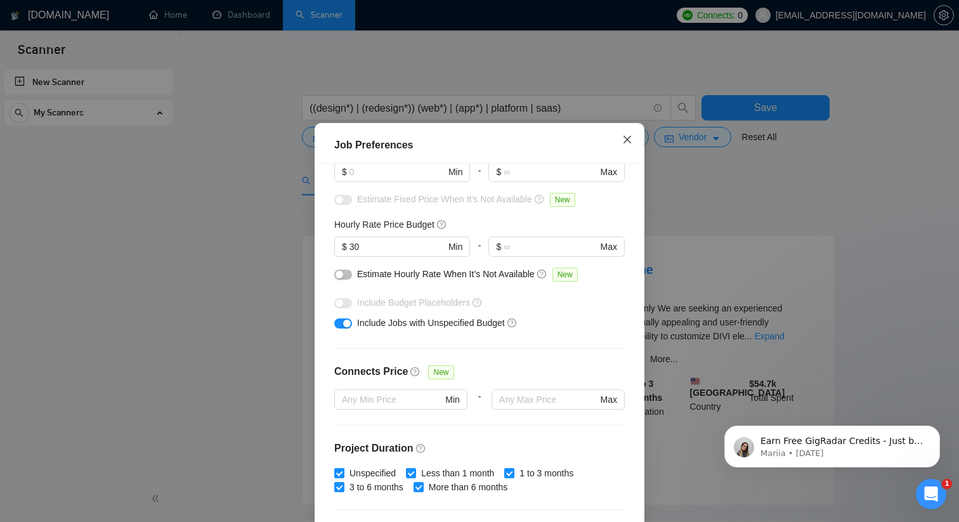
scroll to position [60, 0]
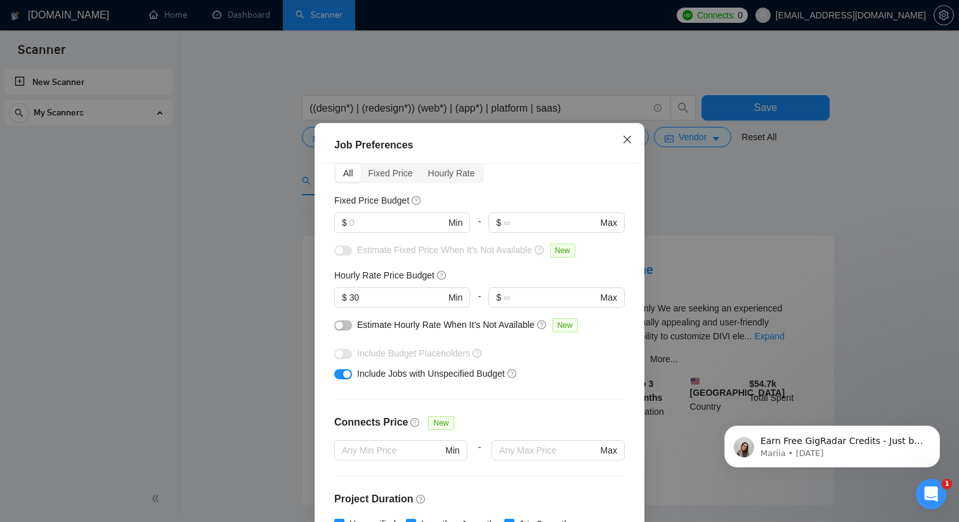
click at [624, 145] on icon "close" at bounding box center [628, 140] width 10 height 10
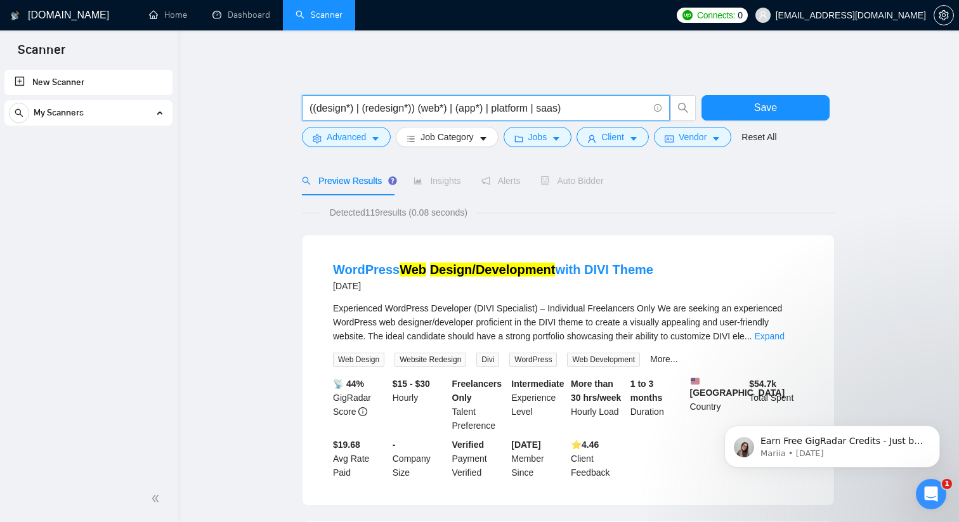
click at [596, 108] on input "((design*) | (redesign*)) (web*) | (app*) | platform | saas)" at bounding box center [479, 108] width 339 height 16
click at [423, 103] on input "((design*) | (redesign*)) (web*) | (app*) | platform | saas)" at bounding box center [479, 108] width 339 height 16
click at [492, 102] on input "((design*) | (redesign*)) ((web*) | (app*) | platform | saas)" at bounding box center [479, 108] width 339 height 16
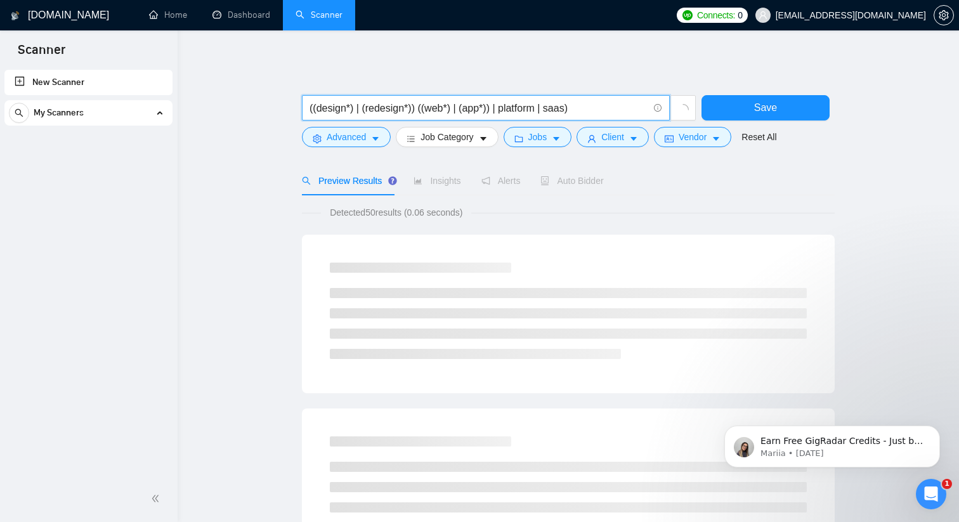
click at [505, 109] on input "((design*) | (redesign*)) ((web*) | (app*)) | platform | saas)" at bounding box center [479, 108] width 339 height 16
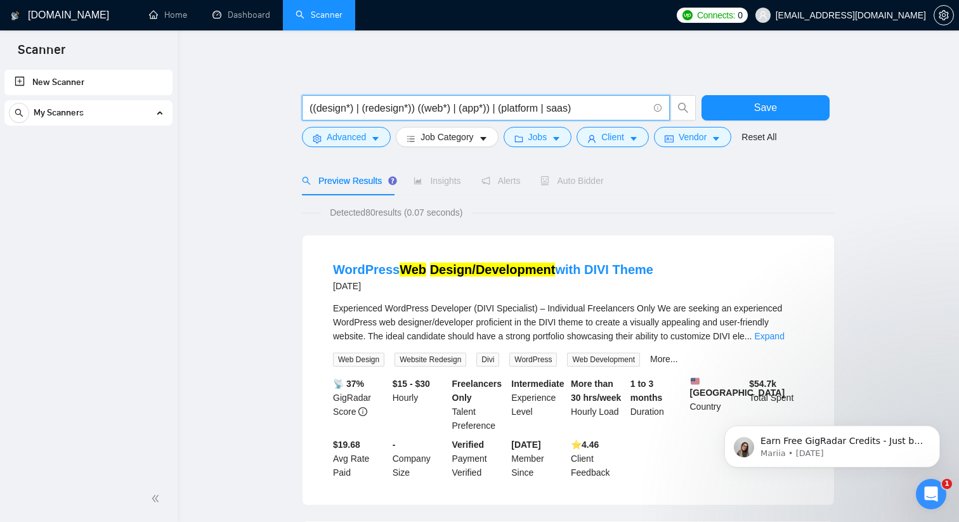
click at [495, 102] on input "((design*) | (redesign*)) ((web*) | (app*)) | (platform | saas)" at bounding box center [479, 108] width 339 height 16
type input "((design*) | (redesign*)) ((web*) | (app*) | (platform | saas)"
click at [758, 113] on span "Save" at bounding box center [766, 108] width 23 height 16
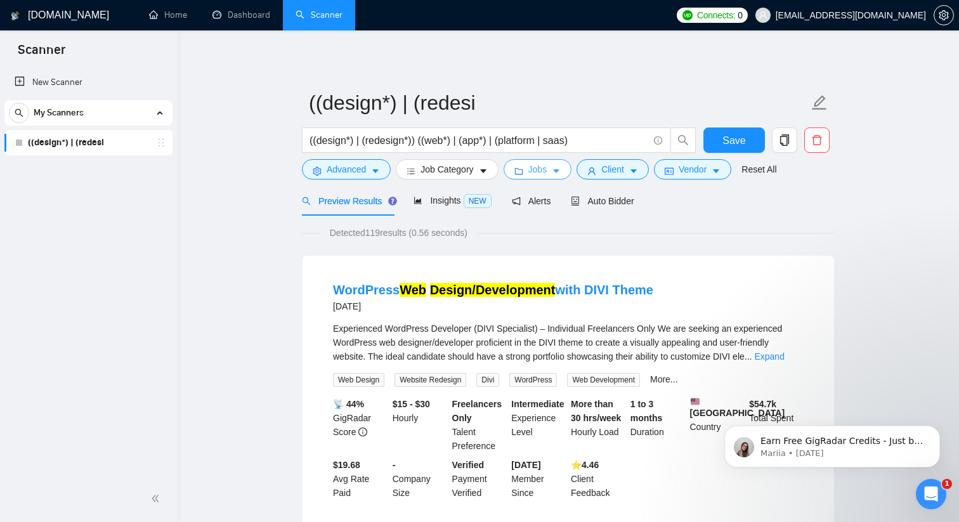
click at [555, 167] on button "Jobs" at bounding box center [538, 169] width 69 height 20
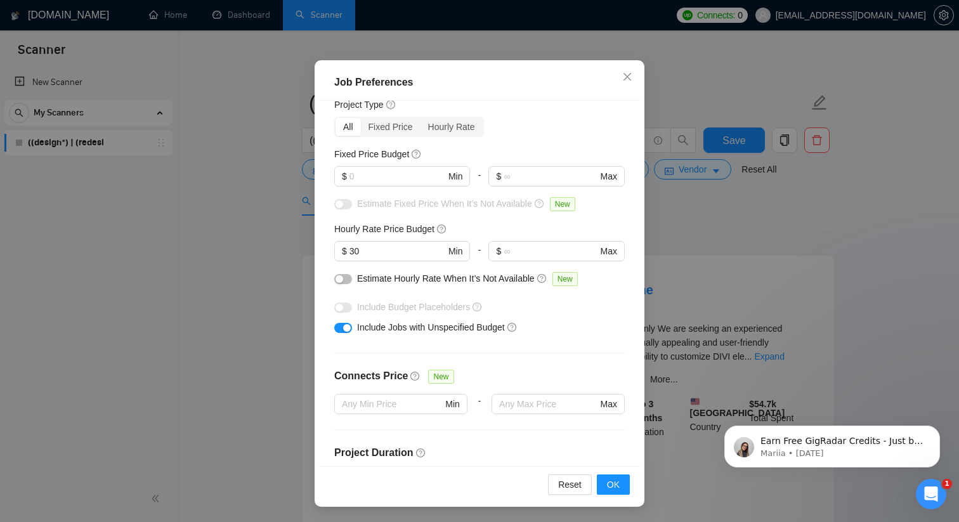
scroll to position [49, 0]
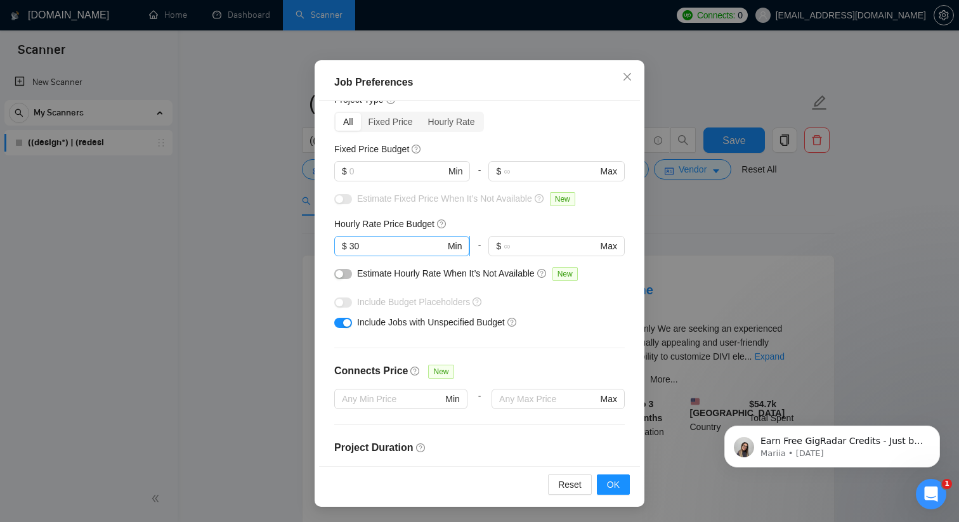
click at [398, 244] on input "30" at bounding box center [398, 246] width 96 height 14
type input "3"
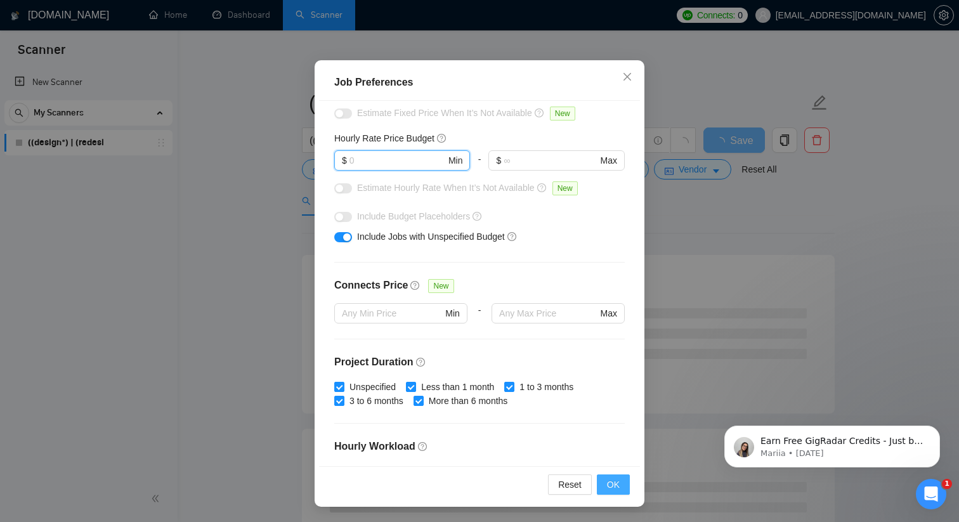
click at [617, 482] on span "OK" at bounding box center [613, 485] width 13 height 14
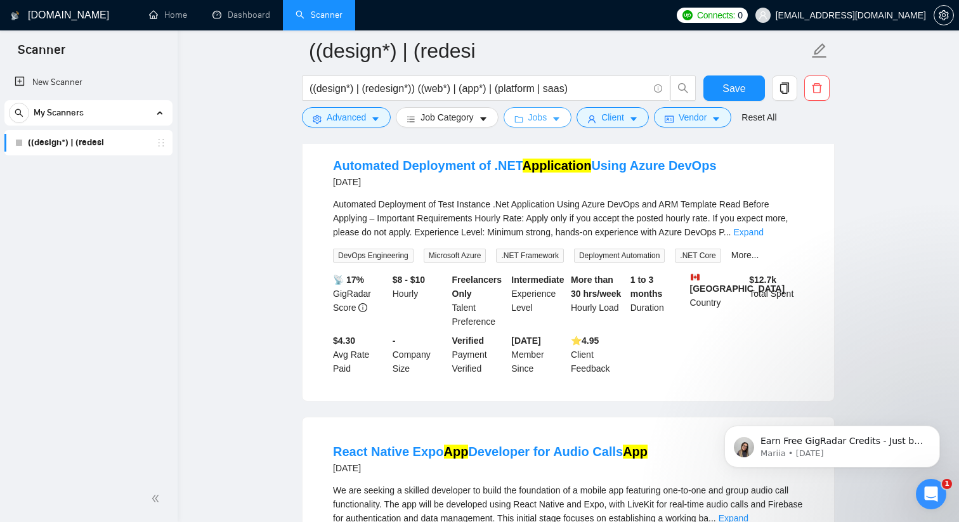
scroll to position [0, 0]
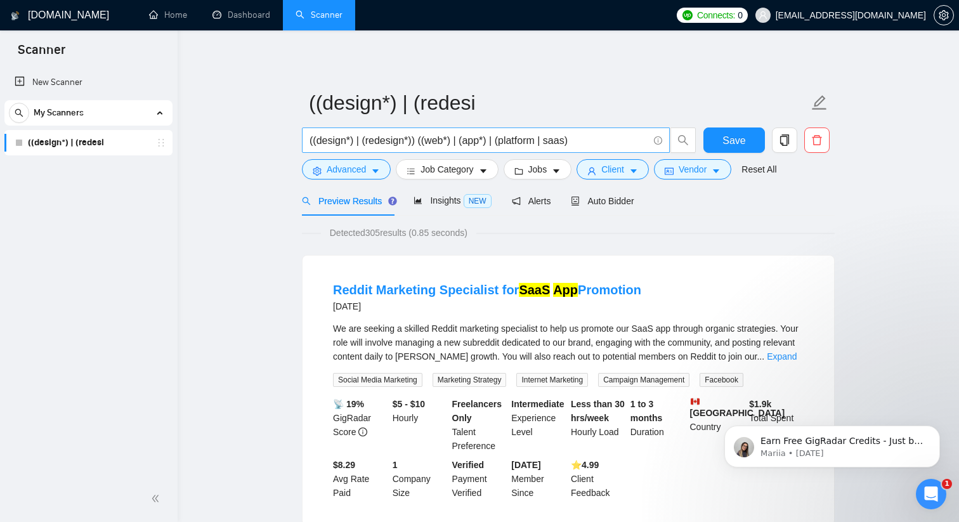
click at [477, 146] on input "((design*) | (redesign*)) ((web*) | (app*) | (platform | saas)" at bounding box center [479, 141] width 339 height 16
click at [595, 145] on input "((design*) | (redesign*)) ((web*) | (app*) | (platform | saas)" at bounding box center [479, 141] width 339 height 16
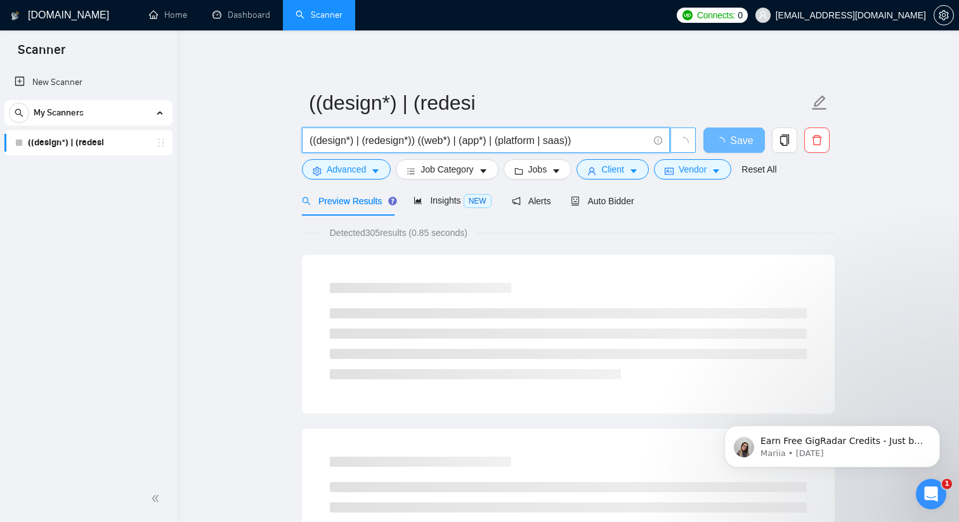
click at [683, 146] on icon "loading" at bounding box center [683, 142] width 13 height 13
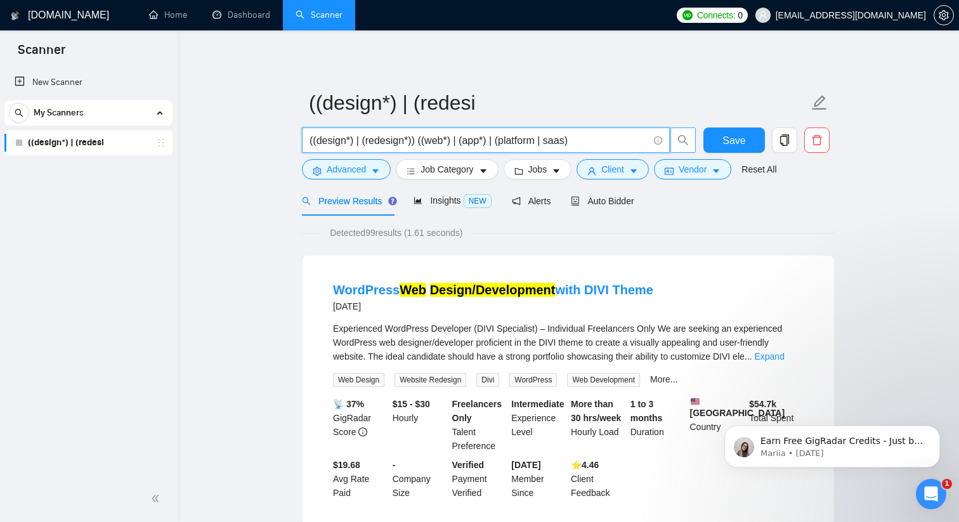
click at [685, 146] on button "button" at bounding box center [683, 140] width 25 height 25
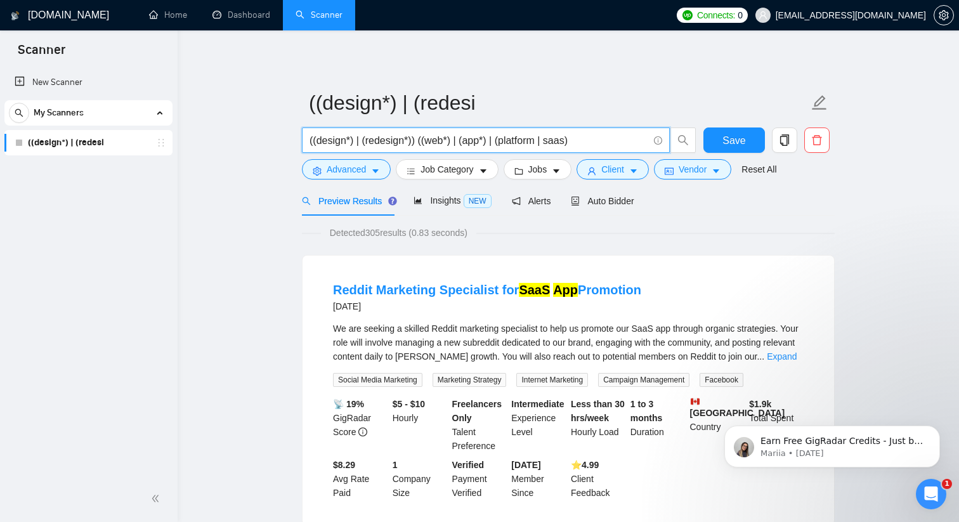
click at [543, 140] on input "((design*) | (redesign*)) ((web*) | (app*) | (platform | saas)" at bounding box center [479, 141] width 339 height 16
click at [569, 139] on input "((design*) | (redesign*)) ((web*) | (app*) | (platform | saas)" at bounding box center [479, 141] width 339 height 16
click at [571, 142] on input "((design*) | (redesign*)) ((web*) | (app*) | (platform | saas)" at bounding box center [479, 141] width 339 height 16
type input "((design*) | (redesign*)) ((web*) | (app*) | (platform | saas | wordpress | fra…"
click at [376, 168] on icon "caret-down" at bounding box center [375, 171] width 9 height 9
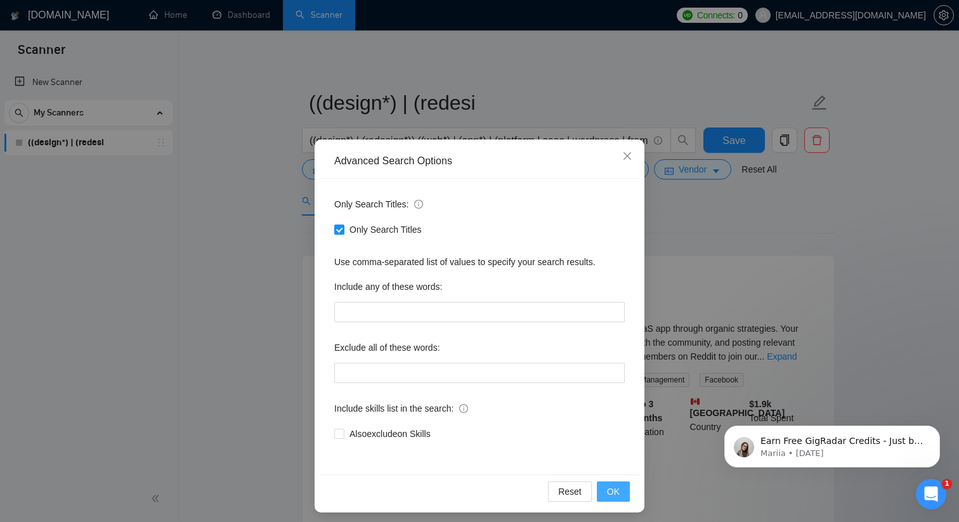
click at [619, 492] on span "OK" at bounding box center [613, 492] width 13 height 14
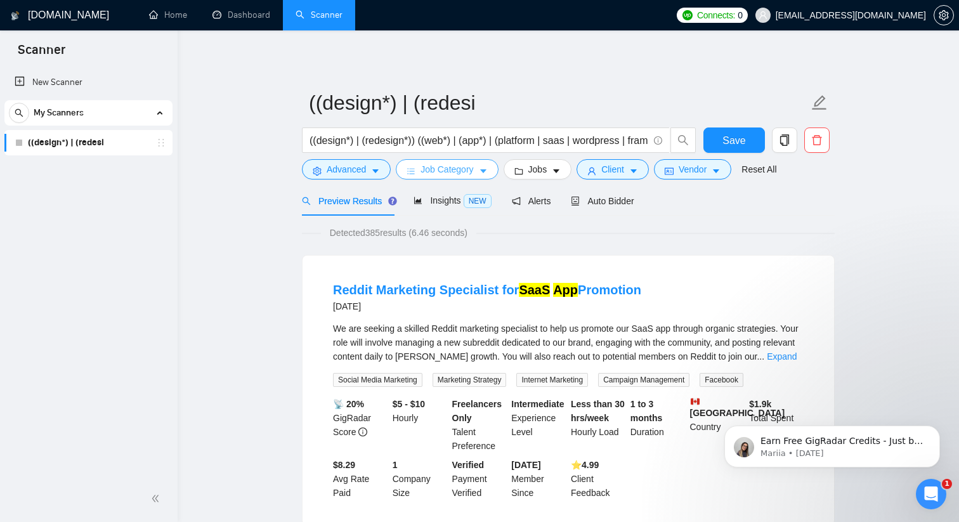
click at [494, 173] on button "Job Category" at bounding box center [447, 169] width 102 height 20
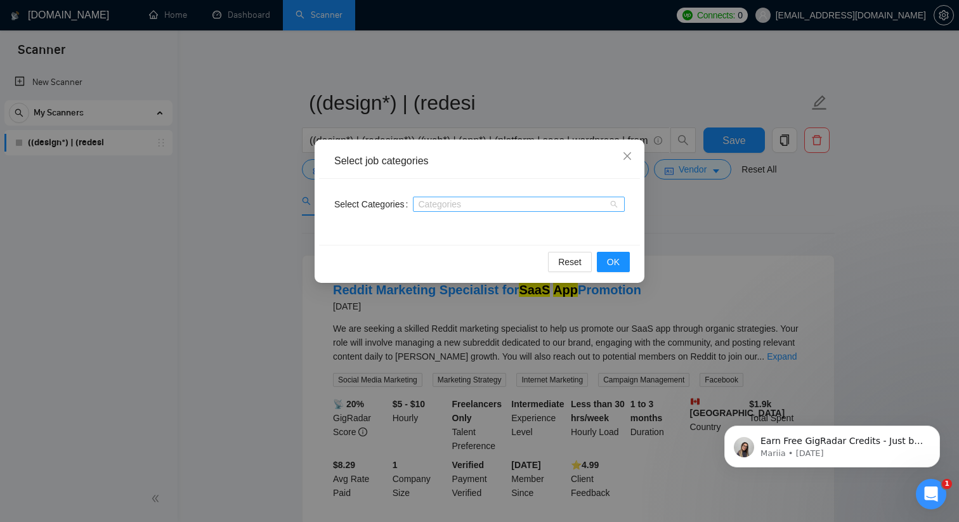
click at [602, 200] on div at bounding box center [512, 204] width 193 height 10
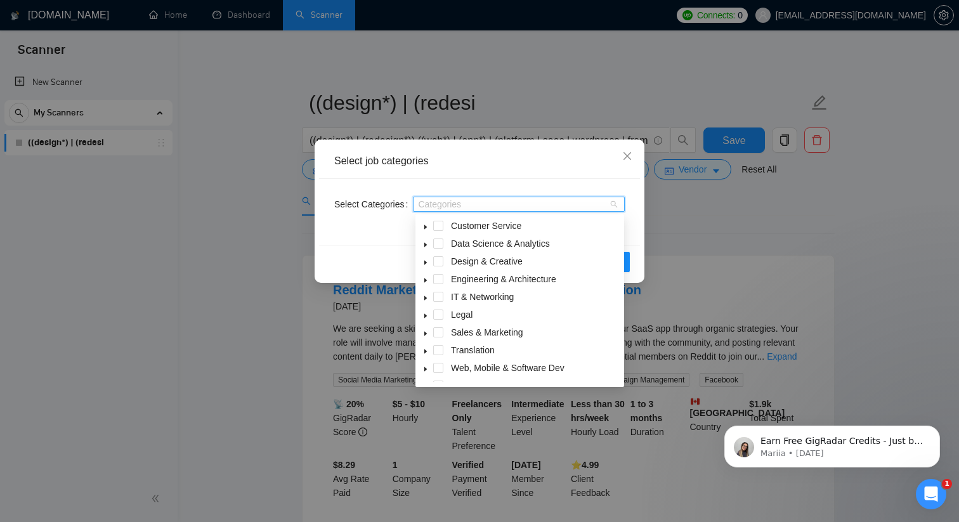
scroll to position [37, 0]
click at [421, 263] on span at bounding box center [425, 260] width 15 height 15
click at [438, 260] on span at bounding box center [438, 261] width 10 height 10
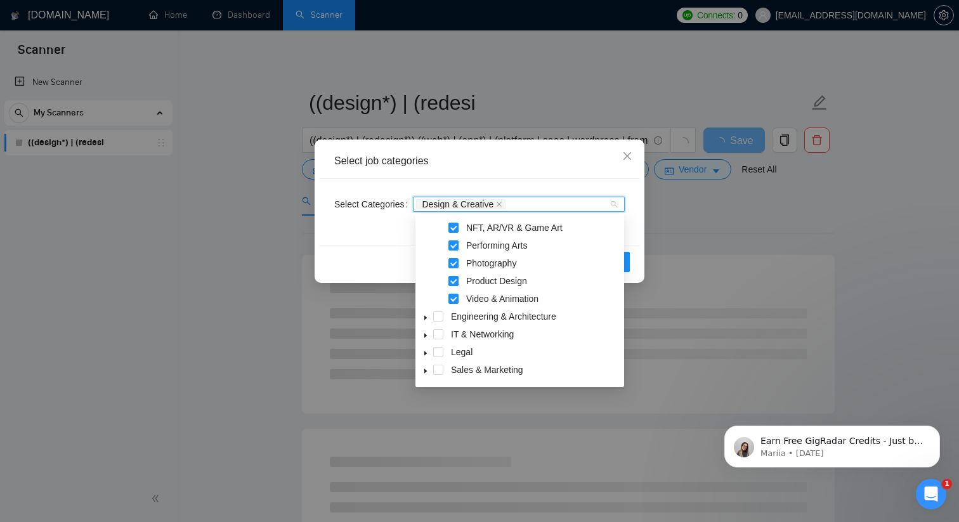
scroll to position [226, 0]
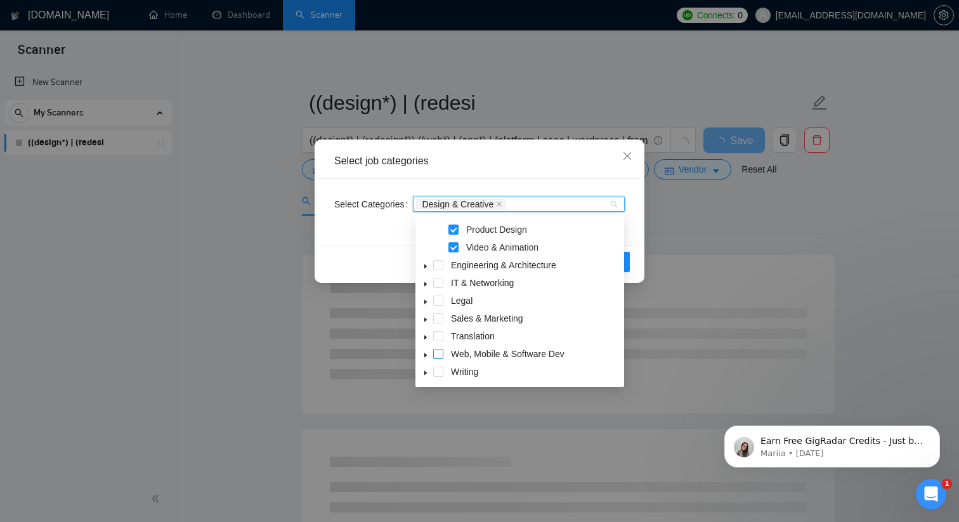
click at [438, 353] on span at bounding box center [438, 354] width 10 height 10
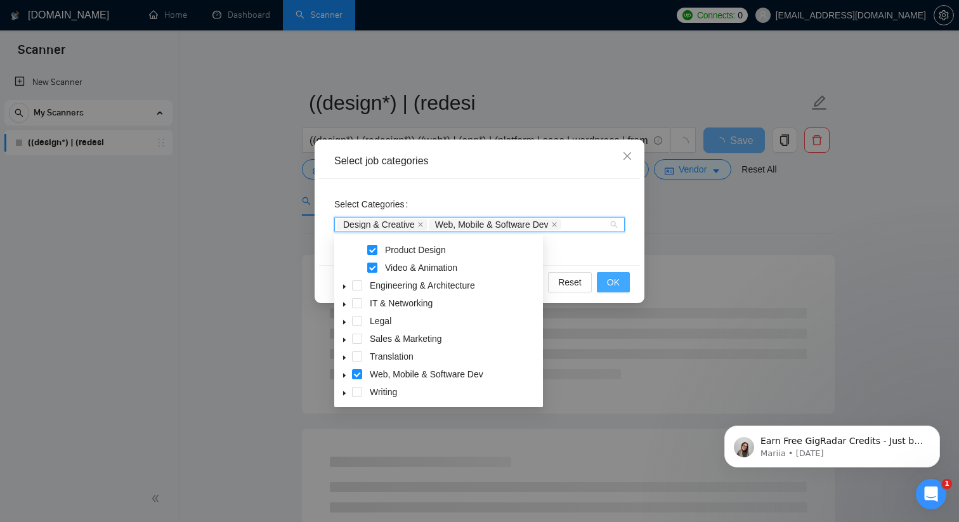
click at [622, 286] on button "OK" at bounding box center [613, 282] width 33 height 20
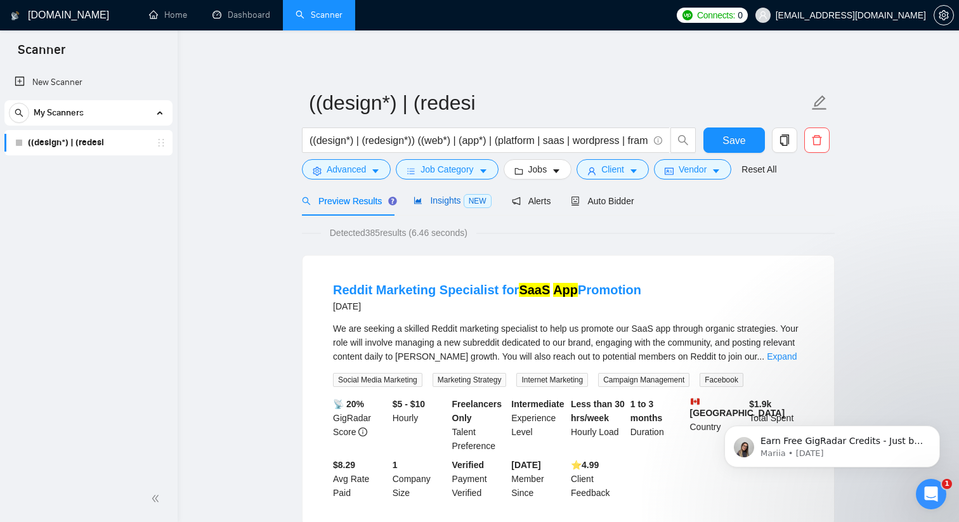
click at [470, 199] on span "NEW" at bounding box center [478, 201] width 28 height 14
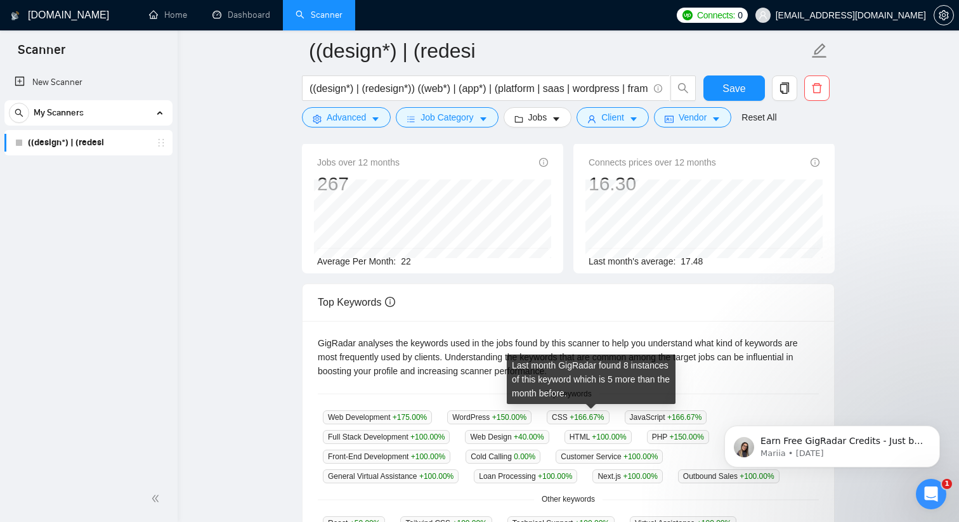
scroll to position [5, 0]
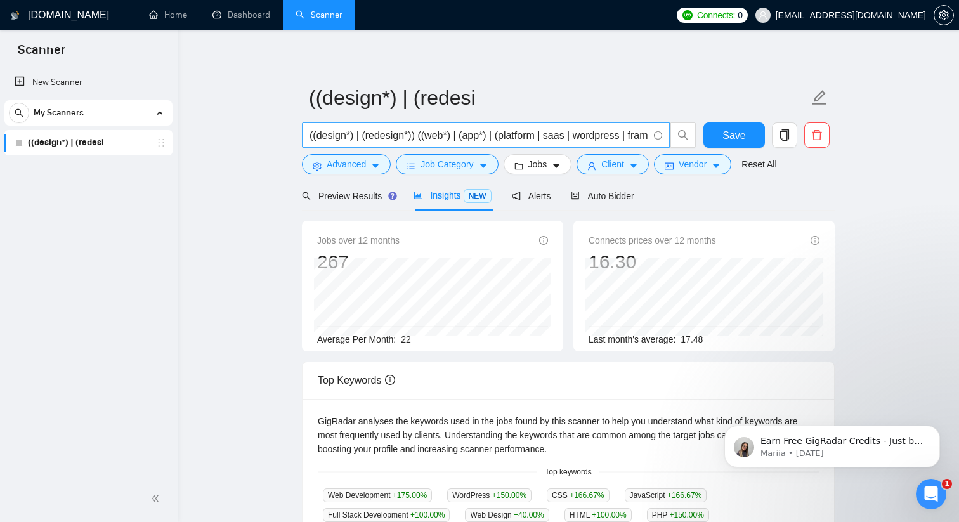
click at [583, 142] on input "((design*) | (redesign*)) ((web*) | (app*) | (platform | saas | wordpress | fra…" at bounding box center [479, 136] width 339 height 16
click at [685, 169] on span "Vendor" at bounding box center [693, 164] width 28 height 14
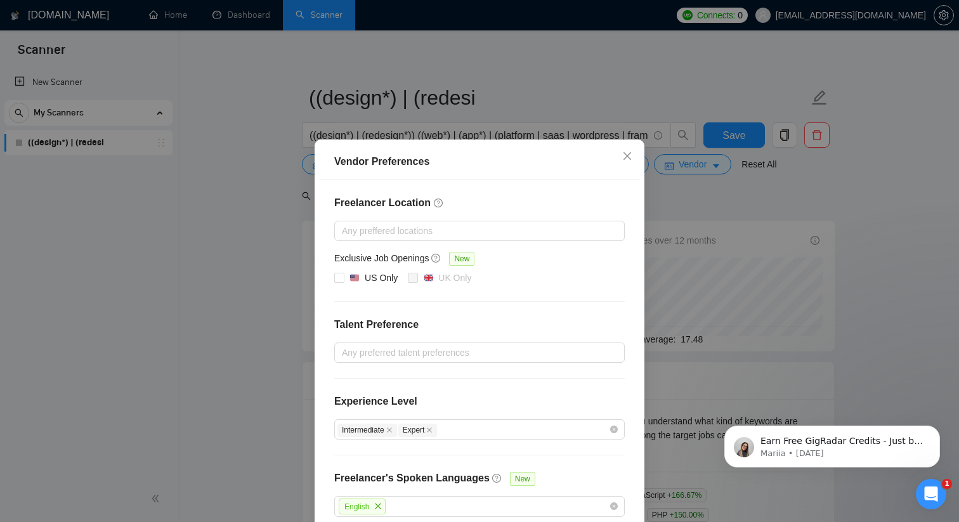
scroll to position [65, 0]
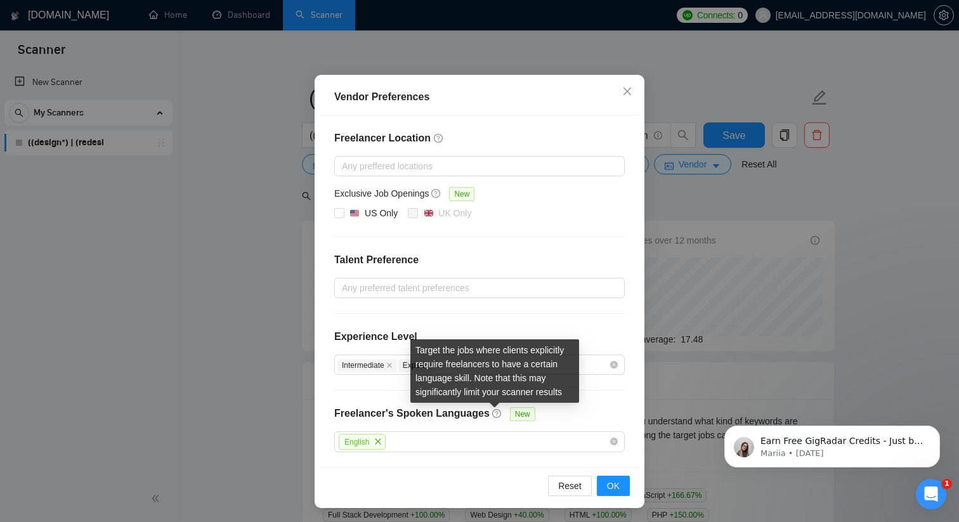
click at [494, 414] on icon "question-circle" at bounding box center [496, 413] width 9 height 9
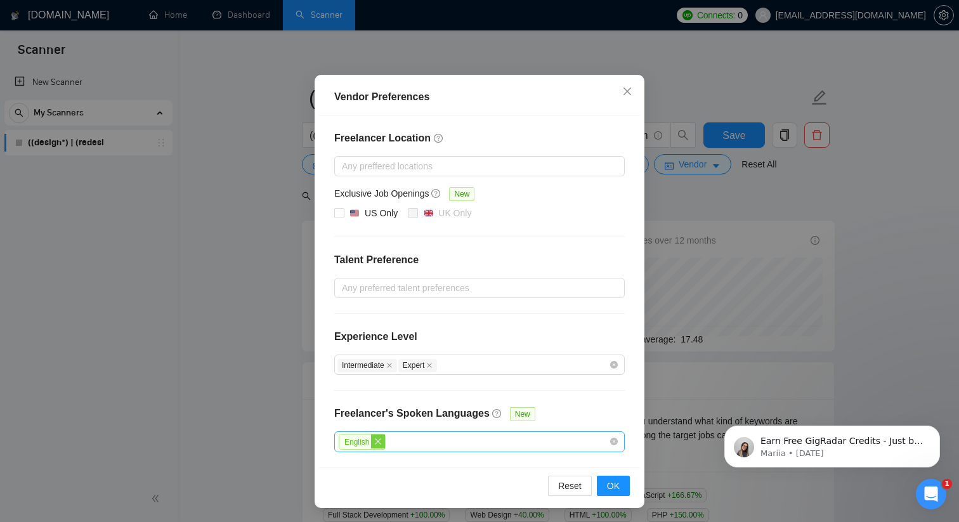
click at [381, 440] on icon "close" at bounding box center [378, 442] width 8 height 8
click at [609, 489] on span "OK" at bounding box center [613, 485] width 13 height 14
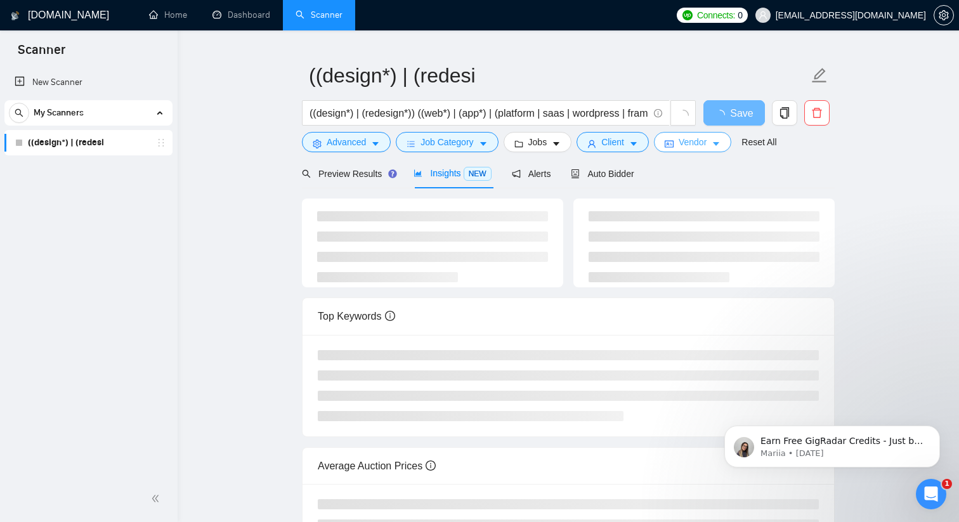
scroll to position [0, 0]
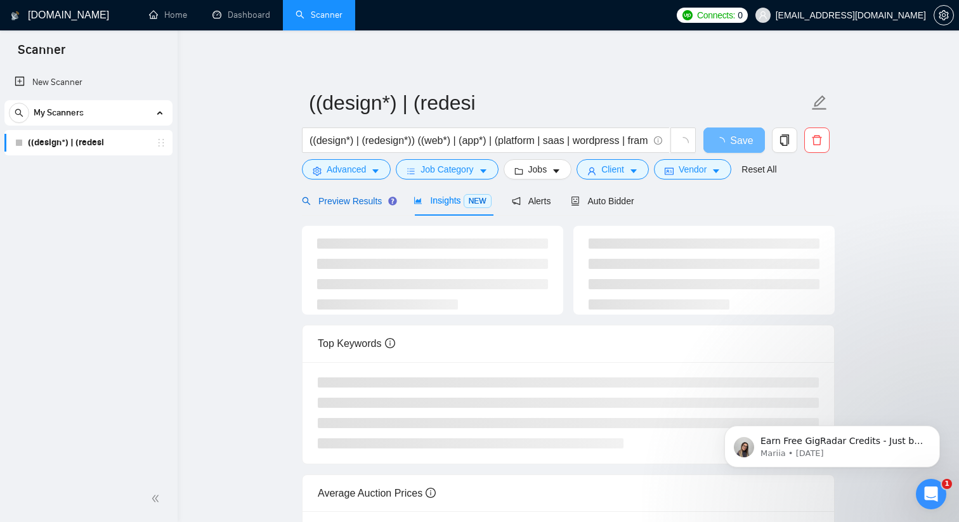
click at [317, 201] on span "Preview Results" at bounding box center [347, 201] width 91 height 10
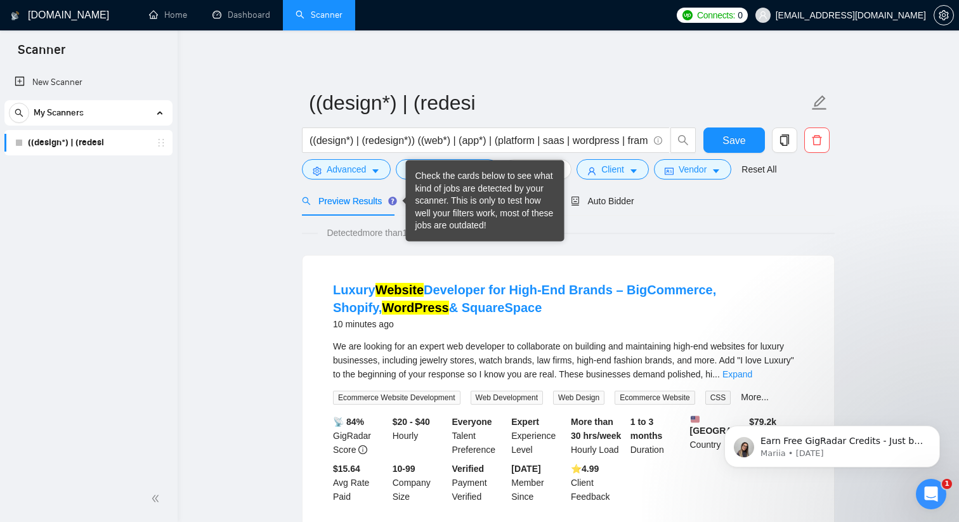
click at [405, 201] on div at bounding box center [404, 201] width 5 height 10
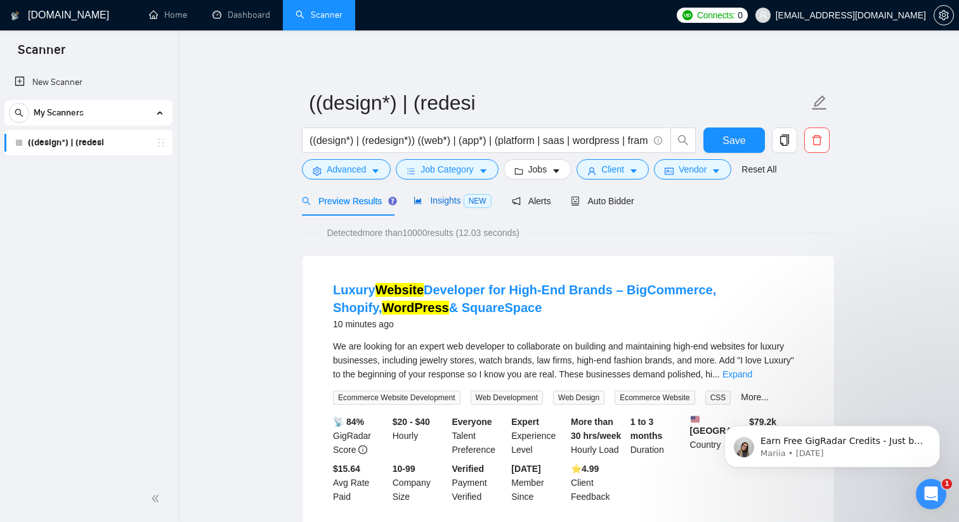
click at [463, 205] on span "Insights NEW" at bounding box center [452, 200] width 77 height 10
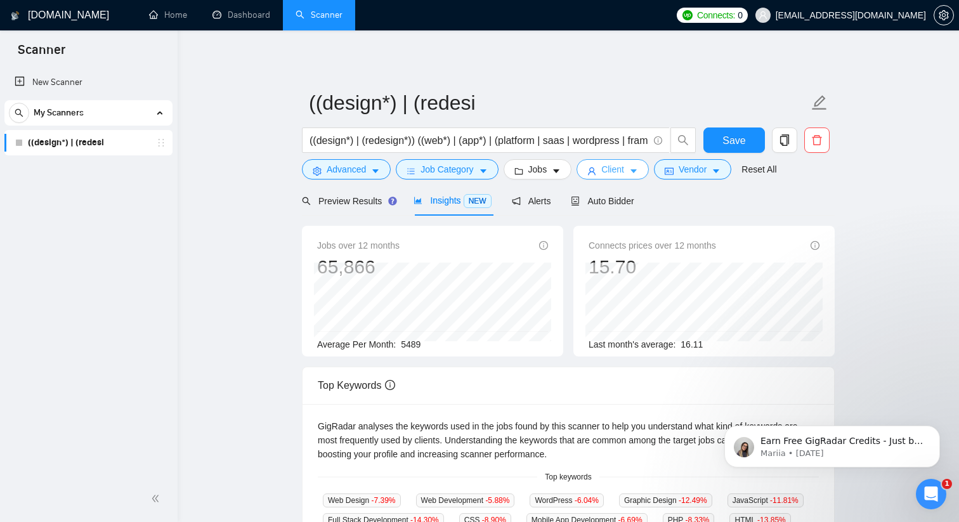
click at [636, 167] on icon "caret-down" at bounding box center [633, 171] width 9 height 9
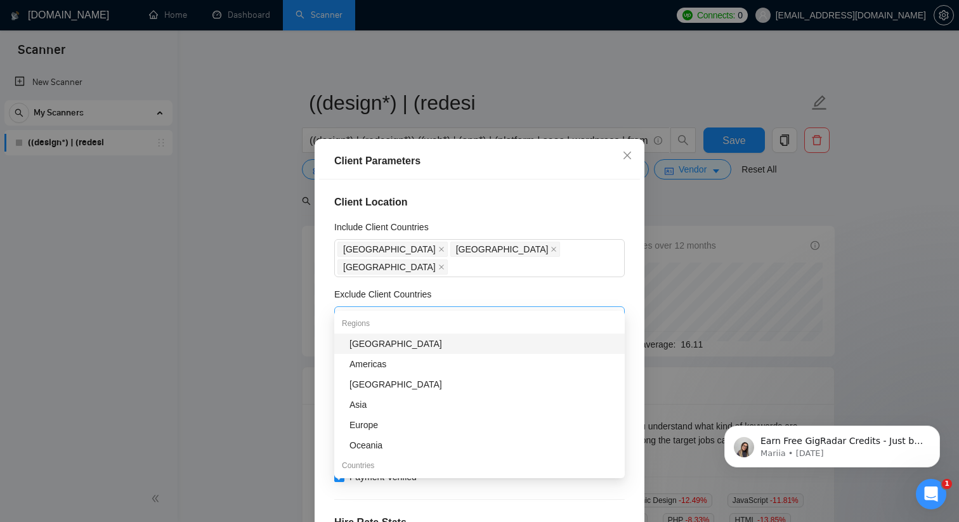
click at [487, 309] on div at bounding box center [474, 316] width 272 height 15
click at [440, 344] on div "[GEOGRAPHIC_DATA]" at bounding box center [484, 344] width 268 height 14
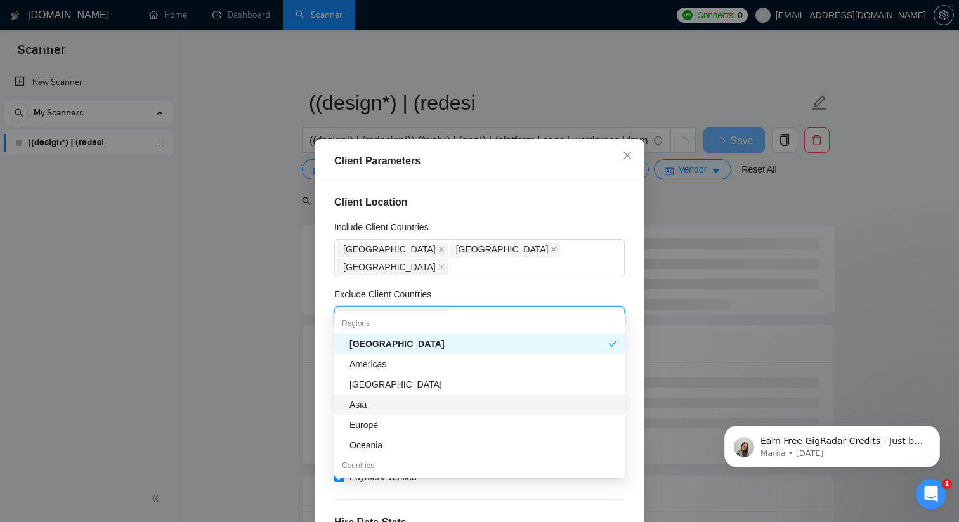
click at [410, 407] on div "Asia" at bounding box center [484, 405] width 268 height 14
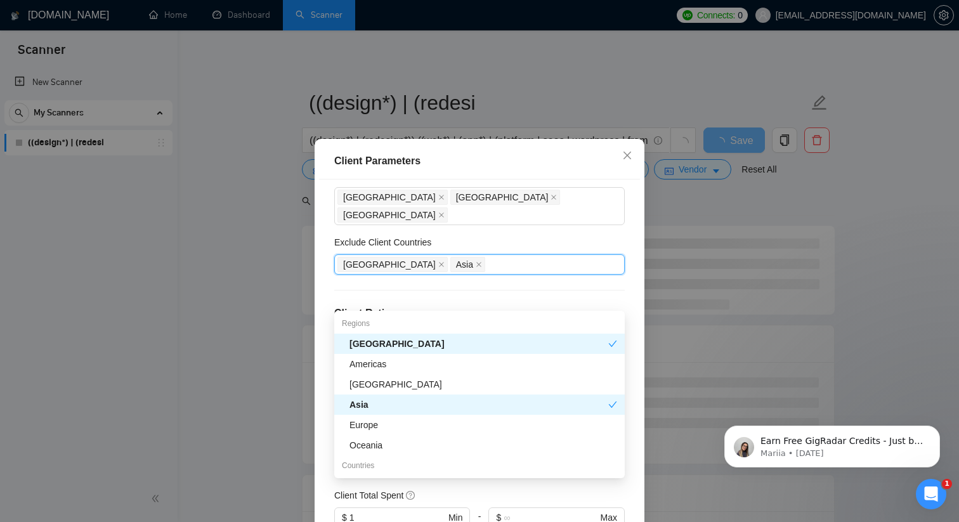
scroll to position [60, 0]
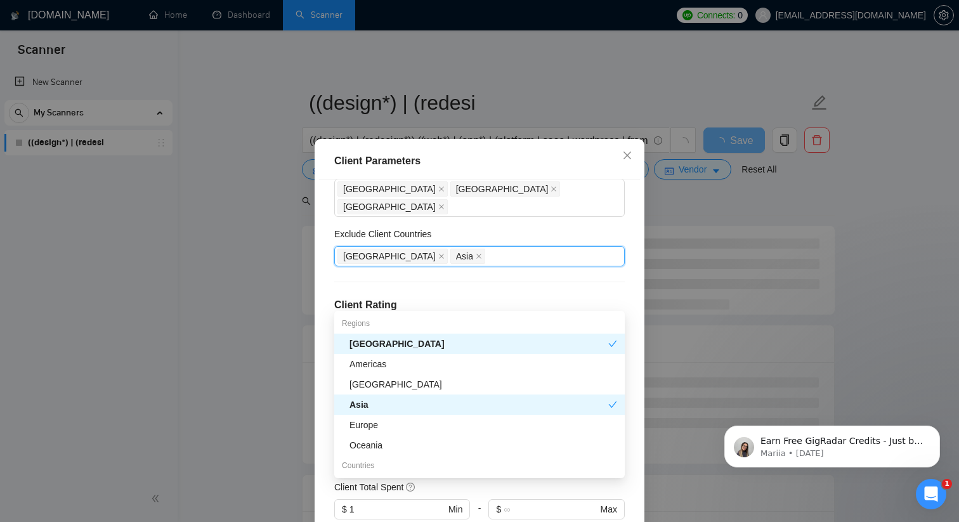
click at [609, 304] on div "Client Location Include Client Countries [GEOGRAPHIC_DATA] [GEOGRAPHIC_DATA] [G…" at bounding box center [479, 363] width 321 height 366
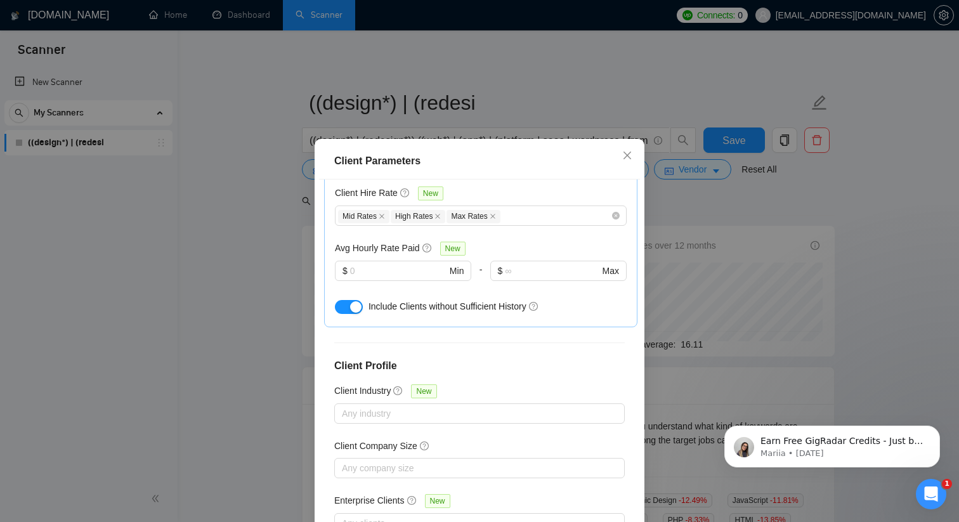
scroll to position [79, 0]
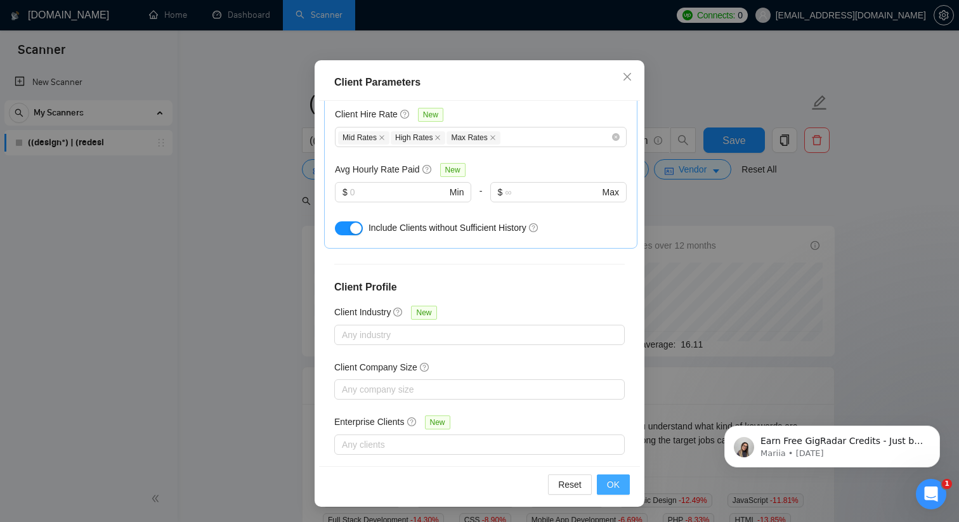
click at [612, 484] on span "OK" at bounding box center [613, 485] width 13 height 14
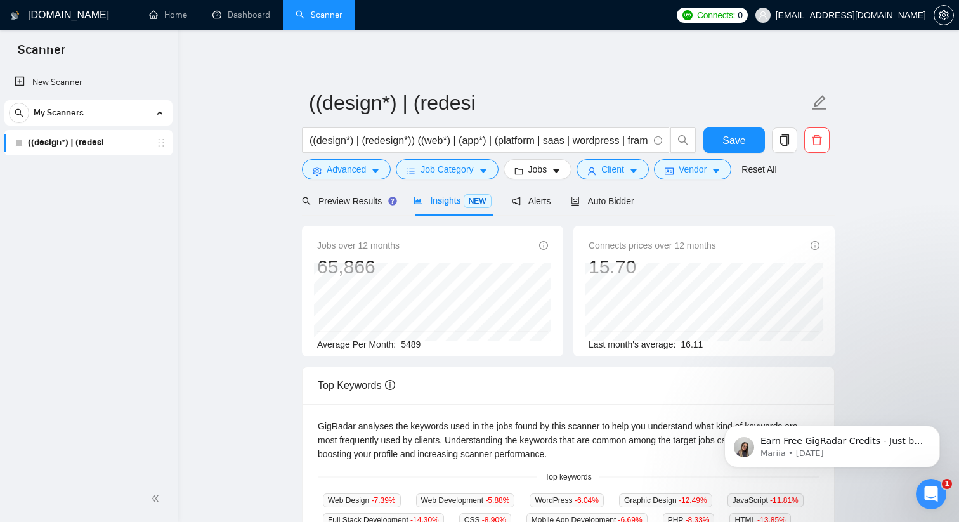
scroll to position [16, 0]
click at [689, 173] on span "Vendor" at bounding box center [693, 169] width 28 height 14
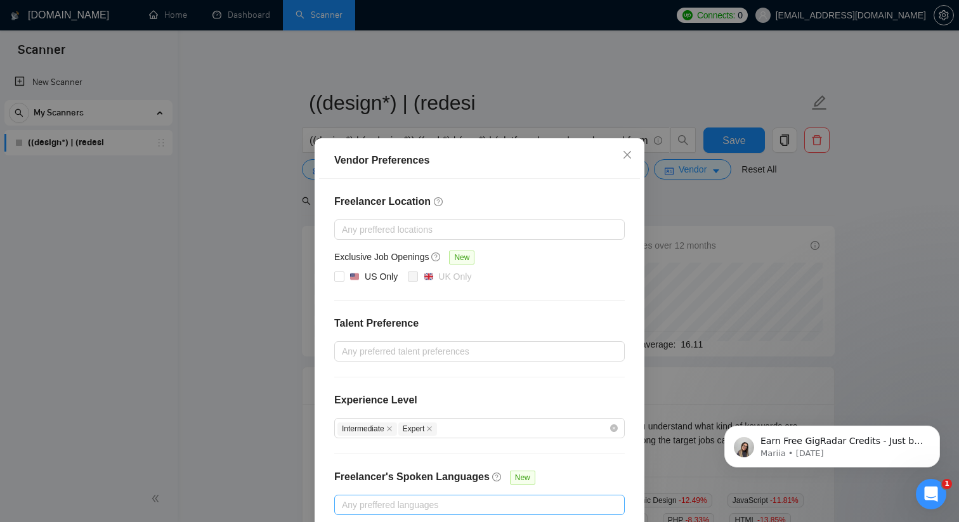
scroll to position [15, 0]
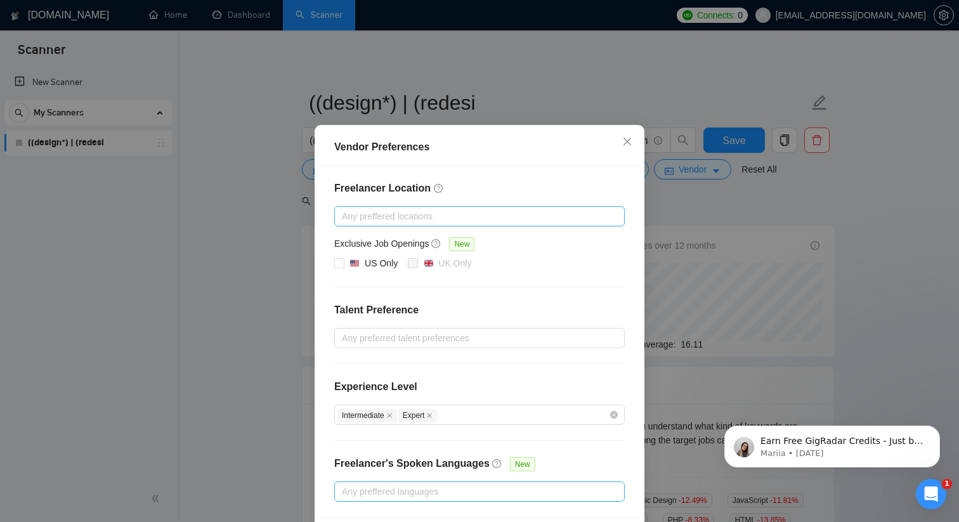
click at [493, 219] on div at bounding box center [474, 216] width 272 height 15
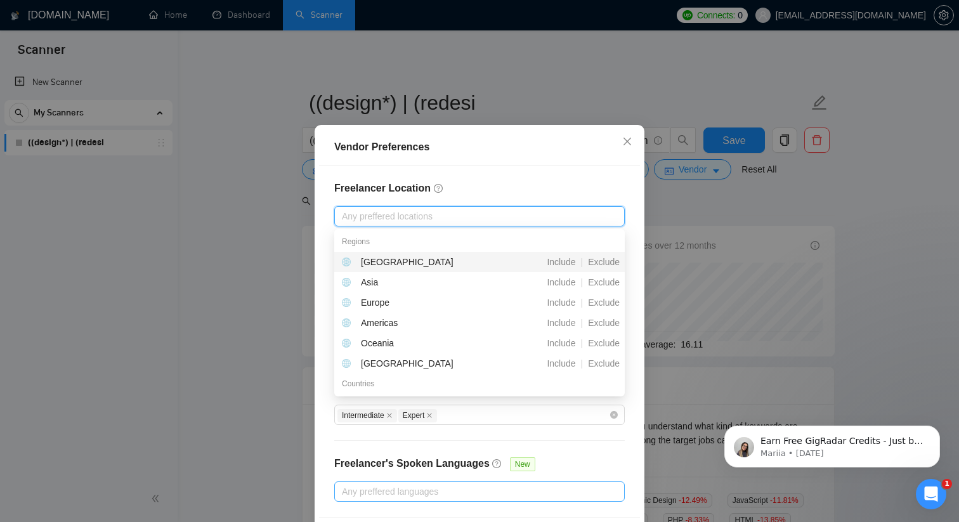
click at [502, 185] on h4 "Freelancer Location" at bounding box center [479, 188] width 291 height 15
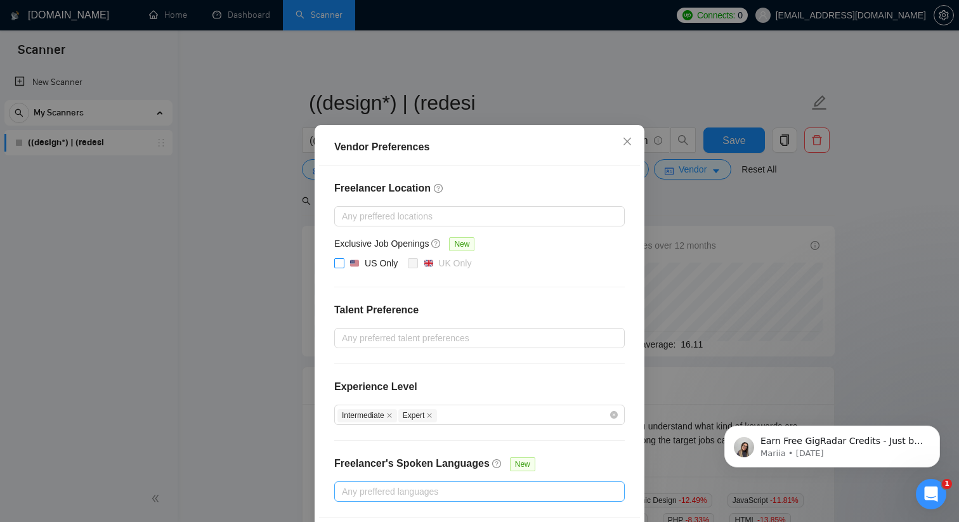
click at [339, 259] on input "US Only" at bounding box center [338, 262] width 9 height 9
checkbox input "true"
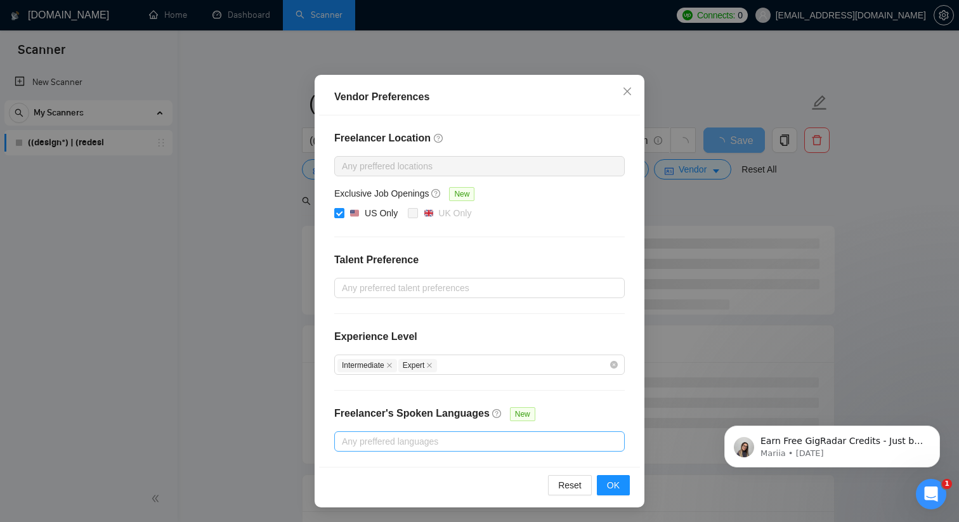
click at [614, 496] on div "Reset OK" at bounding box center [479, 485] width 321 height 36
click at [621, 481] on button "OK" at bounding box center [613, 485] width 33 height 20
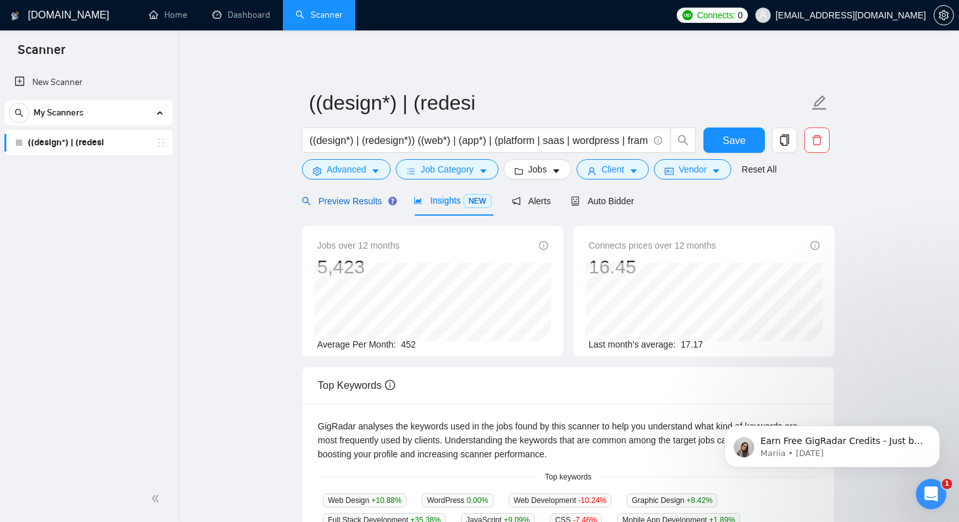
click at [342, 194] on div "Preview Results" at bounding box center [347, 201] width 91 height 14
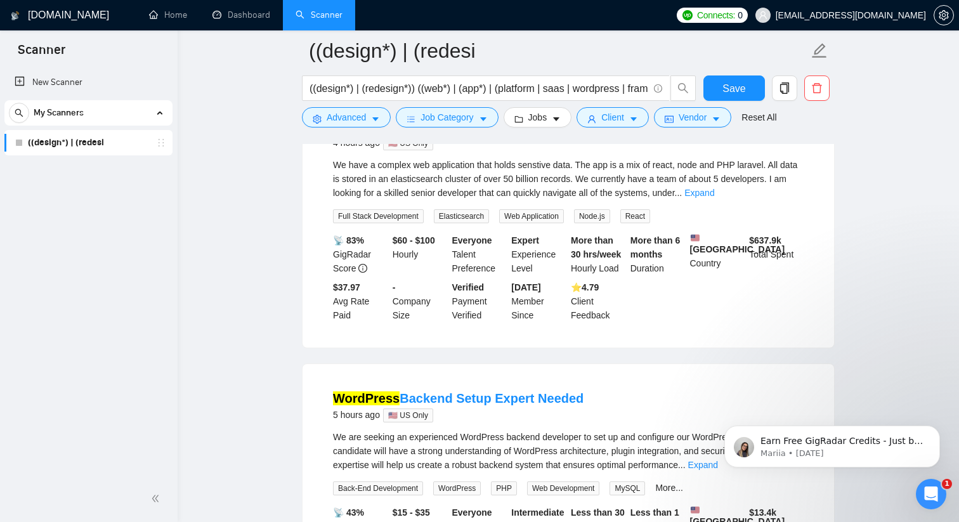
scroll to position [1263, 0]
click at [372, 120] on button "Advanced" at bounding box center [346, 117] width 89 height 20
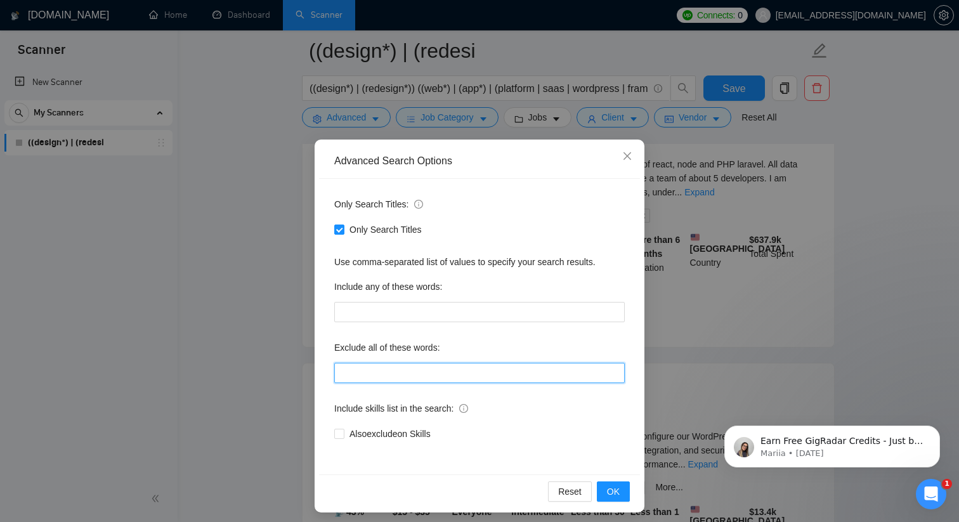
click at [388, 367] on input "text" at bounding box center [479, 373] width 291 height 20
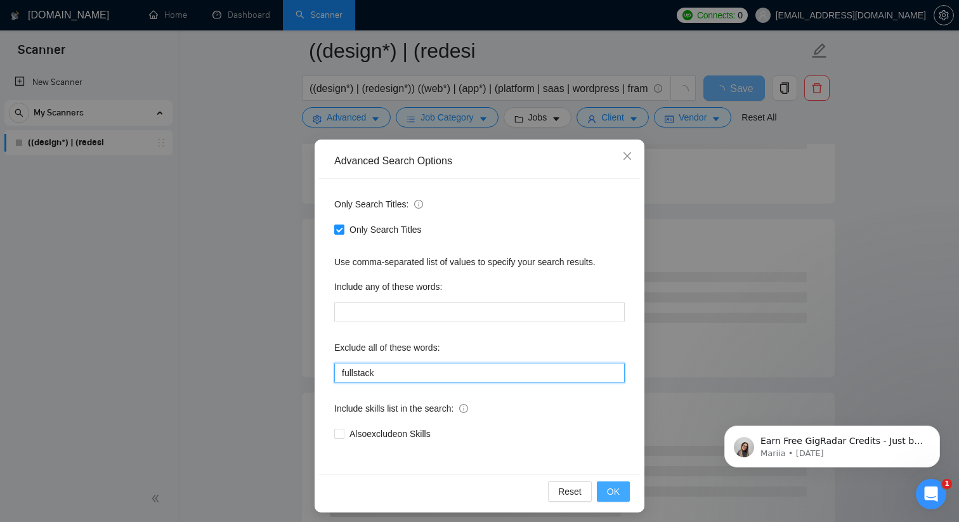
type input "fullstack"
click at [616, 501] on button "OK" at bounding box center [613, 492] width 33 height 20
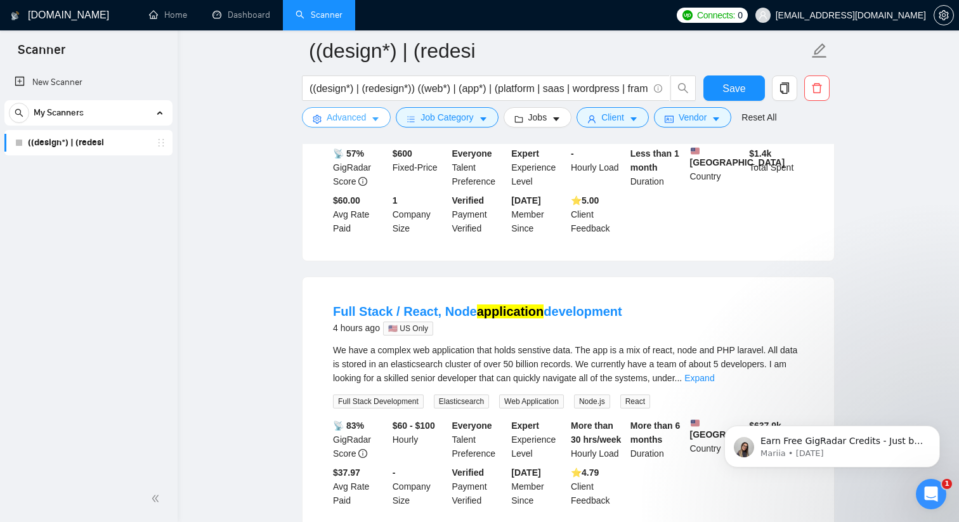
scroll to position [1076, 0]
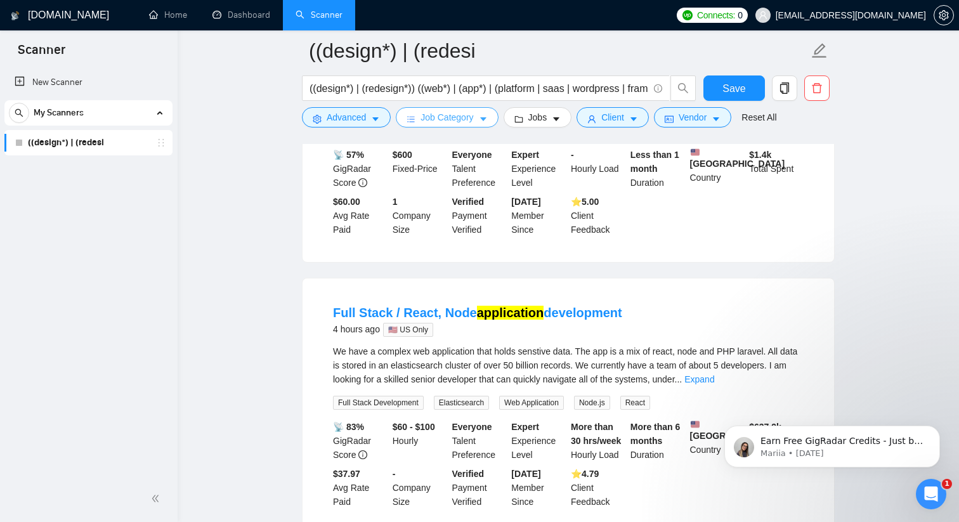
click at [448, 113] on span "Job Category" at bounding box center [447, 117] width 53 height 14
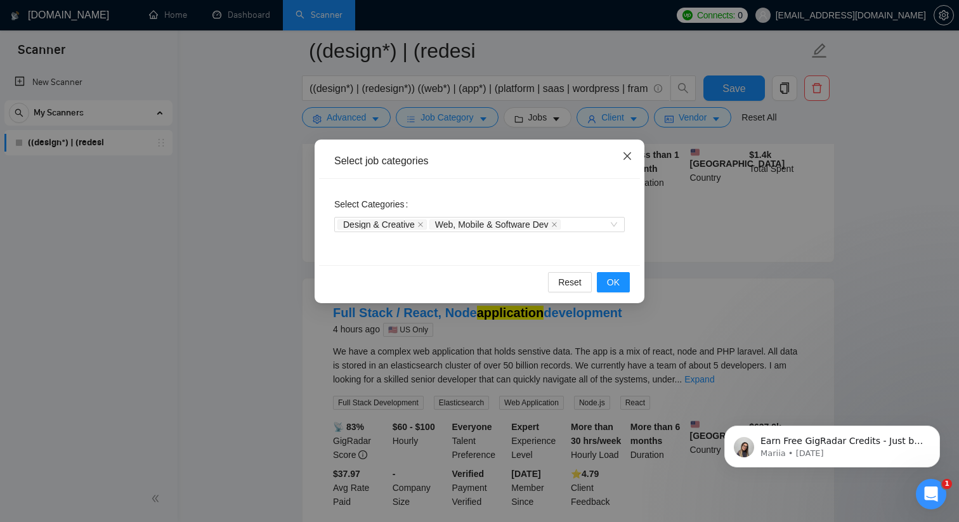
click at [626, 154] on icon "close" at bounding box center [628, 156] width 10 height 10
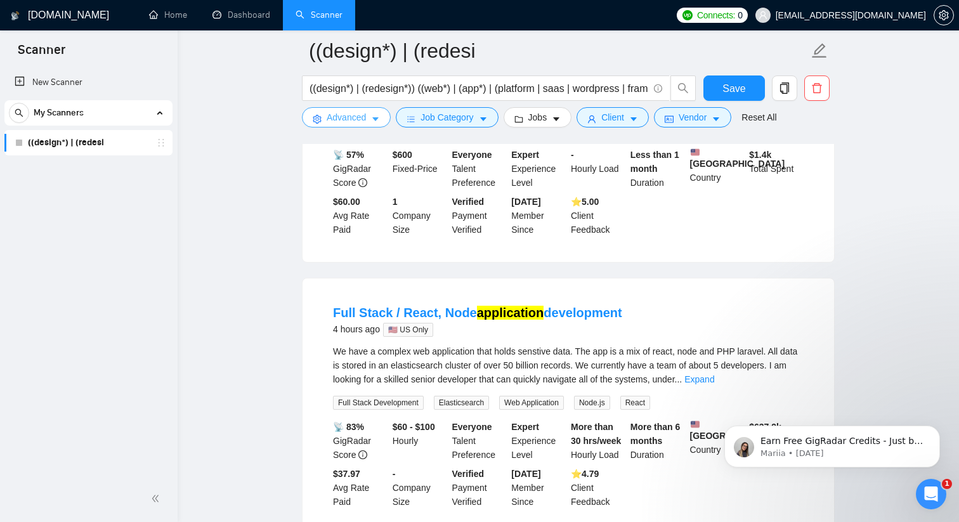
click at [368, 121] on button "Advanced" at bounding box center [346, 117] width 89 height 20
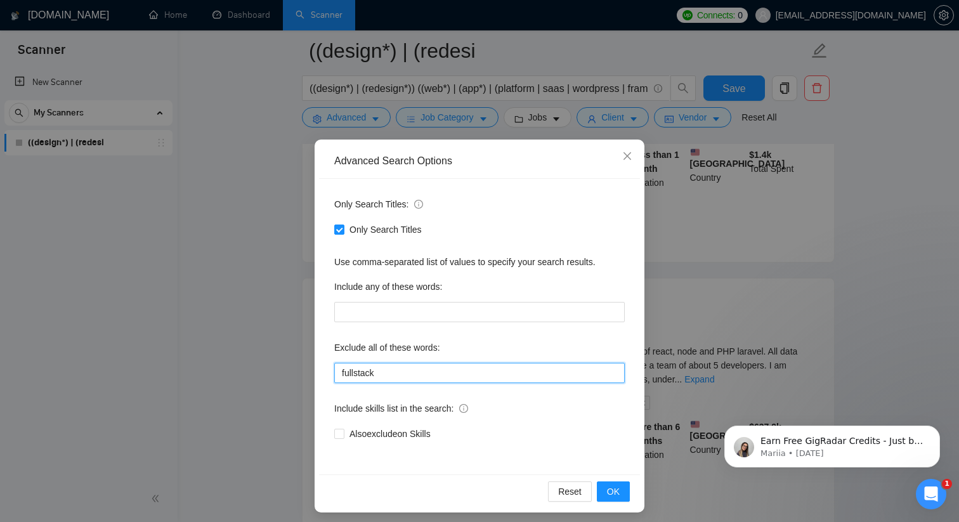
drag, startPoint x: 402, startPoint y: 374, endPoint x: 202, endPoint y: 374, distance: 199.3
click at [202, 374] on div "Advanced Search Options Only Search Titles: Only Search Titles Use comma-separa…" at bounding box center [479, 261] width 959 height 522
click at [612, 498] on span "OK" at bounding box center [613, 492] width 13 height 14
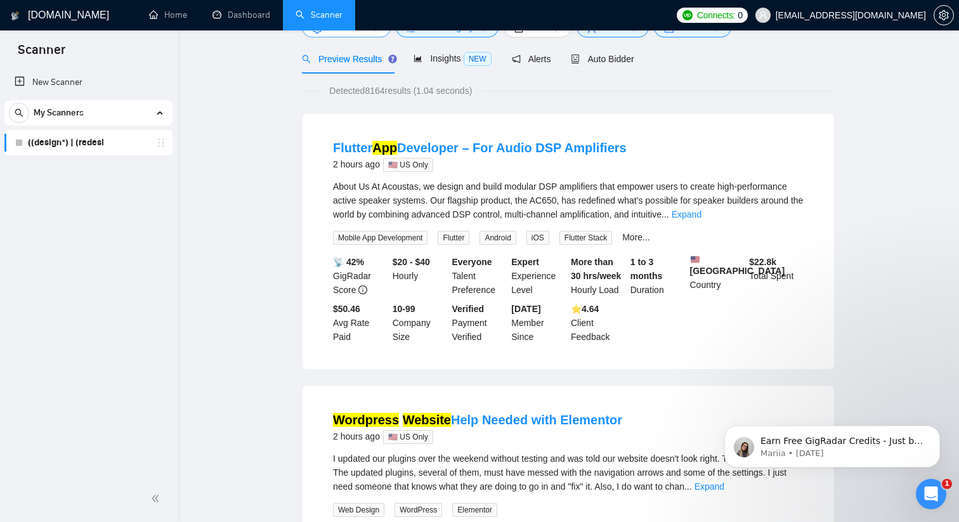
scroll to position [0, 0]
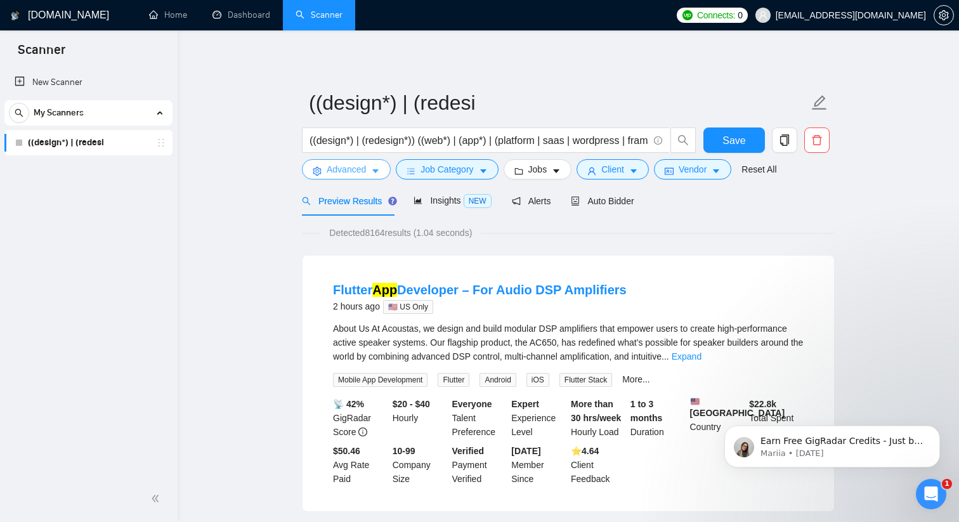
click at [379, 174] on icon "caret-down" at bounding box center [375, 171] width 9 height 9
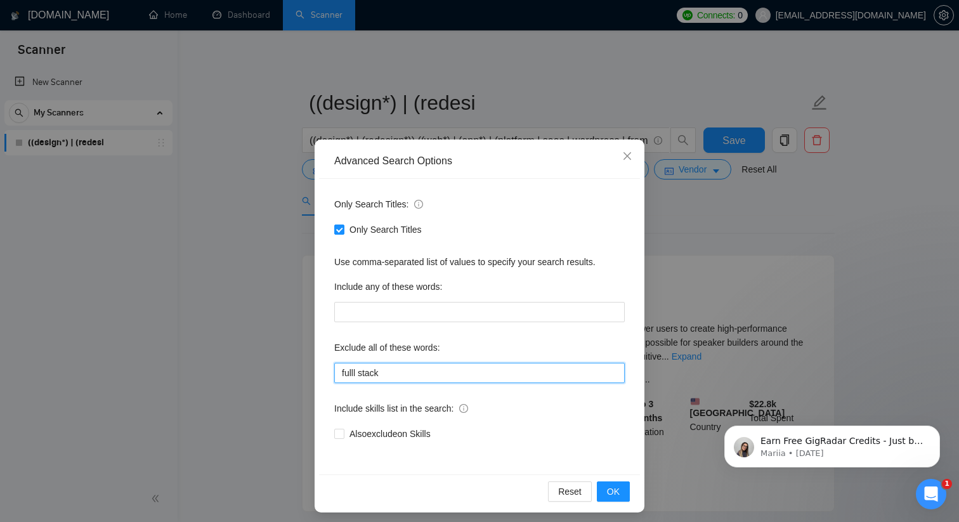
click at [413, 378] on input "fulll stack" at bounding box center [479, 373] width 291 height 20
click at [338, 369] on input "fulll stack)" at bounding box center [479, 373] width 291 height 20
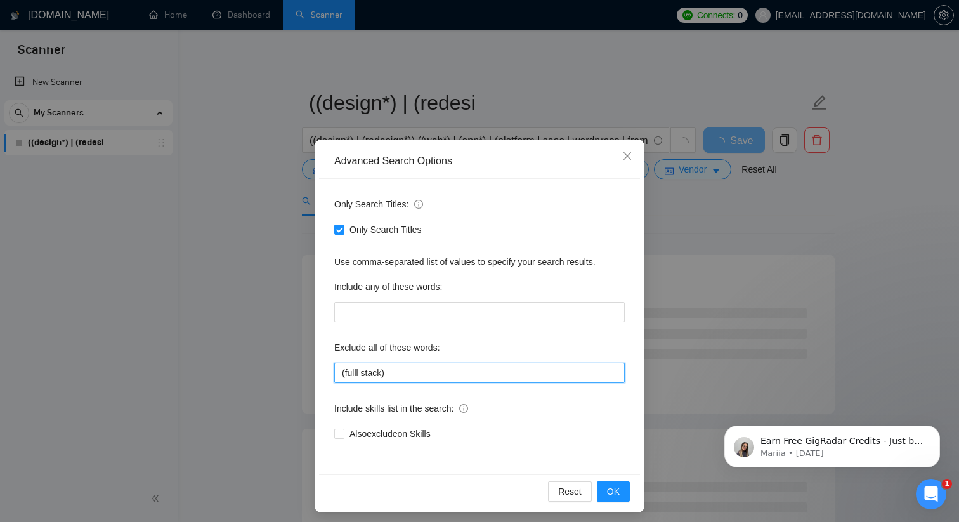
click at [364, 374] on input "(fulll stack)" at bounding box center [479, 373] width 291 height 20
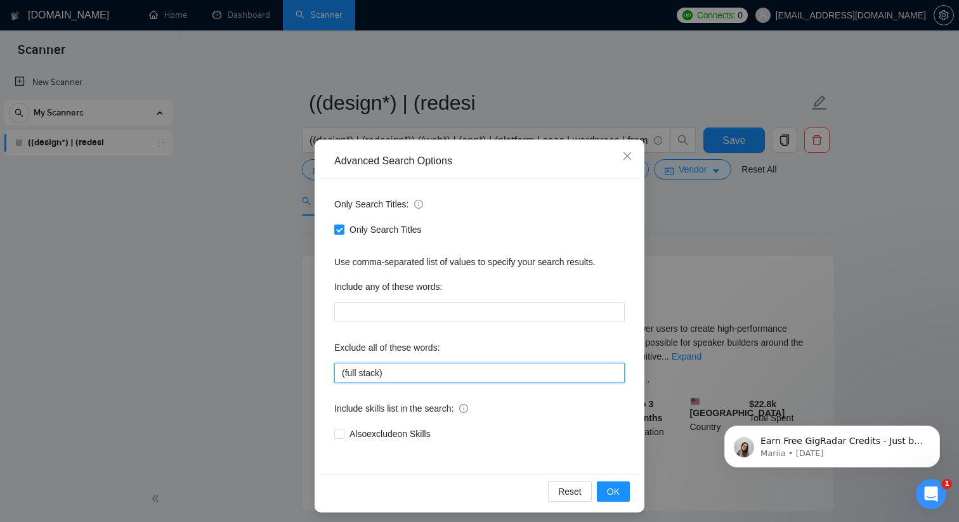
click at [411, 377] on input "(full stack)" at bounding box center [479, 373] width 291 height 20
click at [346, 372] on input "(full stack" at bounding box center [479, 373] width 291 height 20
type input "full stack"
click at [633, 489] on div "Reset OK" at bounding box center [479, 492] width 321 height 34
click at [623, 489] on button "OK" at bounding box center [613, 492] width 33 height 20
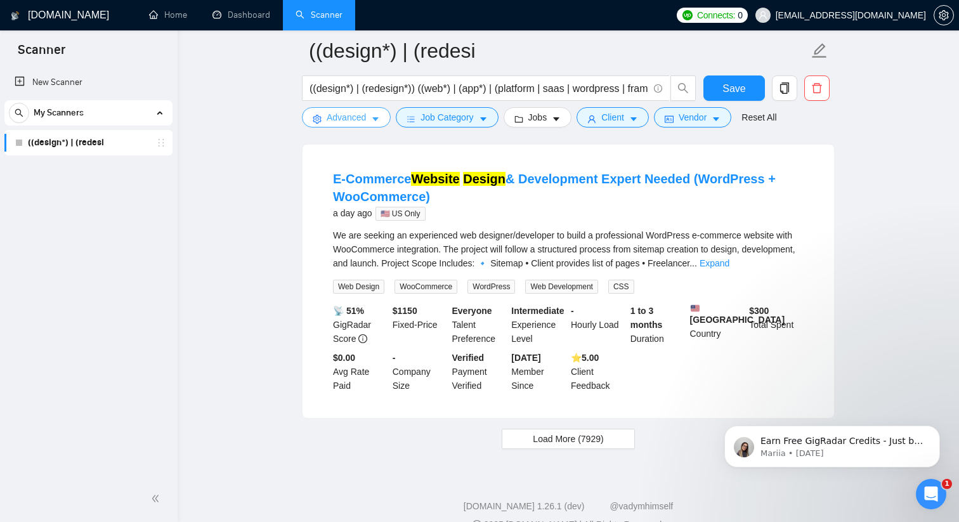
scroll to position [2724, 0]
